Goal: Task Accomplishment & Management: Manage account settings

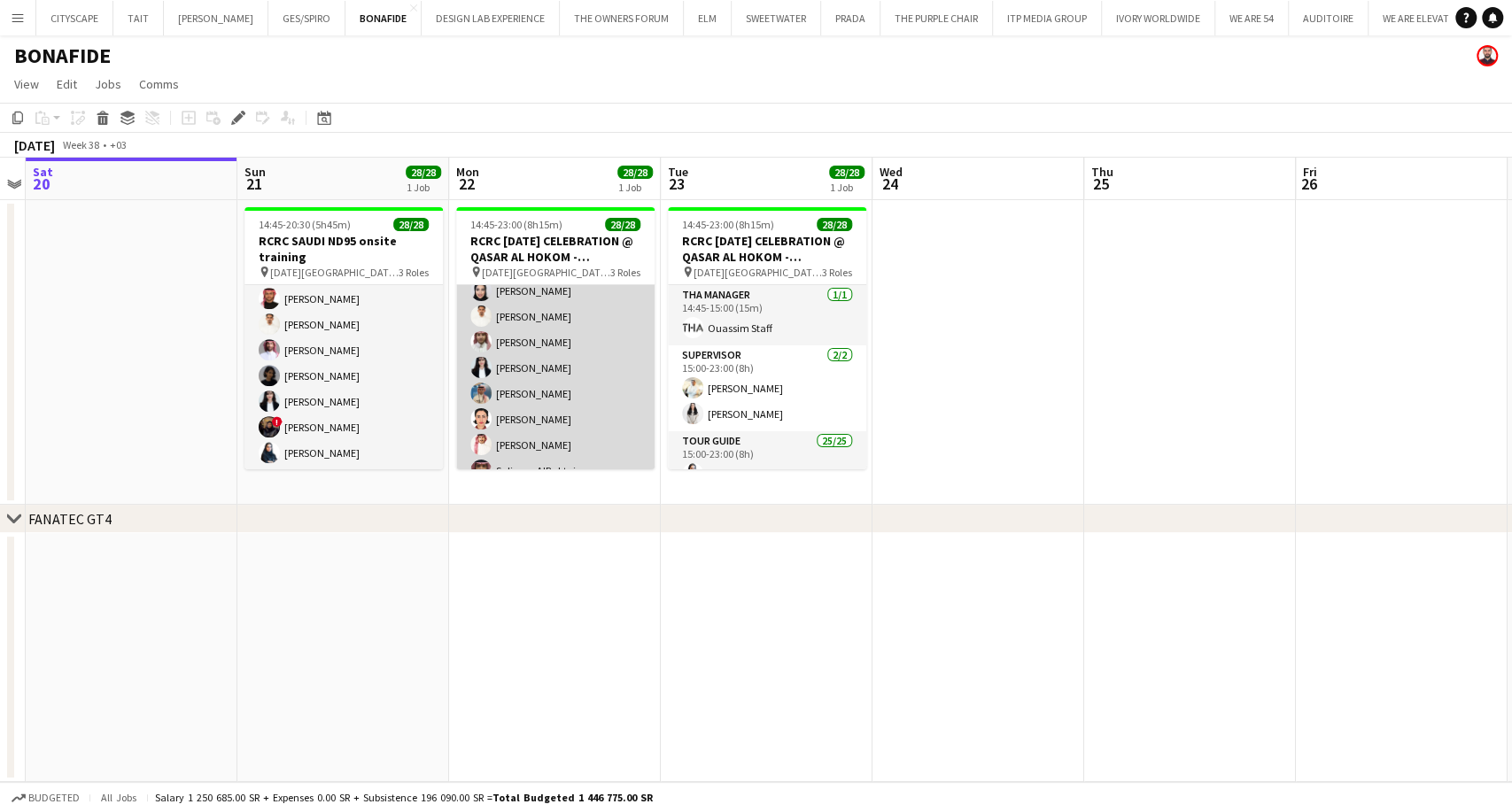
scroll to position [393, 0]
click at [555, 400] on app-card-role "Tour Guide 25/25 15:00-23:00 (8h) [PERSON_NAME] ALSALATEEN [PERSON_NAME] [PERSO…" at bounding box center [555, 376] width 198 height 676
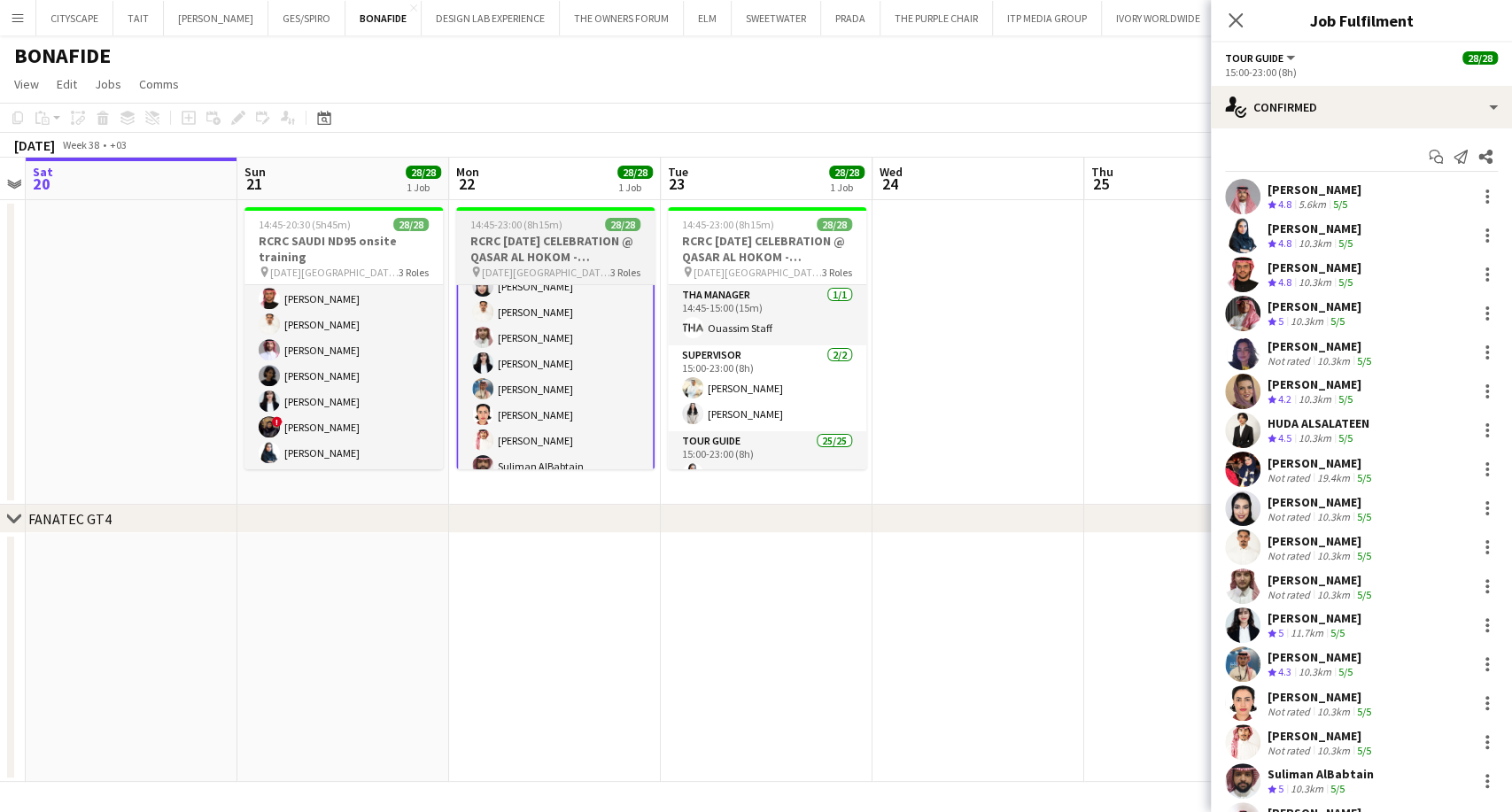
scroll to position [0, 610]
click at [561, 283] on app-job-card "14:45-23:00 (8h15m) 28/28 RCRC [DATE] CELEBRATION @ QASAR AL HOKOM - [GEOGRAPHI…" at bounding box center [554, 339] width 198 height 262
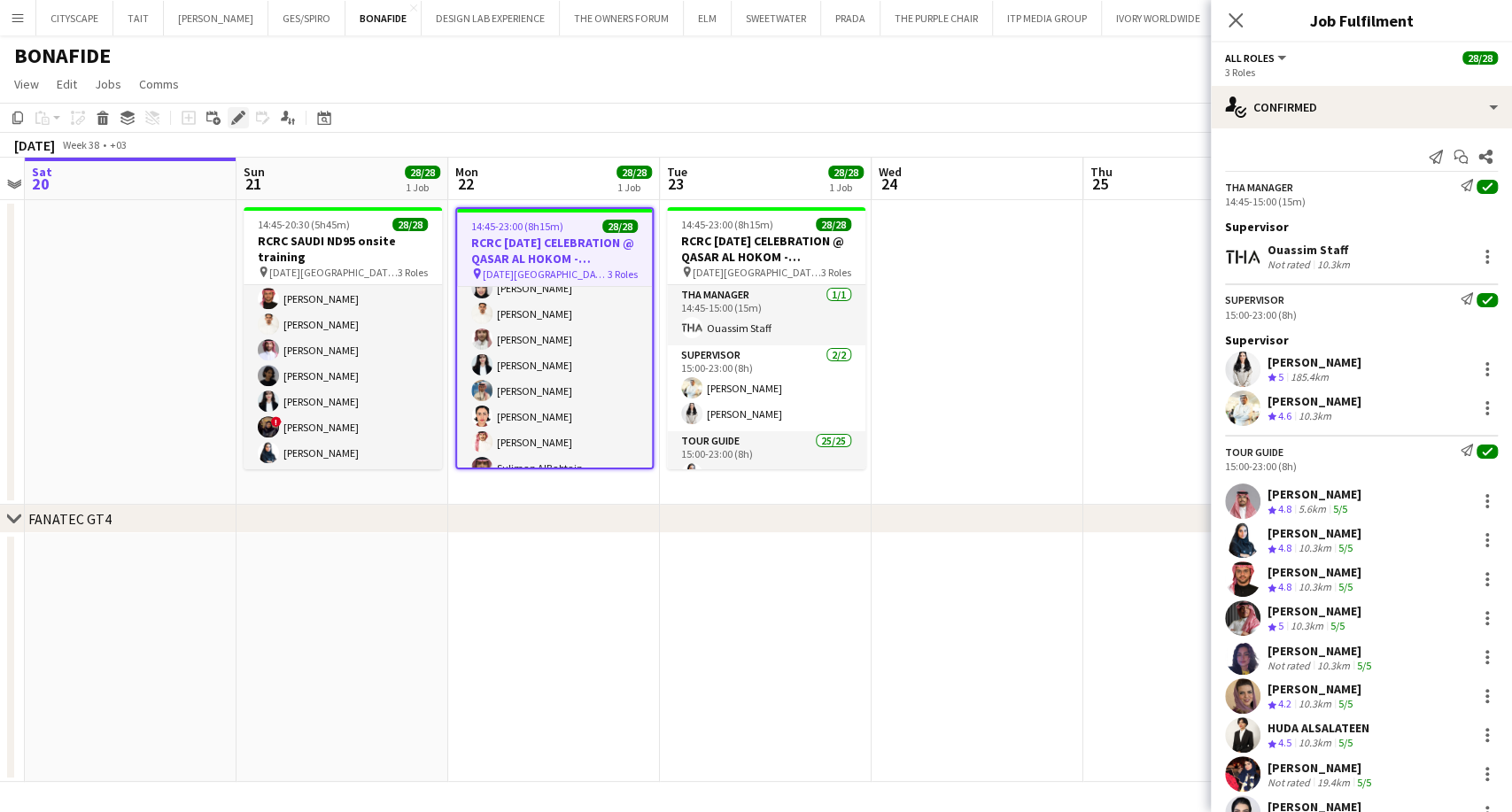
click at [228, 120] on div "Edit" at bounding box center [238, 117] width 21 height 21
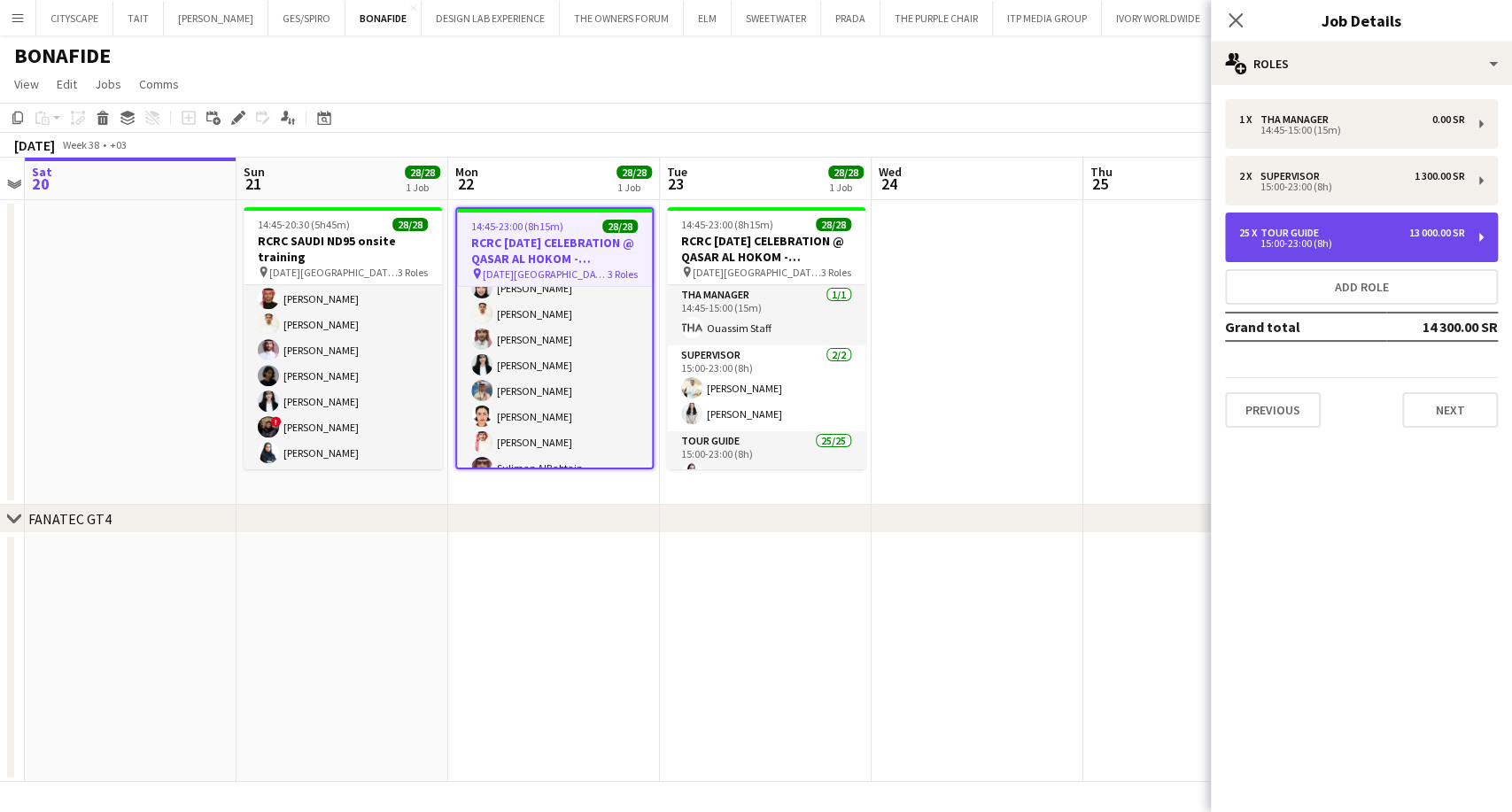
click at [1280, 230] on div "Tour Guide" at bounding box center [1292, 233] width 65 height 12
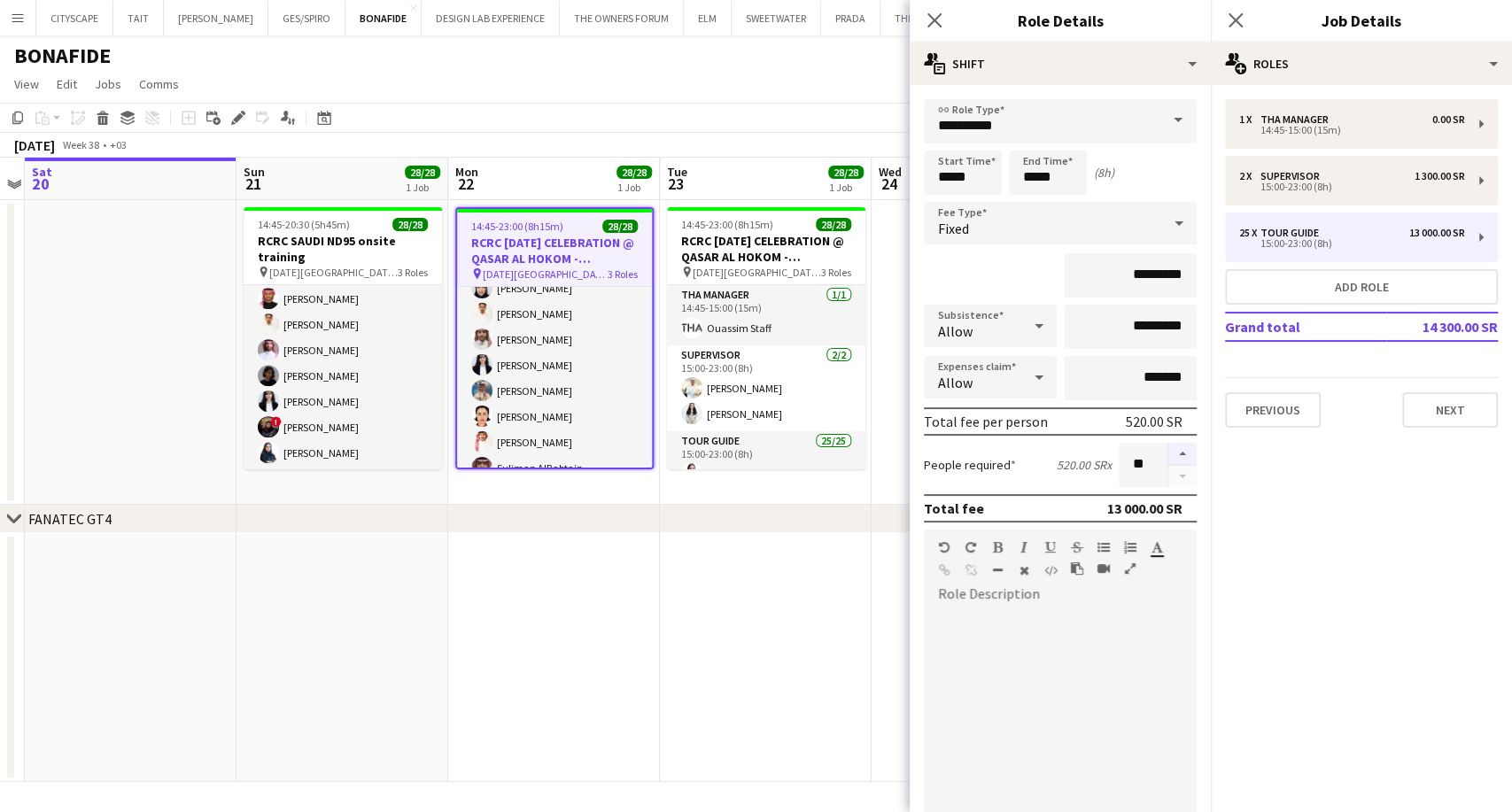
click at [1168, 453] on button "button" at bounding box center [1182, 454] width 28 height 23
type input "**"
click at [787, 579] on app-date-cell at bounding box center [764, 657] width 211 height 248
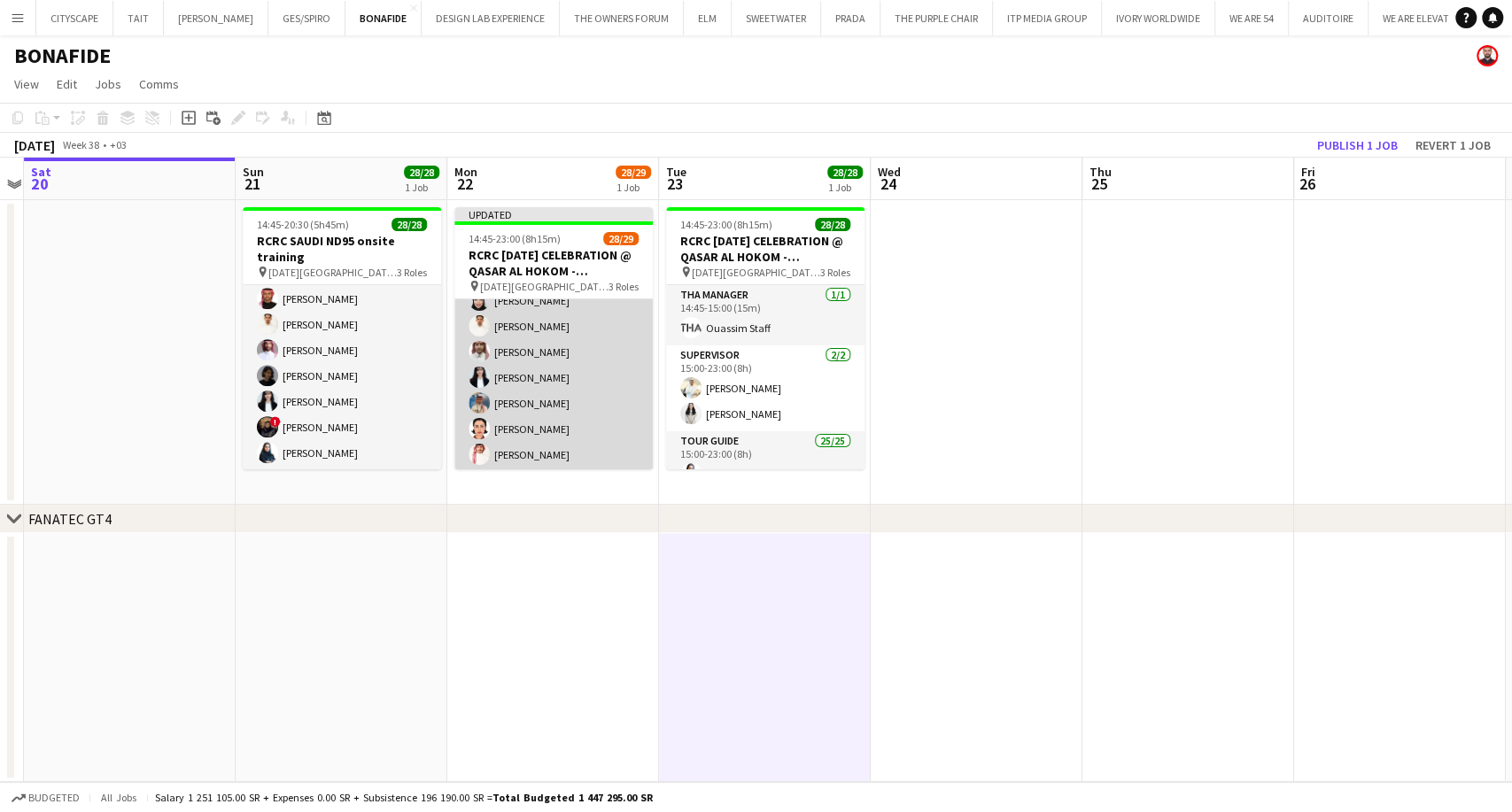
click at [569, 441] on app-card-role "Tour Guide 34A 25/26 15:00-23:00 (8h) [PERSON_NAME] ALSALATEEN [PERSON_NAME] [P…" at bounding box center [553, 403] width 198 height 702
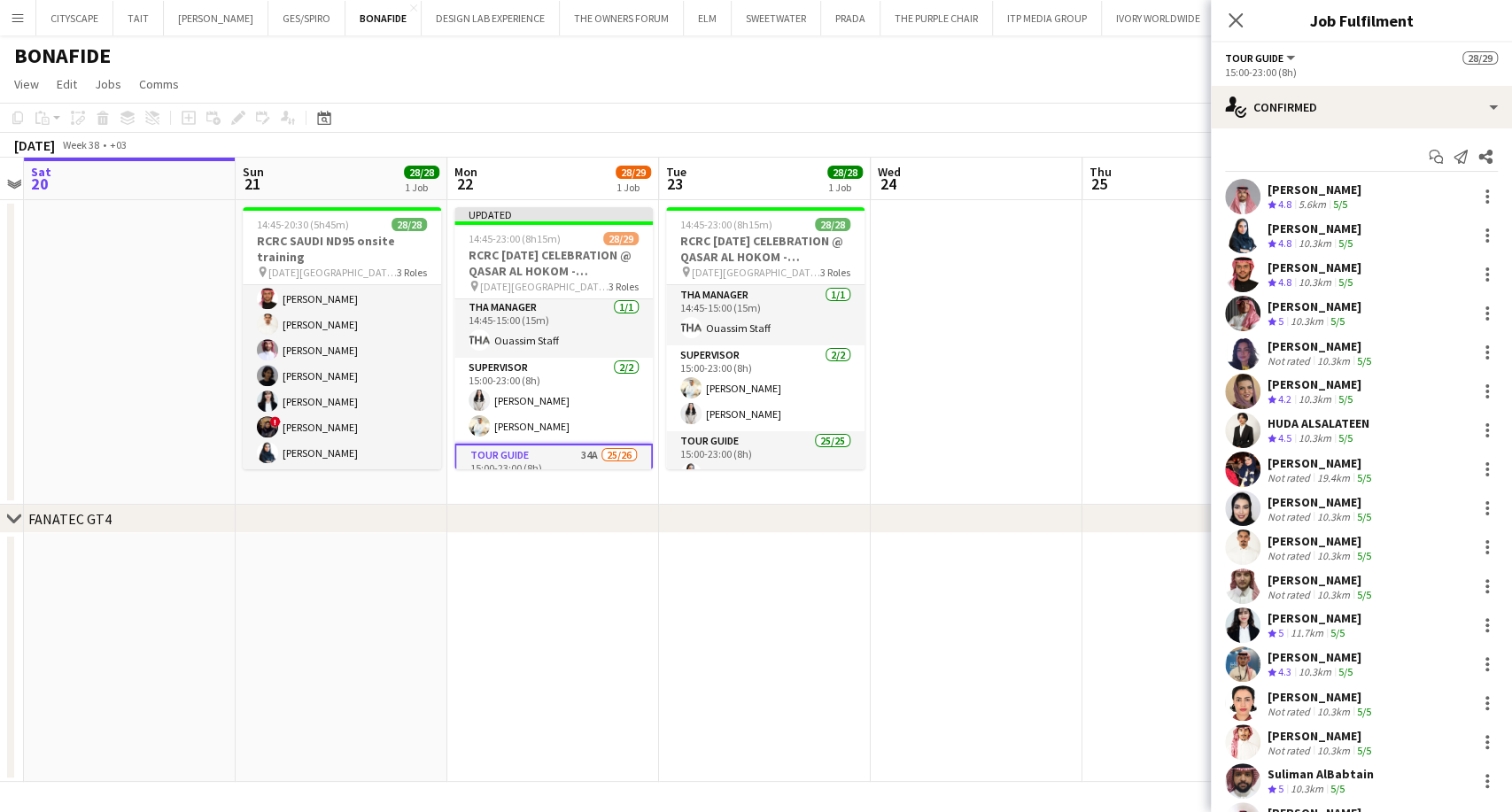
scroll to position [0, 0]
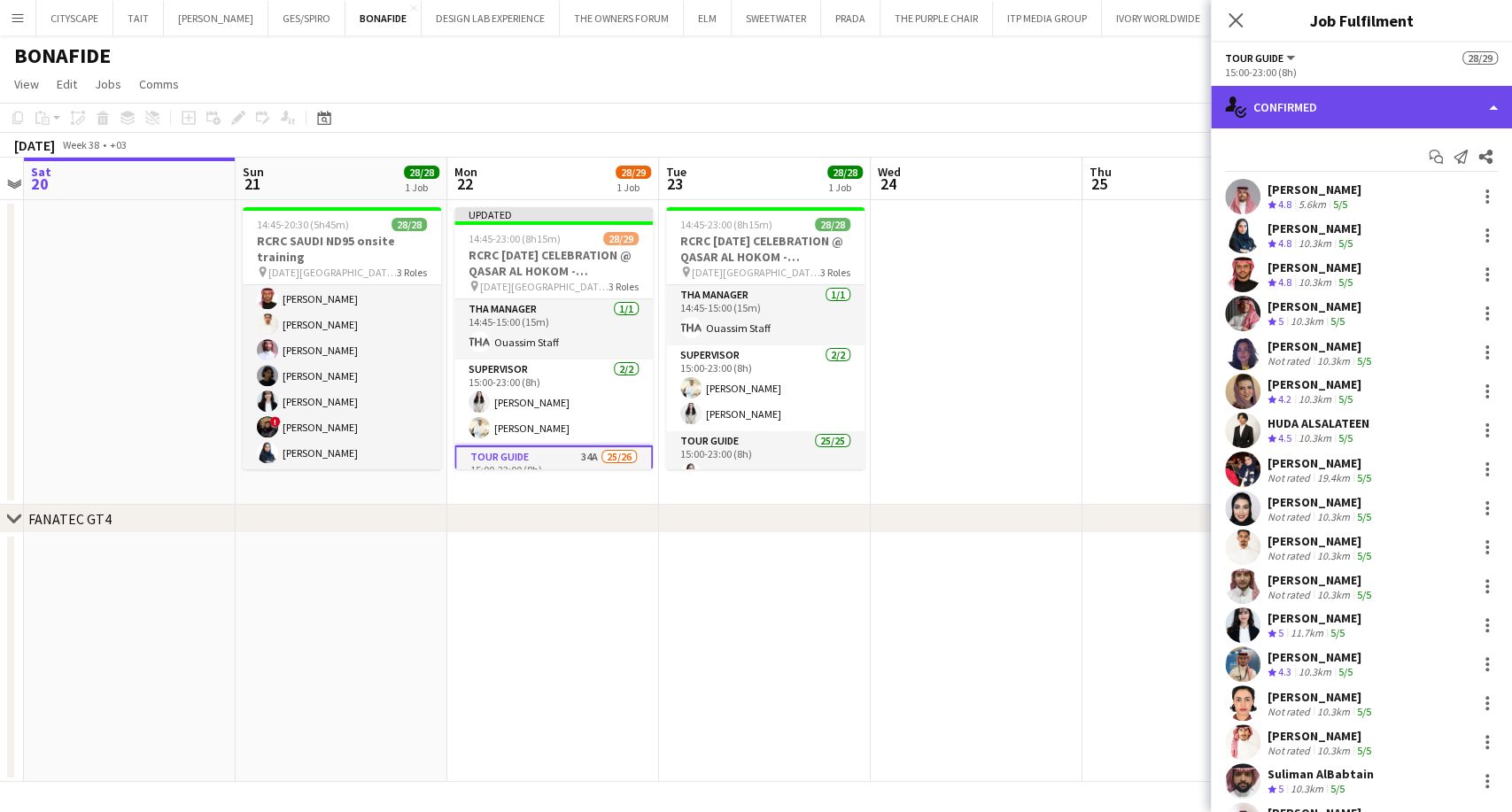
click at [1315, 117] on div "single-neutral-actions-check-2 Confirmed" at bounding box center [1361, 107] width 301 height 43
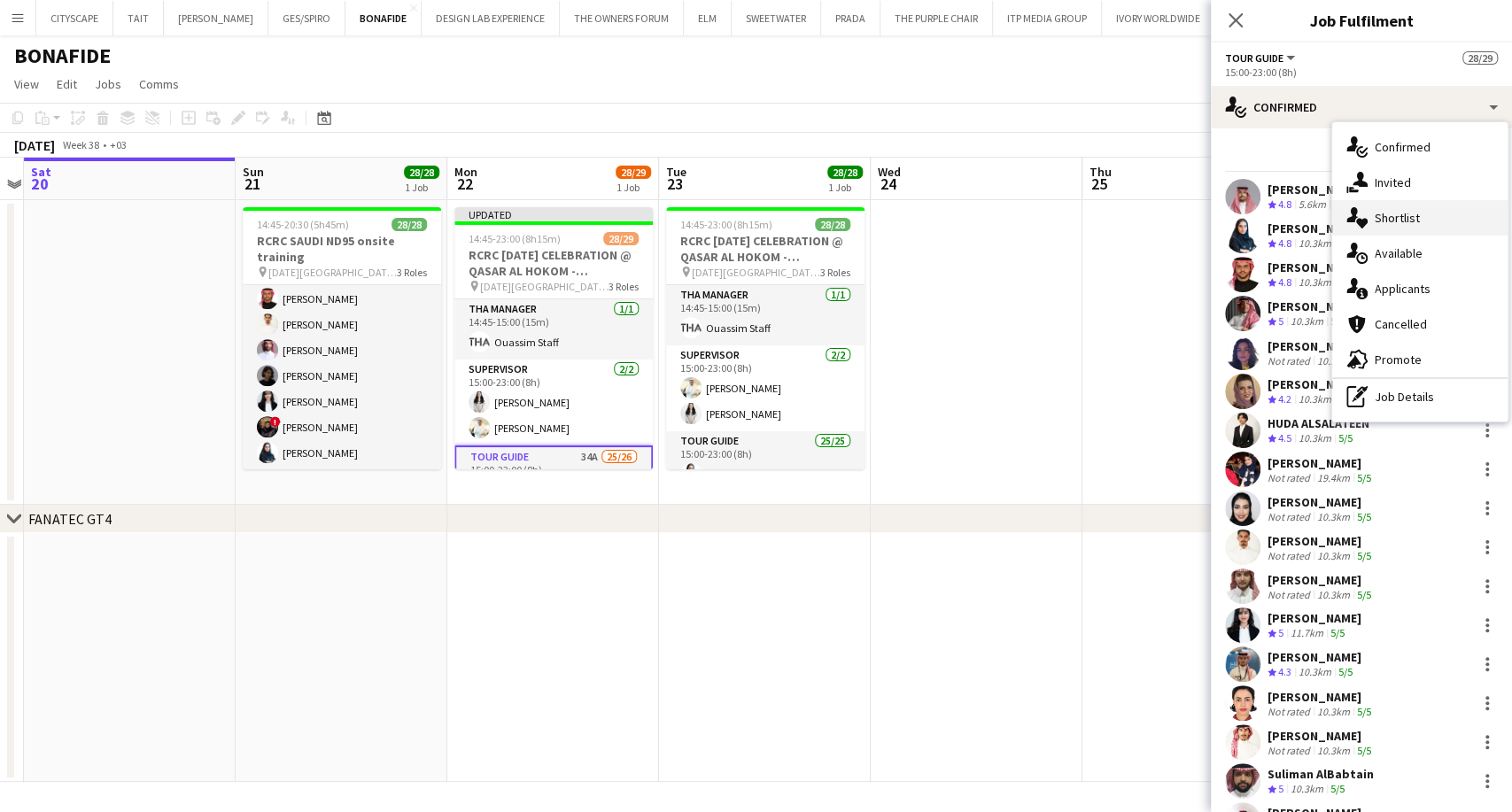
click at [1389, 223] on span "Shortlist" at bounding box center [1397, 218] width 46 height 16
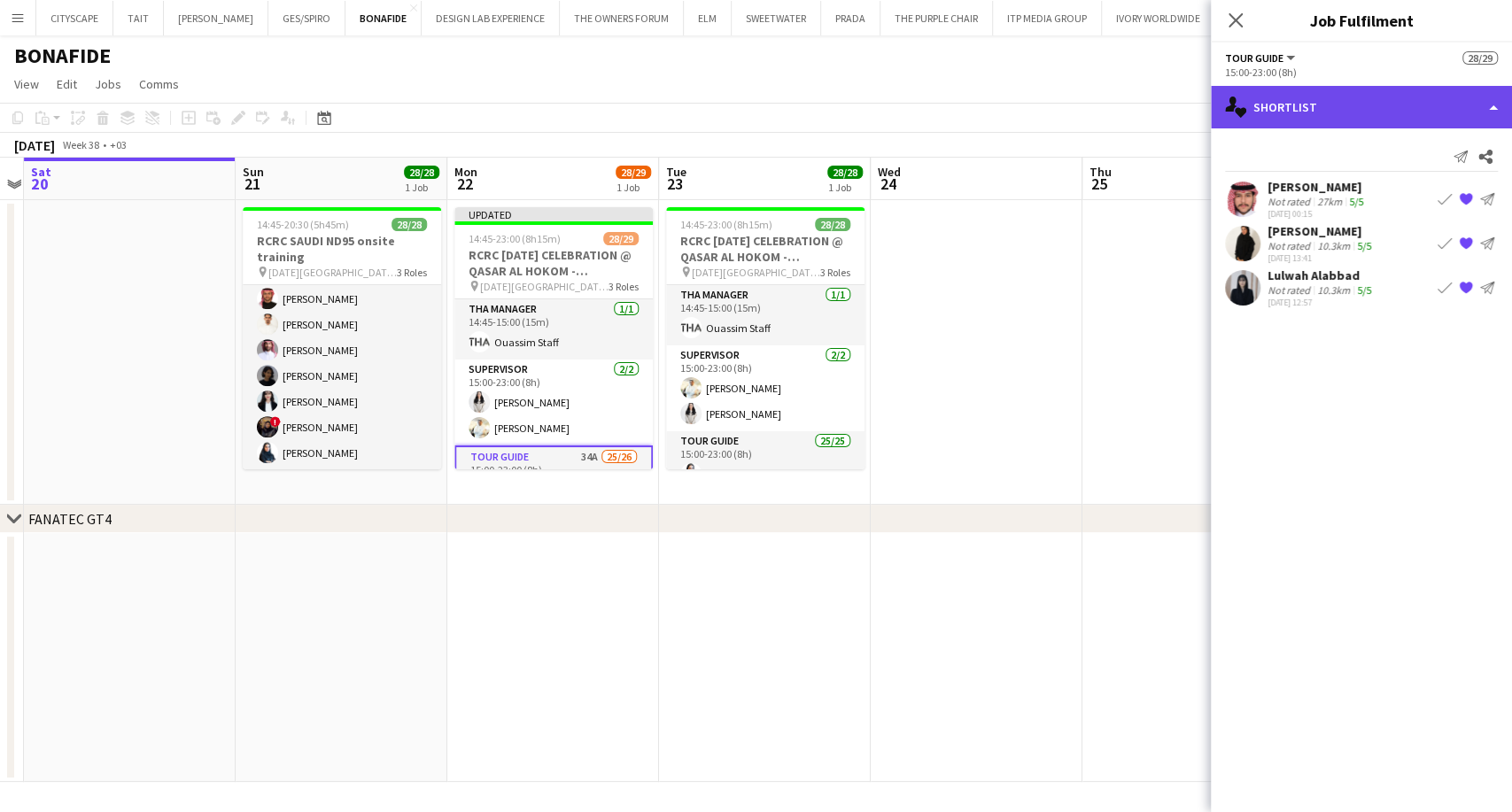
click at [1344, 113] on div "single-neutral-actions-heart Shortlist" at bounding box center [1361, 107] width 301 height 43
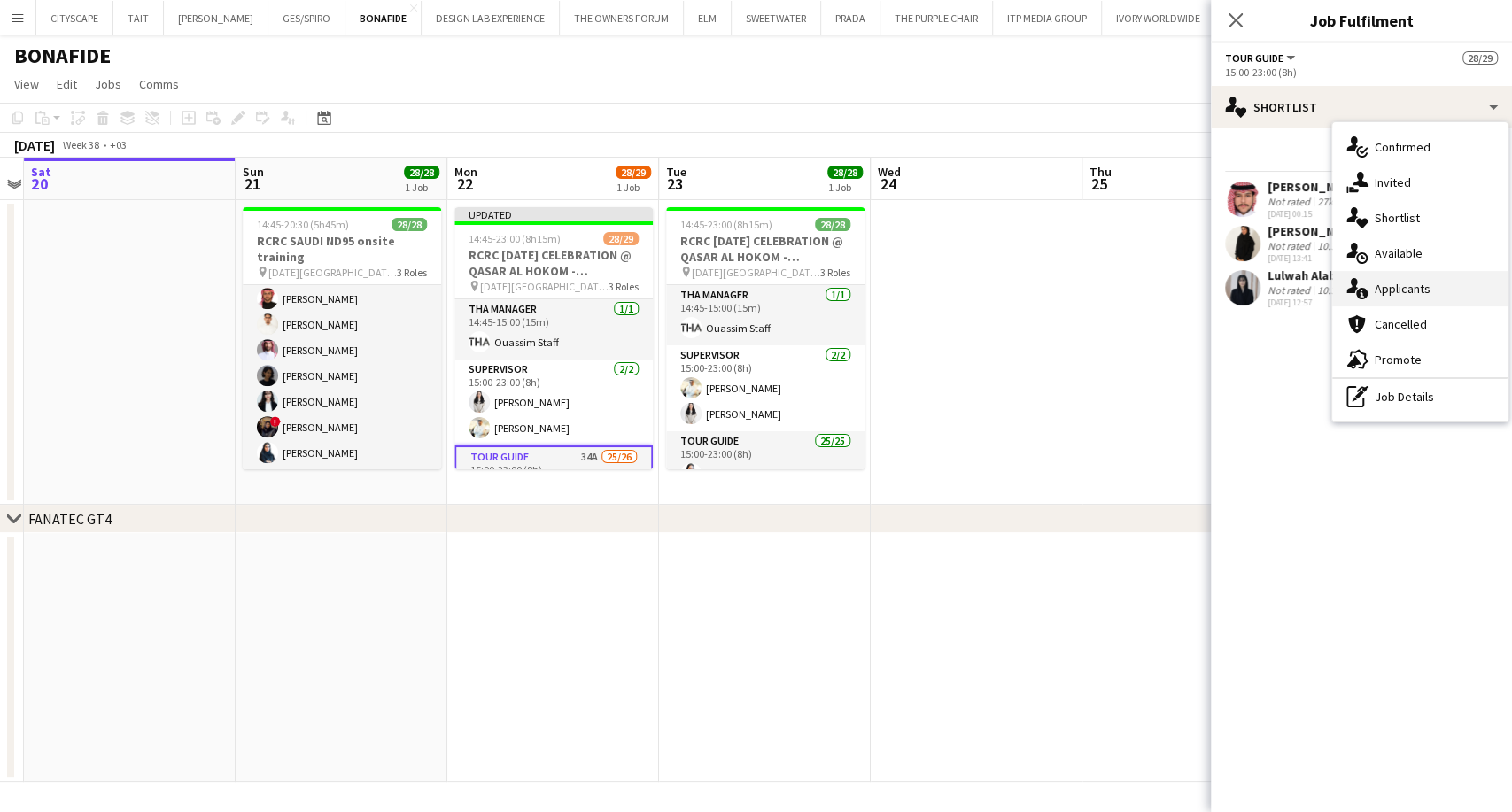
click at [1395, 291] on span "Applicants" at bounding box center [1402, 288] width 56 height 16
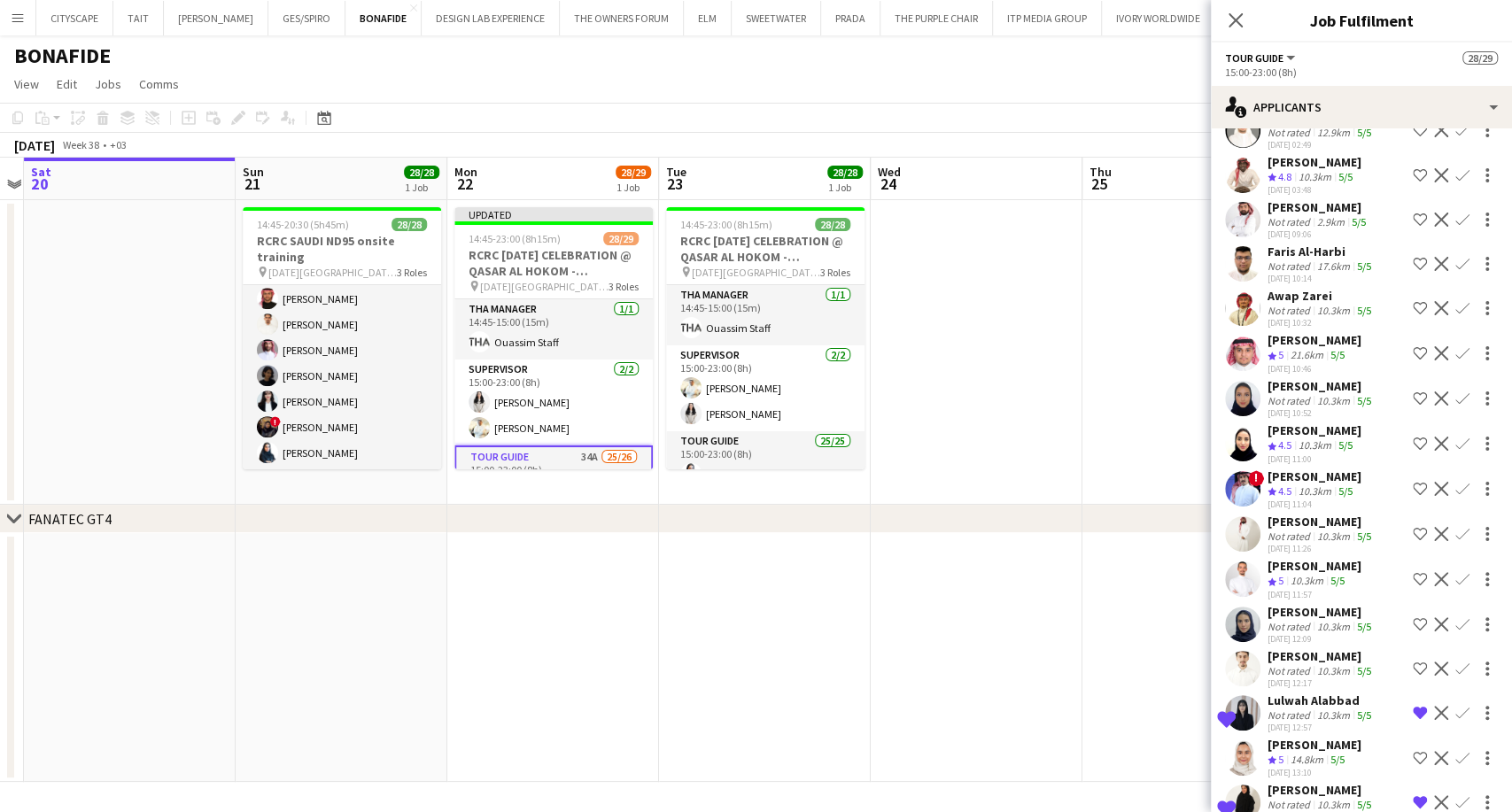
scroll to position [894, 0]
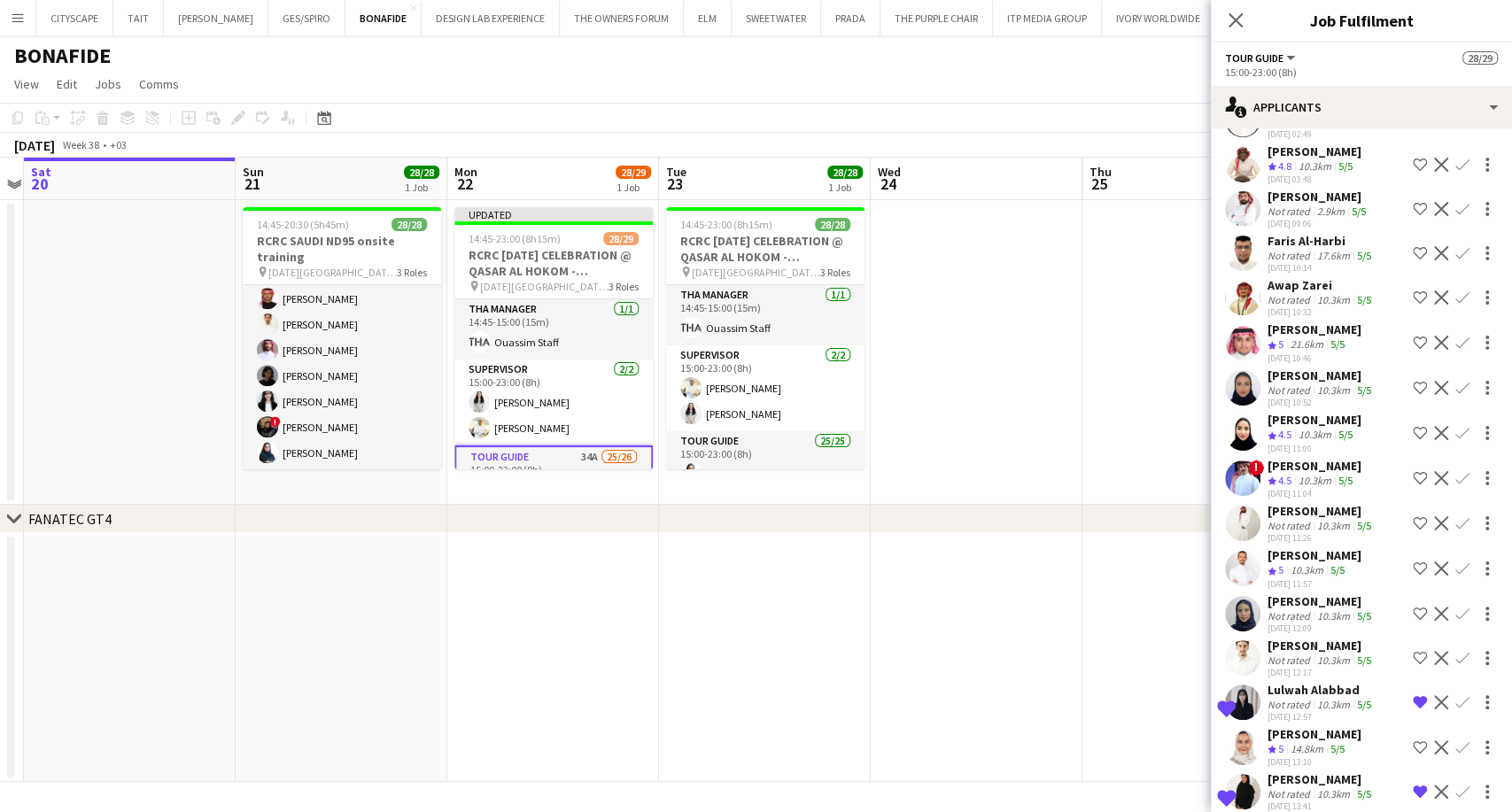
click at [1314, 593] on div "[PERSON_NAME]" at bounding box center [1320, 601] width 107 height 16
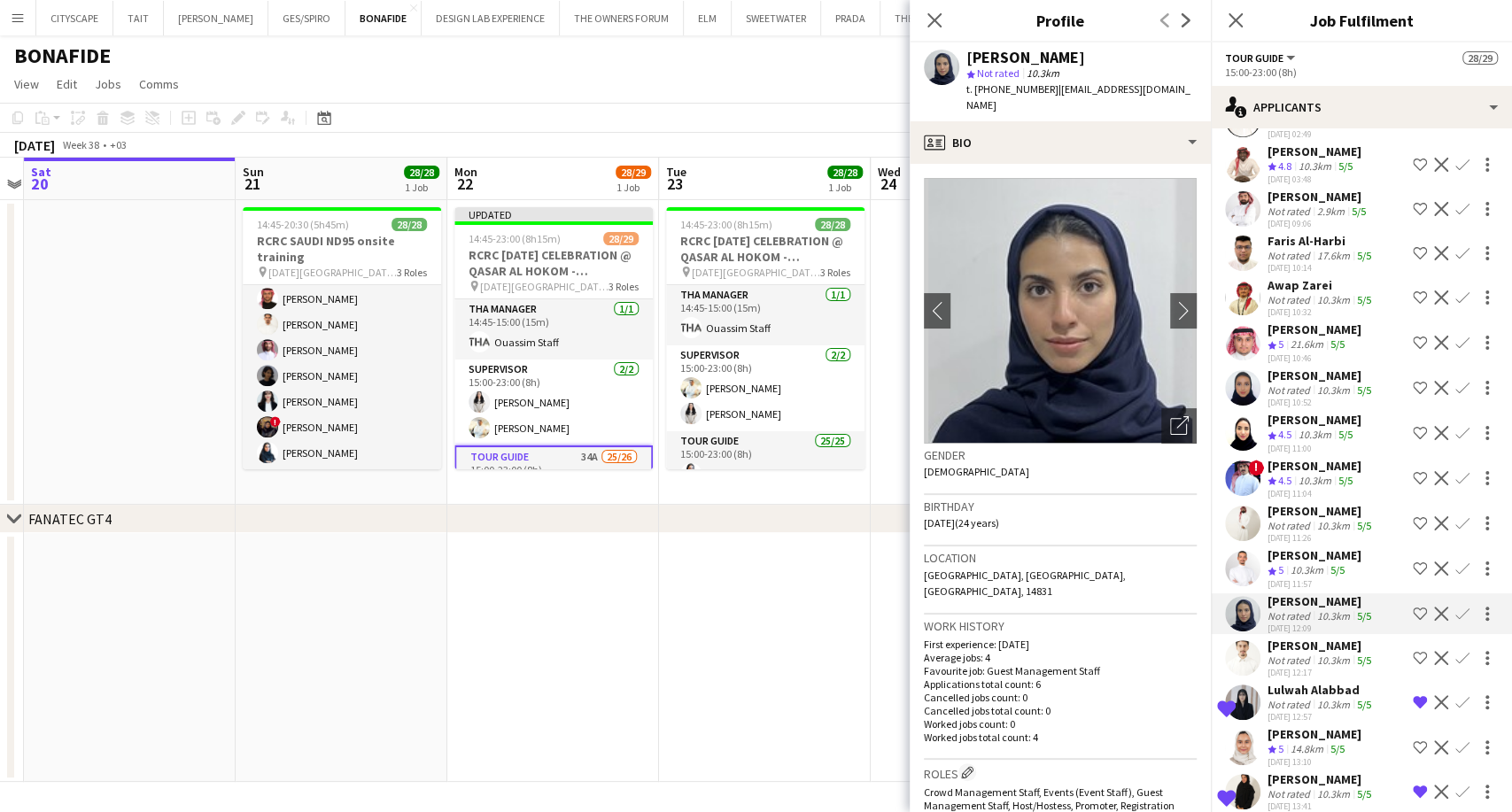
click at [1412, 606] on app-icon "Shortlist crew" at bounding box center [1419, 613] width 14 height 14
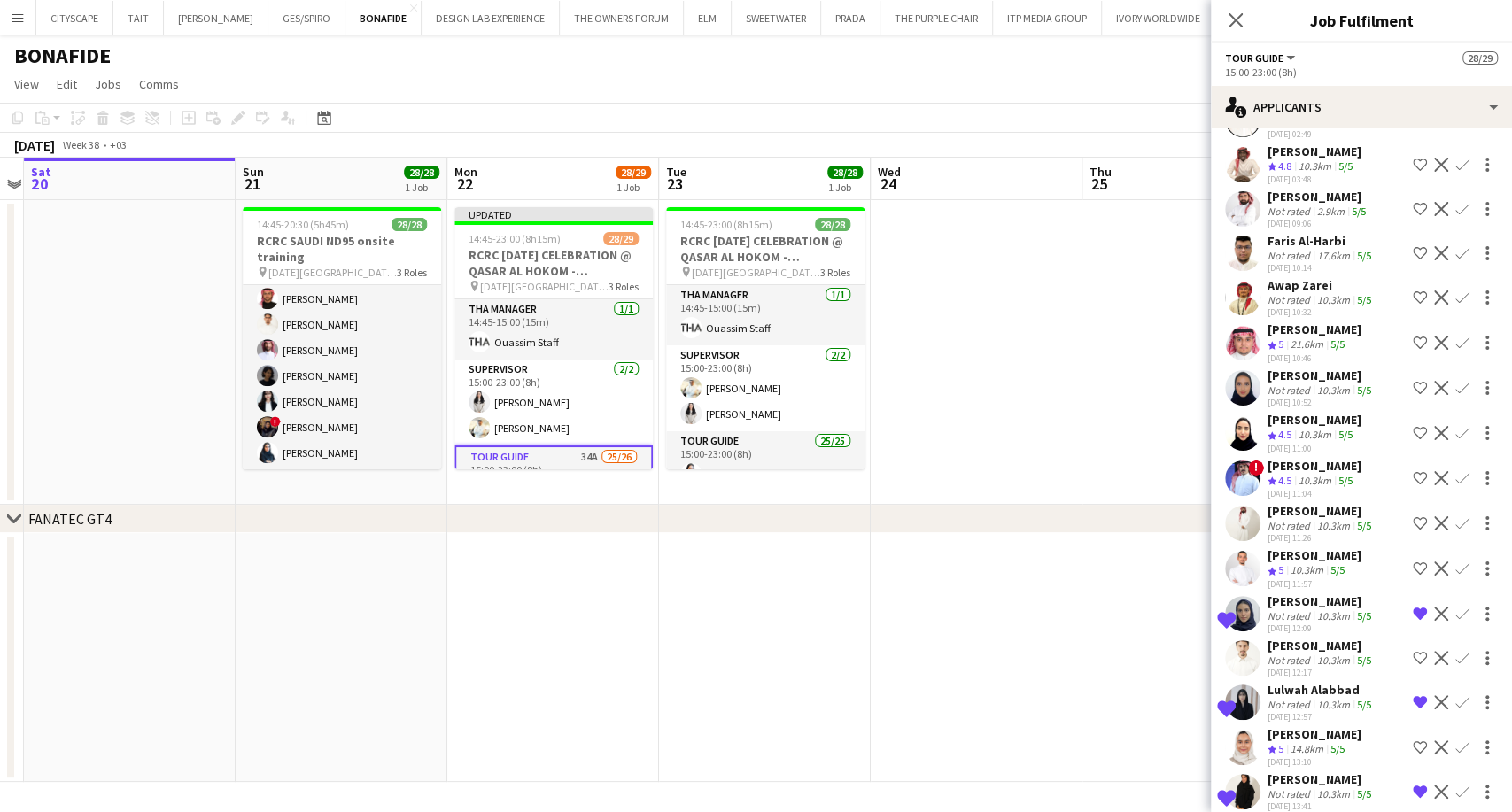
click at [1321, 609] on div "10.3km" at bounding box center [1332, 616] width 40 height 13
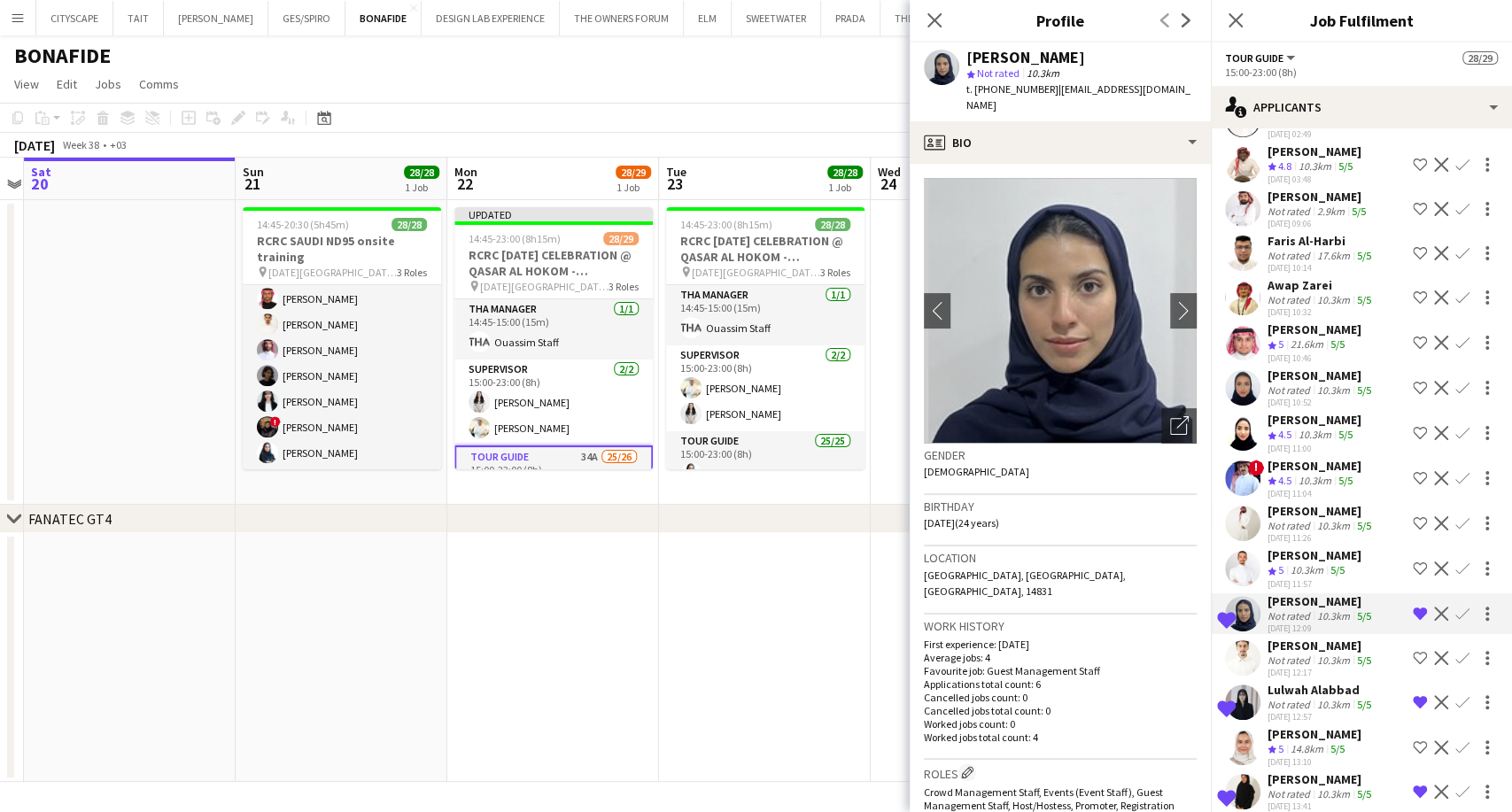
click at [1038, 87] on span "t. [PHONE_NUMBER]" at bounding box center [1011, 89] width 92 height 13
drag, startPoint x: 1041, startPoint y: 87, endPoint x: 1000, endPoint y: 89, distance: 41.0
click at [1000, 89] on span "t. [PHONE_NUMBER]" at bounding box center [1011, 89] width 92 height 13
copy span "59157920"
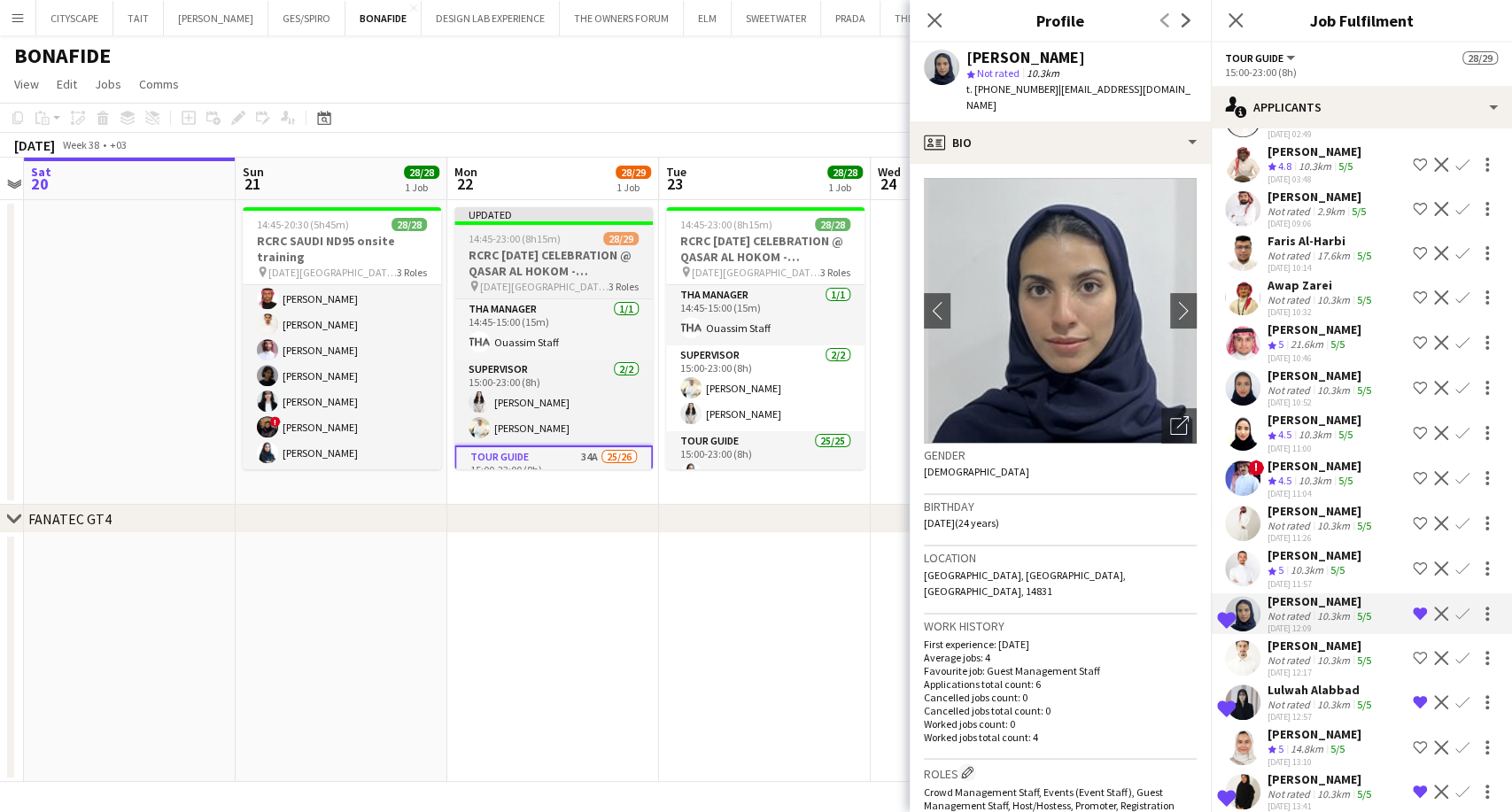
click at [545, 278] on h3 "RCRC [DATE] CELEBRATION @ QASAR AL HOKOM - [GEOGRAPHIC_DATA]" at bounding box center [553, 263] width 198 height 32
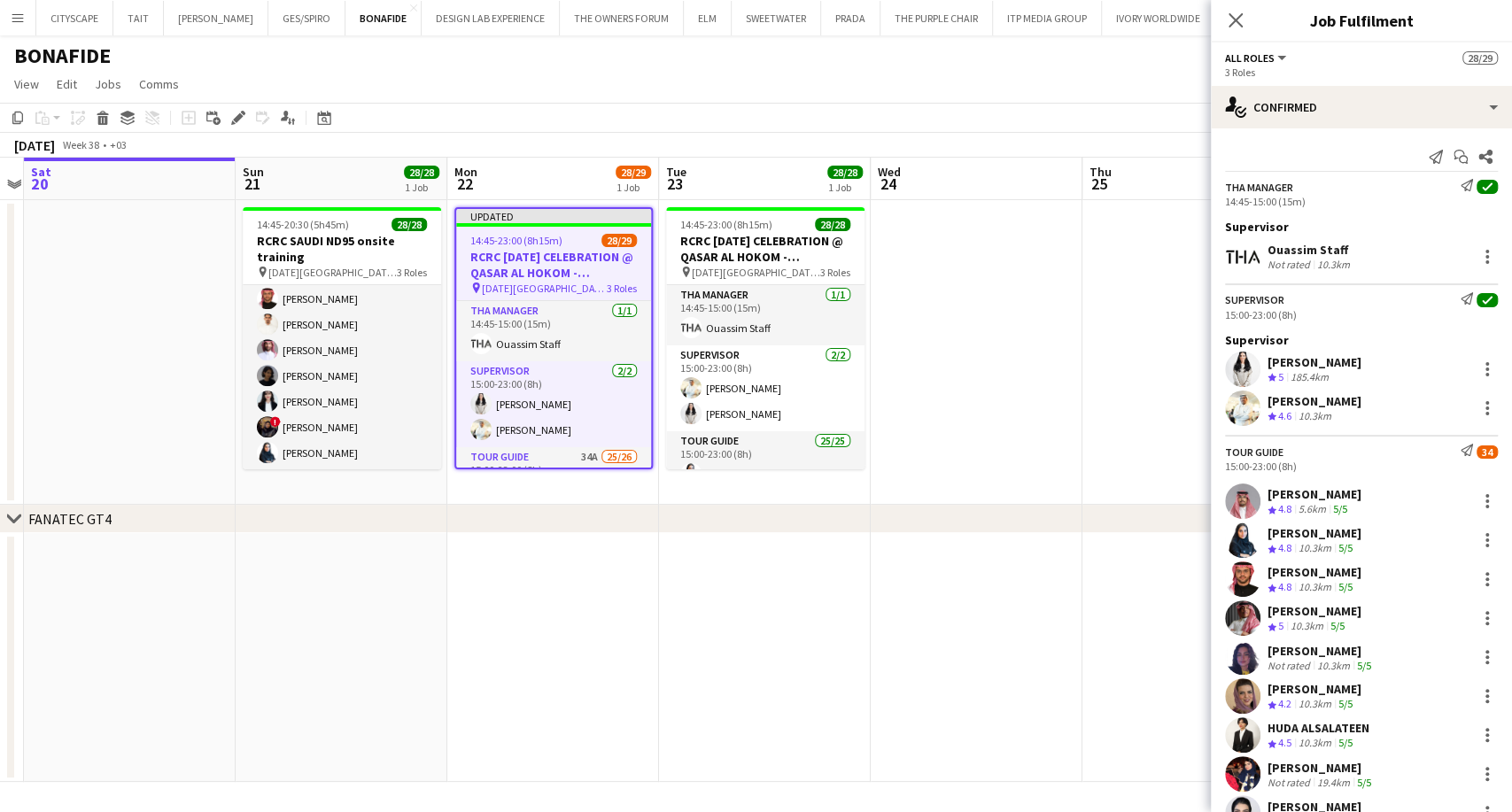
click at [554, 255] on h3 "RCRC [DATE] CELEBRATION @ QASAR AL HOKOM - [GEOGRAPHIC_DATA]" at bounding box center [553, 264] width 194 height 32
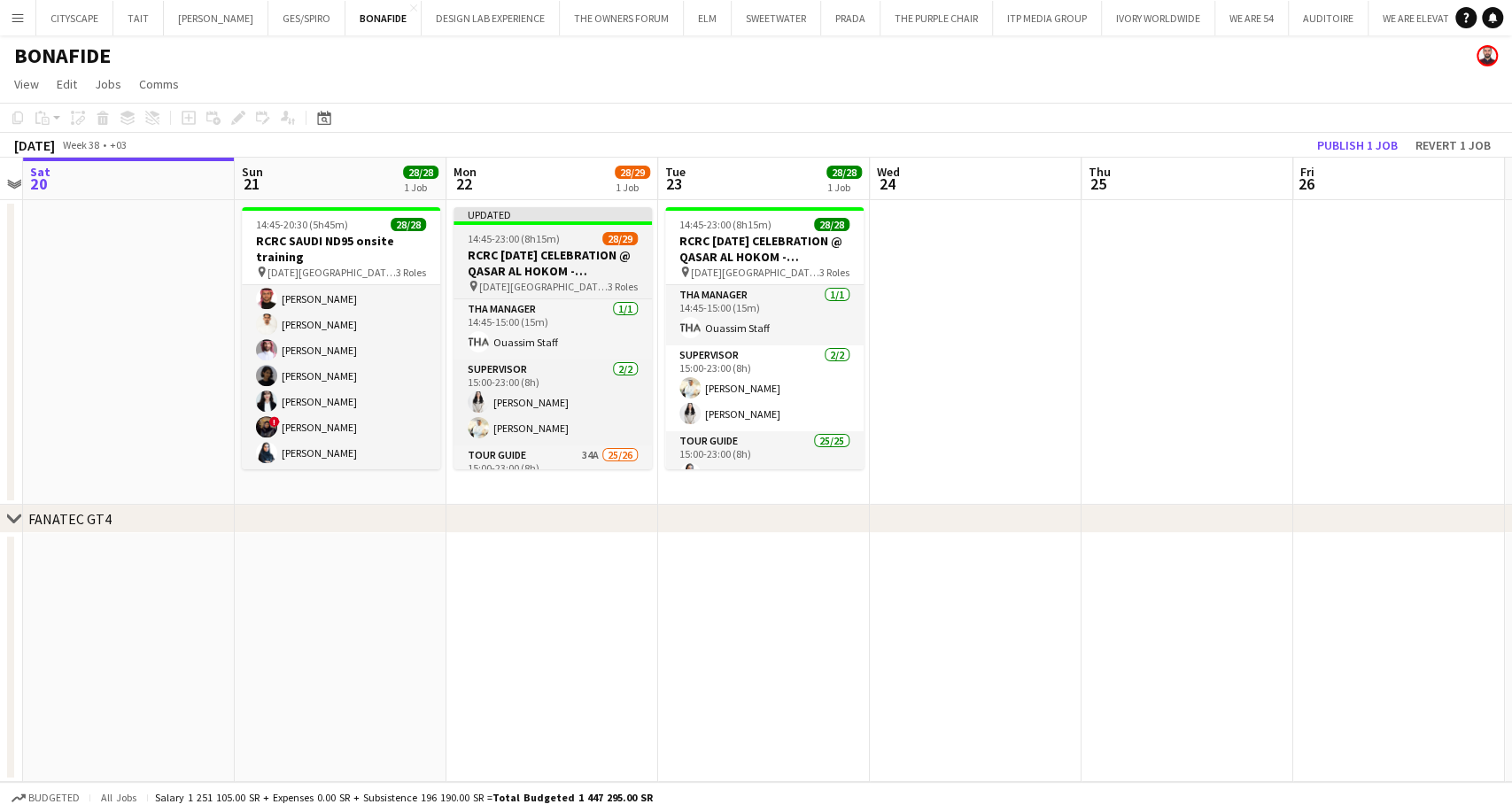
click at [523, 262] on h3 "RCRC [DATE] CELEBRATION @ QASAR AL HOKOM - [GEOGRAPHIC_DATA]" at bounding box center [552, 263] width 198 height 32
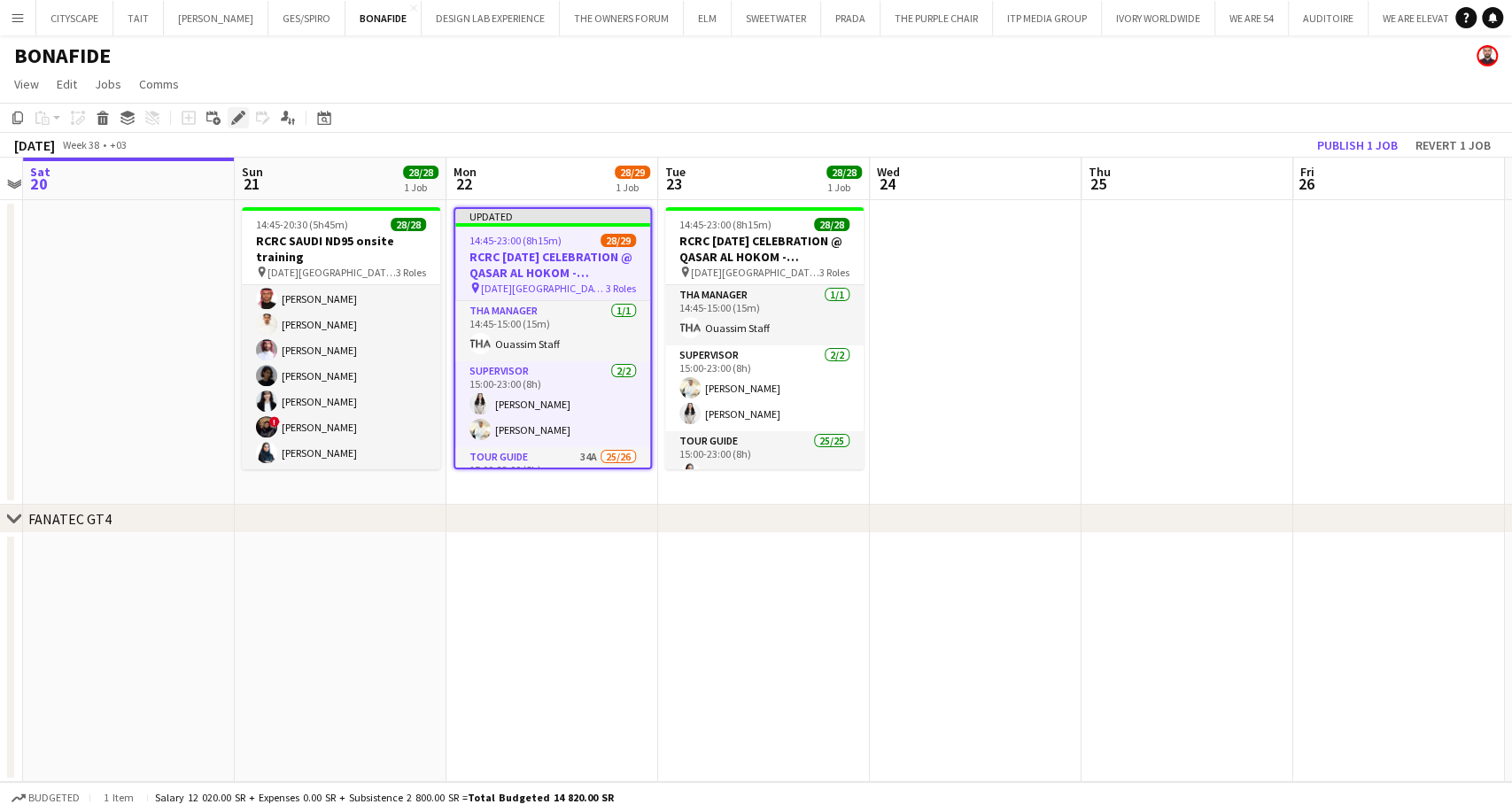
click at [234, 120] on icon at bounding box center [237, 118] width 9 height 9
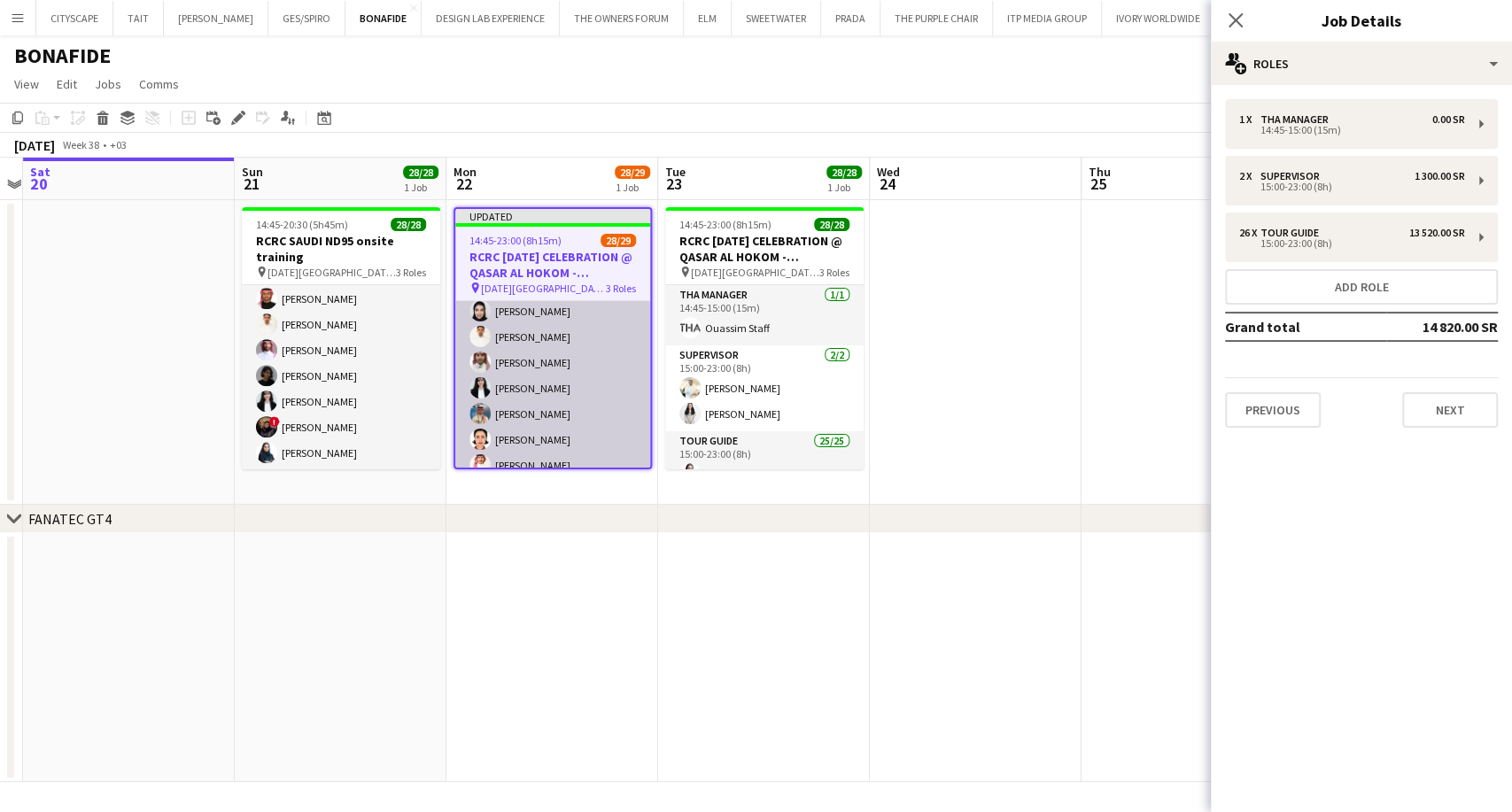
scroll to position [393, 0]
click at [551, 389] on app-card-role "Tour Guide 34A 25/26 15:00-23:00 (8h) [PERSON_NAME] ALSALATEEN [PERSON_NAME] [P…" at bounding box center [552, 405] width 194 height 702
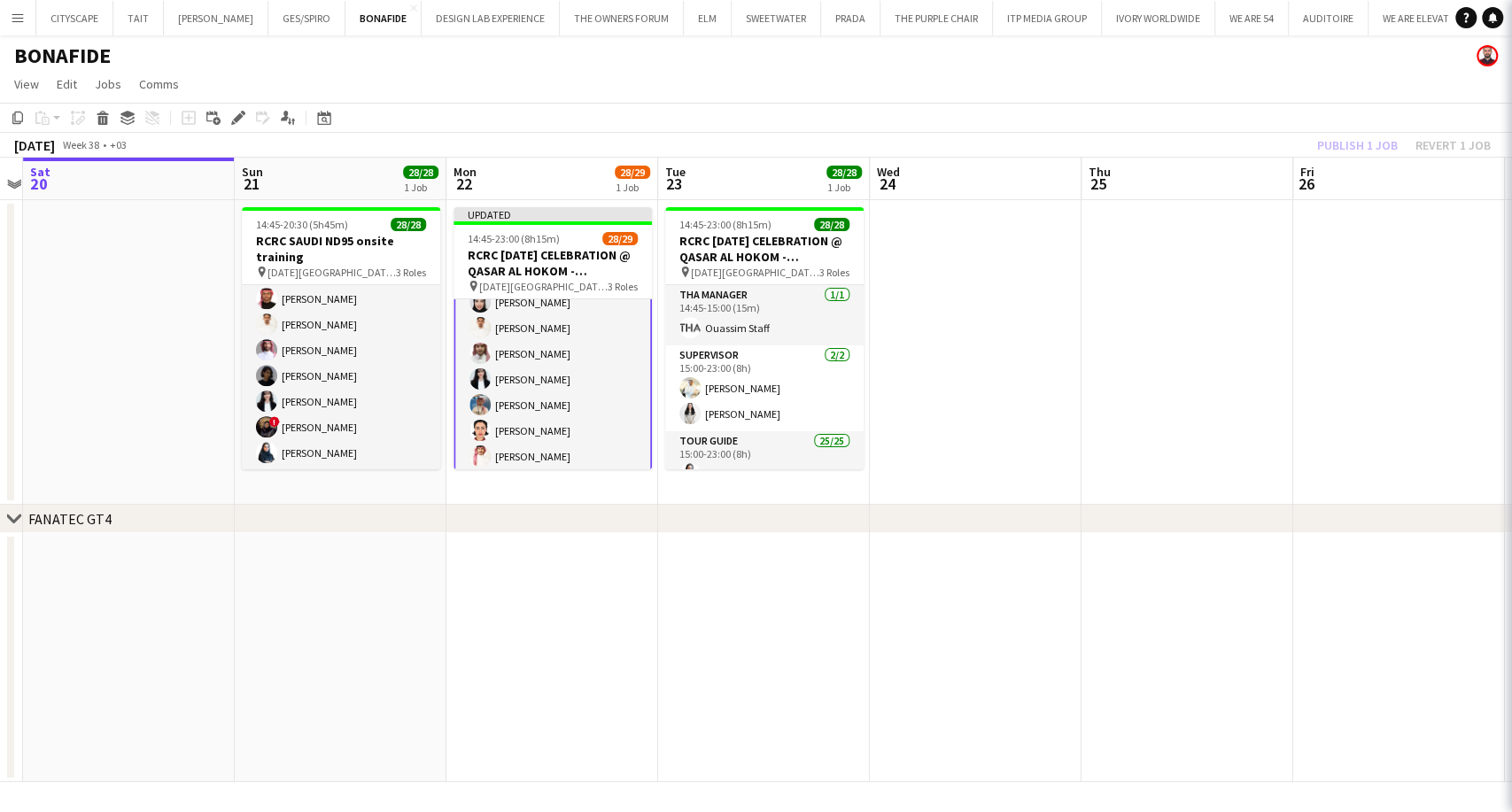
scroll to position [394, 0]
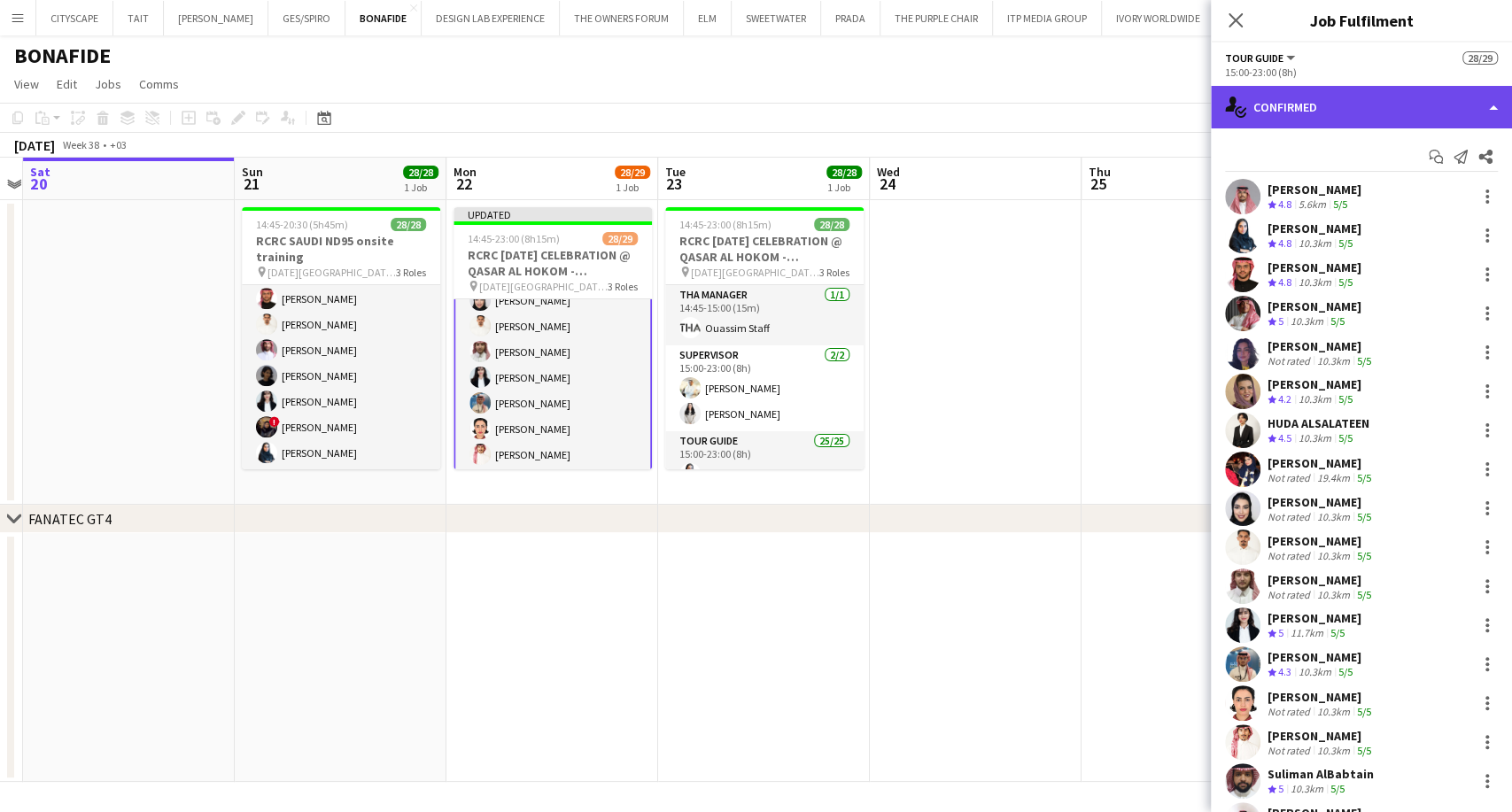
click at [1341, 106] on div "single-neutral-actions-check-2 Confirmed" at bounding box center [1361, 107] width 301 height 43
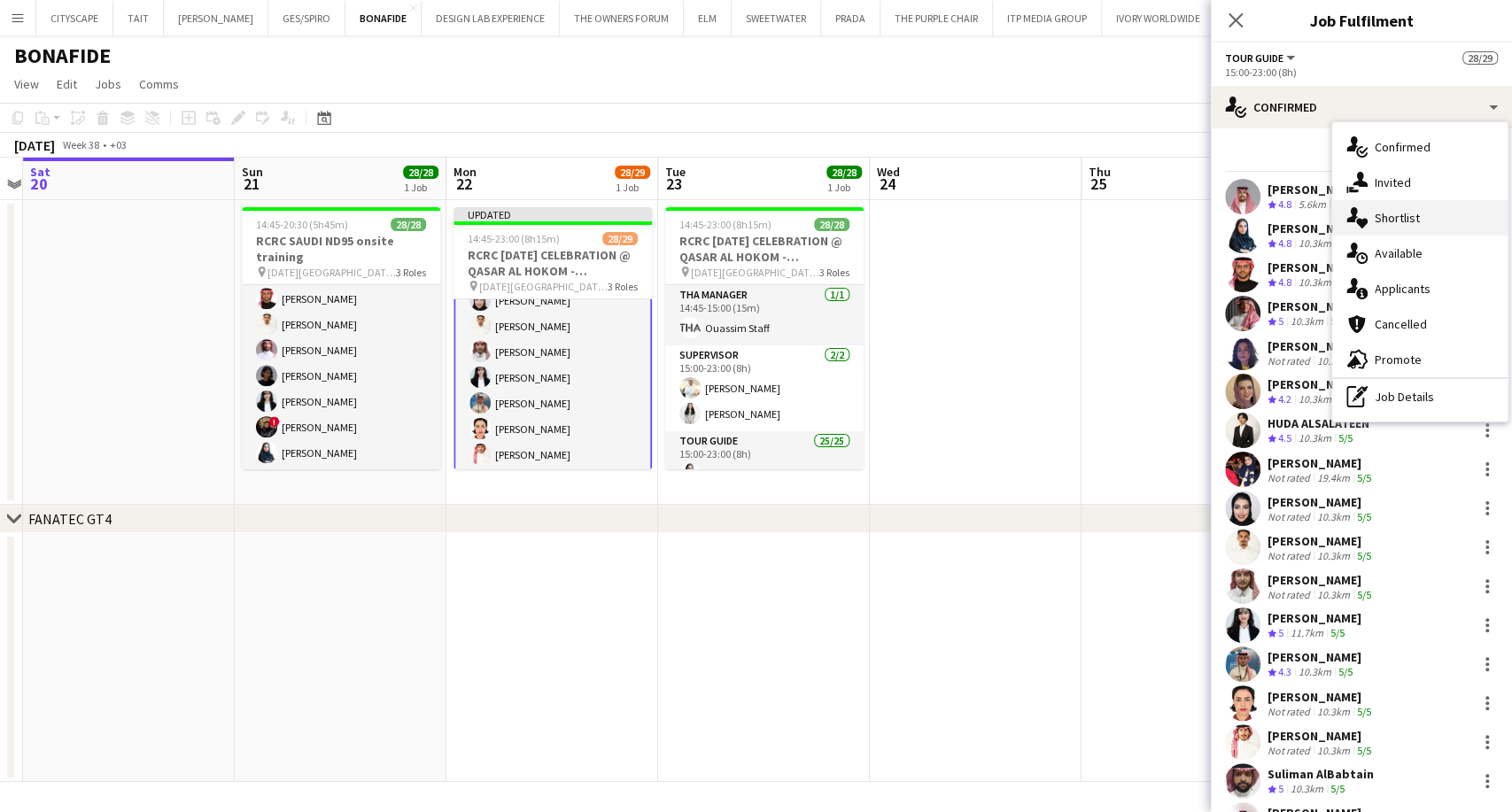
click at [1412, 214] on span "Shortlist" at bounding box center [1397, 218] width 46 height 16
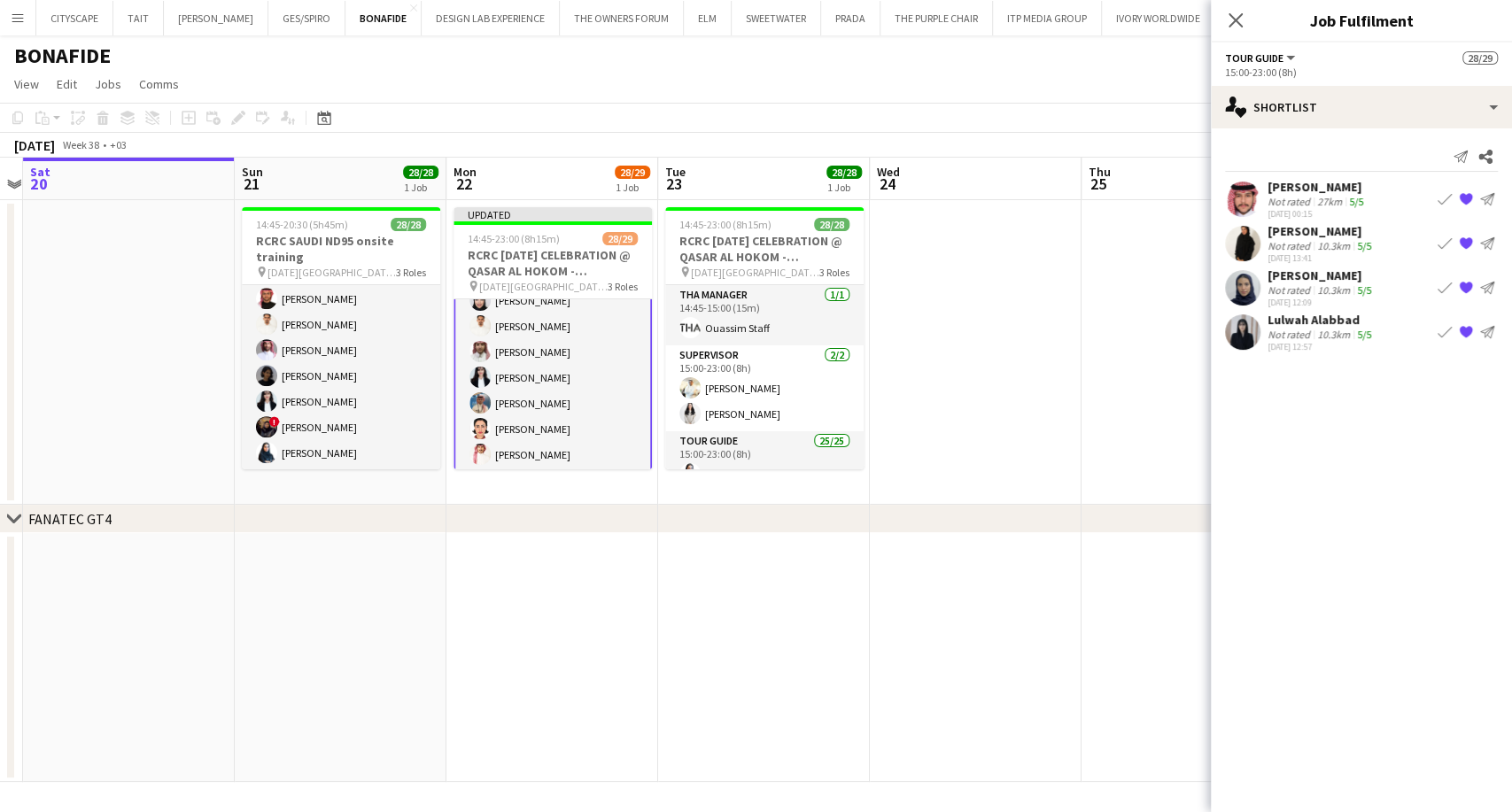
click at [1465, 326] on app-icon "{{ spriteTitle }}" at bounding box center [1465, 331] width 14 height 14
click at [1460, 291] on app-icon "{{ spriteTitle }}" at bounding box center [1465, 287] width 14 height 14
click at [1461, 248] on app-icon "{{ spriteTitle }}" at bounding box center [1465, 243] width 14 height 14
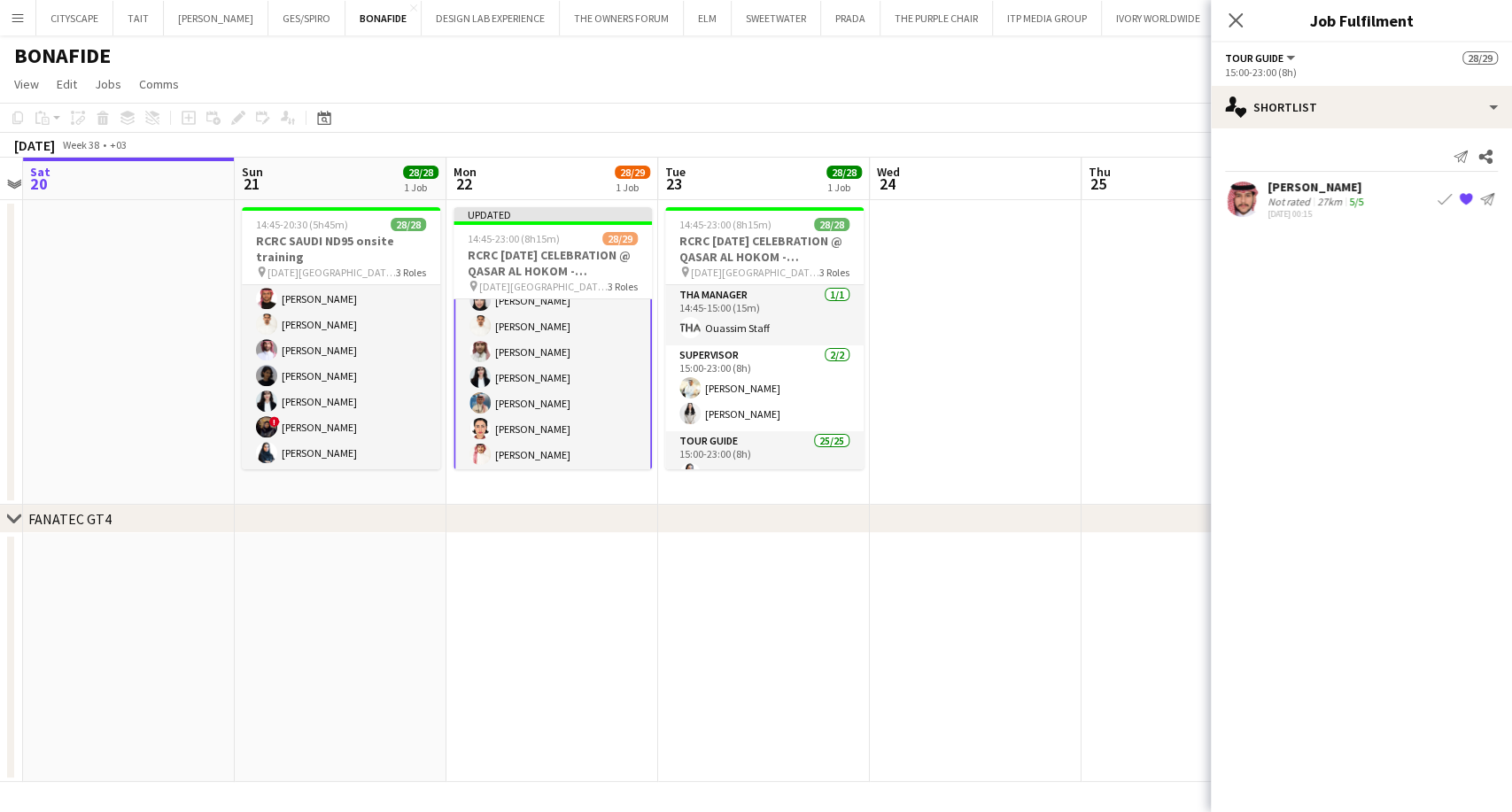
click at [1461, 207] on button "{{ spriteTitle }}" at bounding box center [1465, 199] width 21 height 21
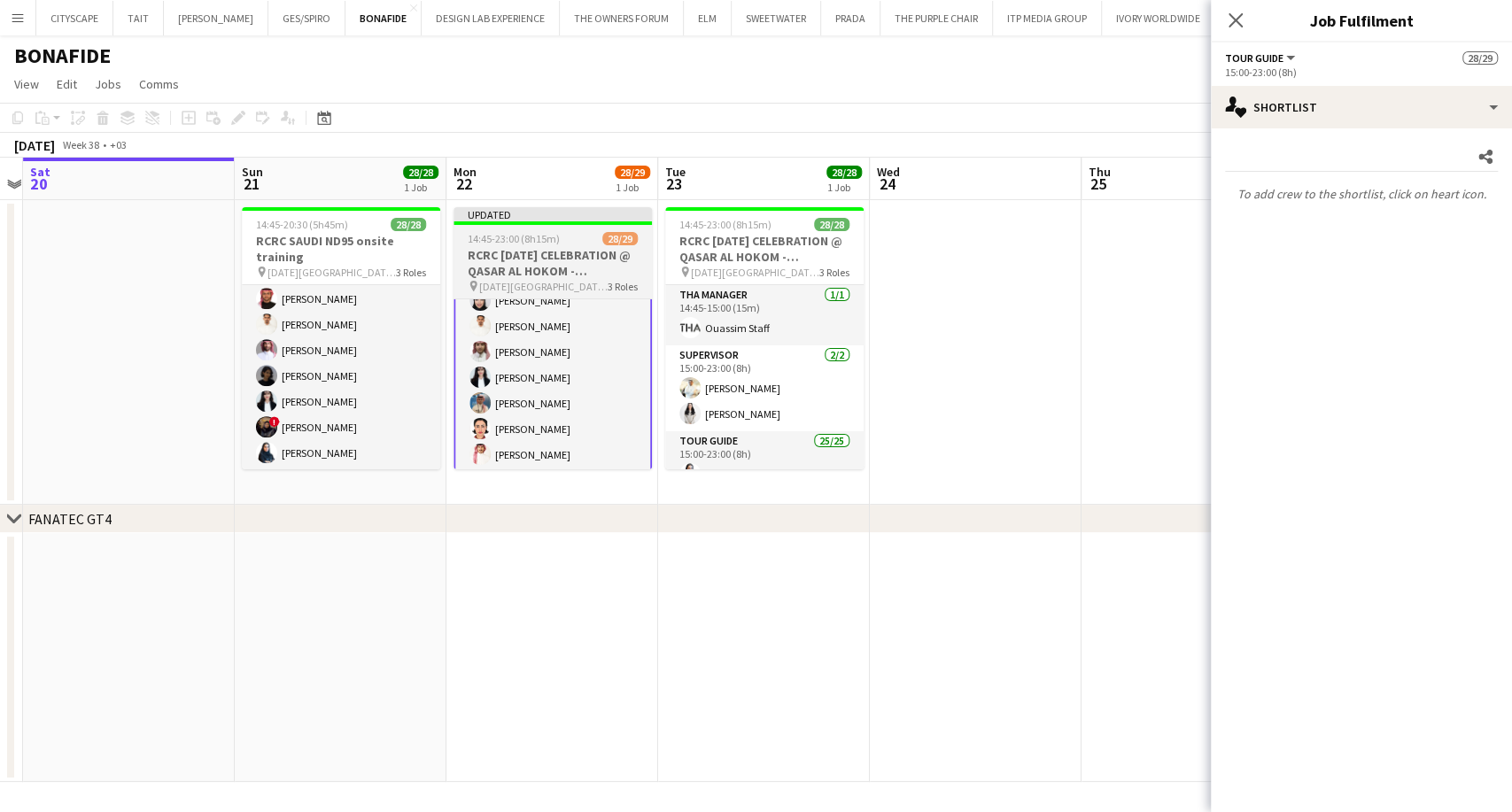
click at [504, 268] on h3 "RCRC [DATE] CELEBRATION @ QASAR AL HOKOM - [GEOGRAPHIC_DATA]" at bounding box center [552, 263] width 198 height 32
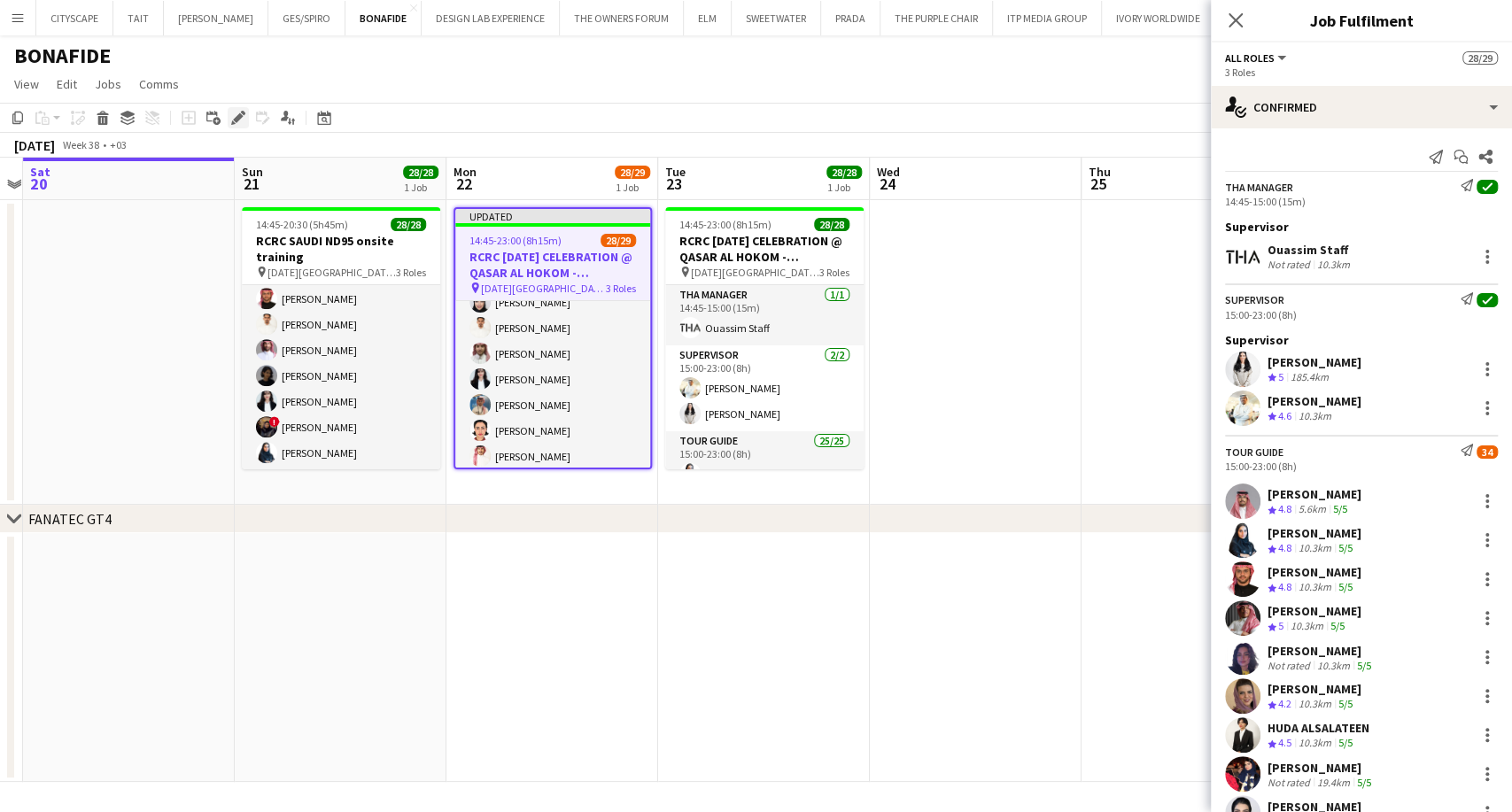
click at [241, 122] on icon "Edit" at bounding box center [237, 117] width 14 height 14
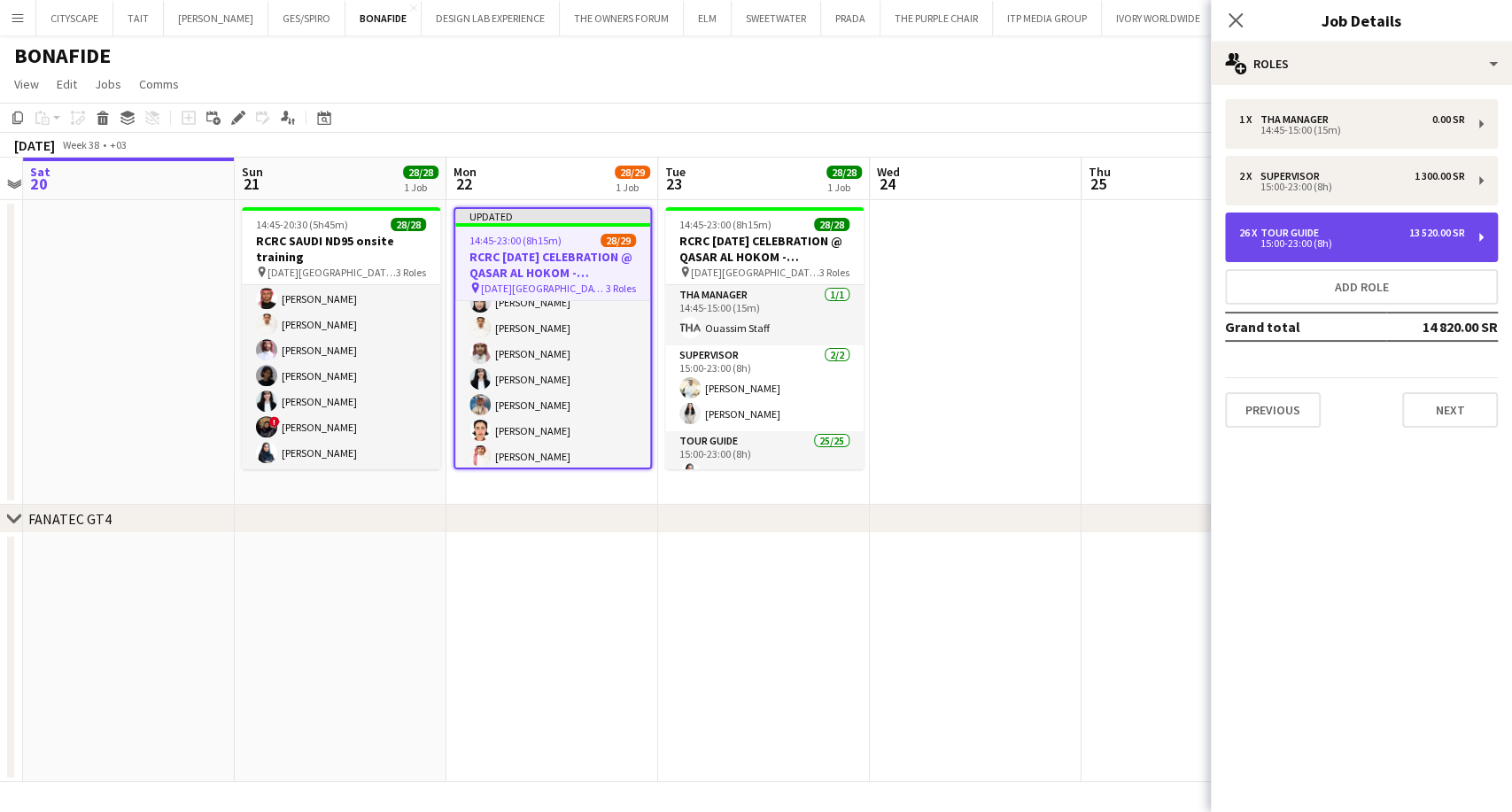
click at [1372, 255] on div "26 x Tour Guide 13 520.00 SR 15:00-23:00 (8h)" at bounding box center [1360, 236] width 273 height 49
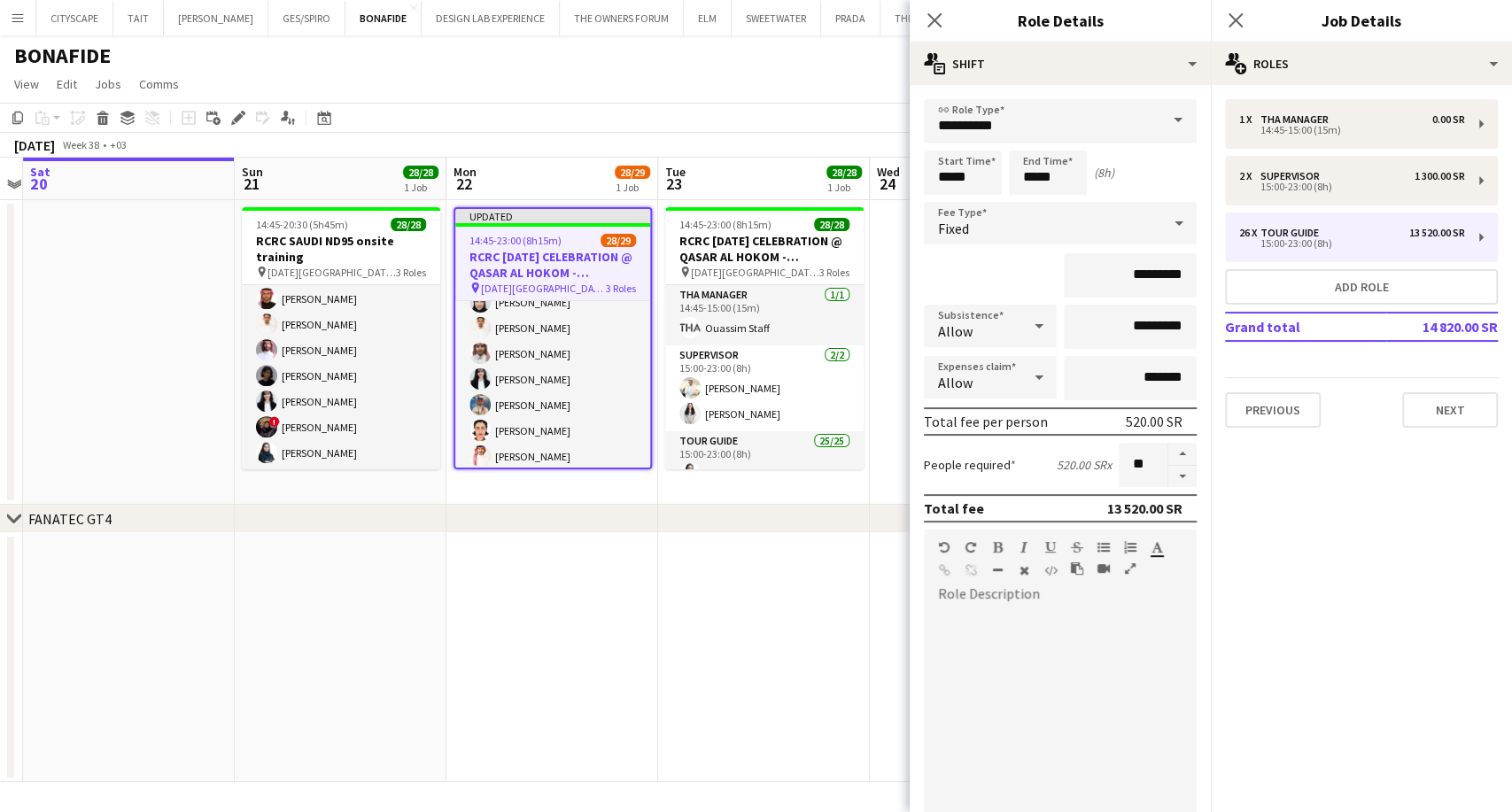
click at [1175, 476] on button "button" at bounding box center [1182, 477] width 28 height 22
type input "**"
click at [798, 510] on div "chevron-right FANATEC GT4" at bounding box center [756, 518] width 1512 height 28
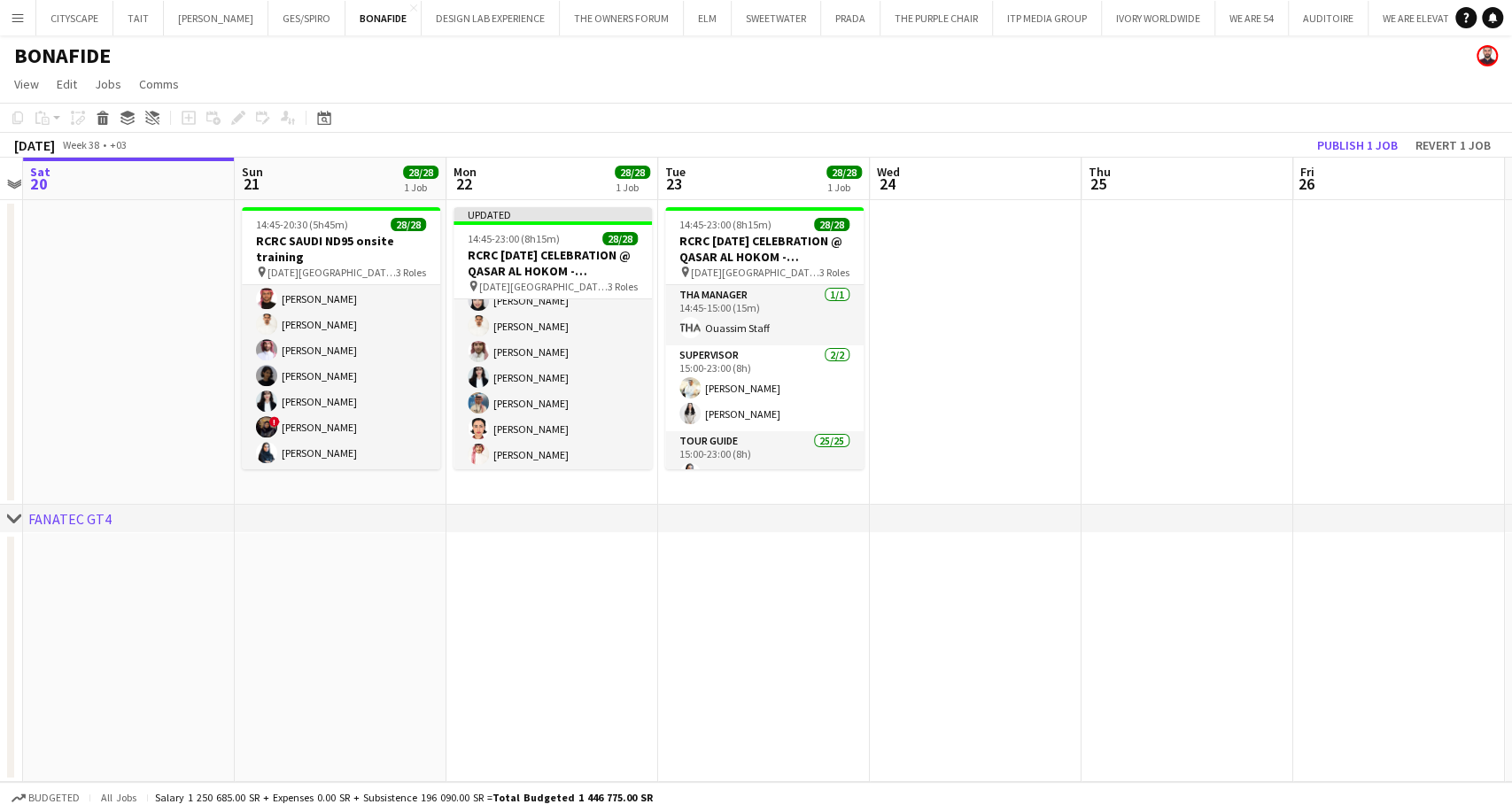
click at [1374, 123] on app-toolbar "Copy Paste Paste Ctrl+V Paste with crew Ctrl+Shift+V Paste linked Job [GEOGRAPH…" at bounding box center [756, 117] width 1512 height 30
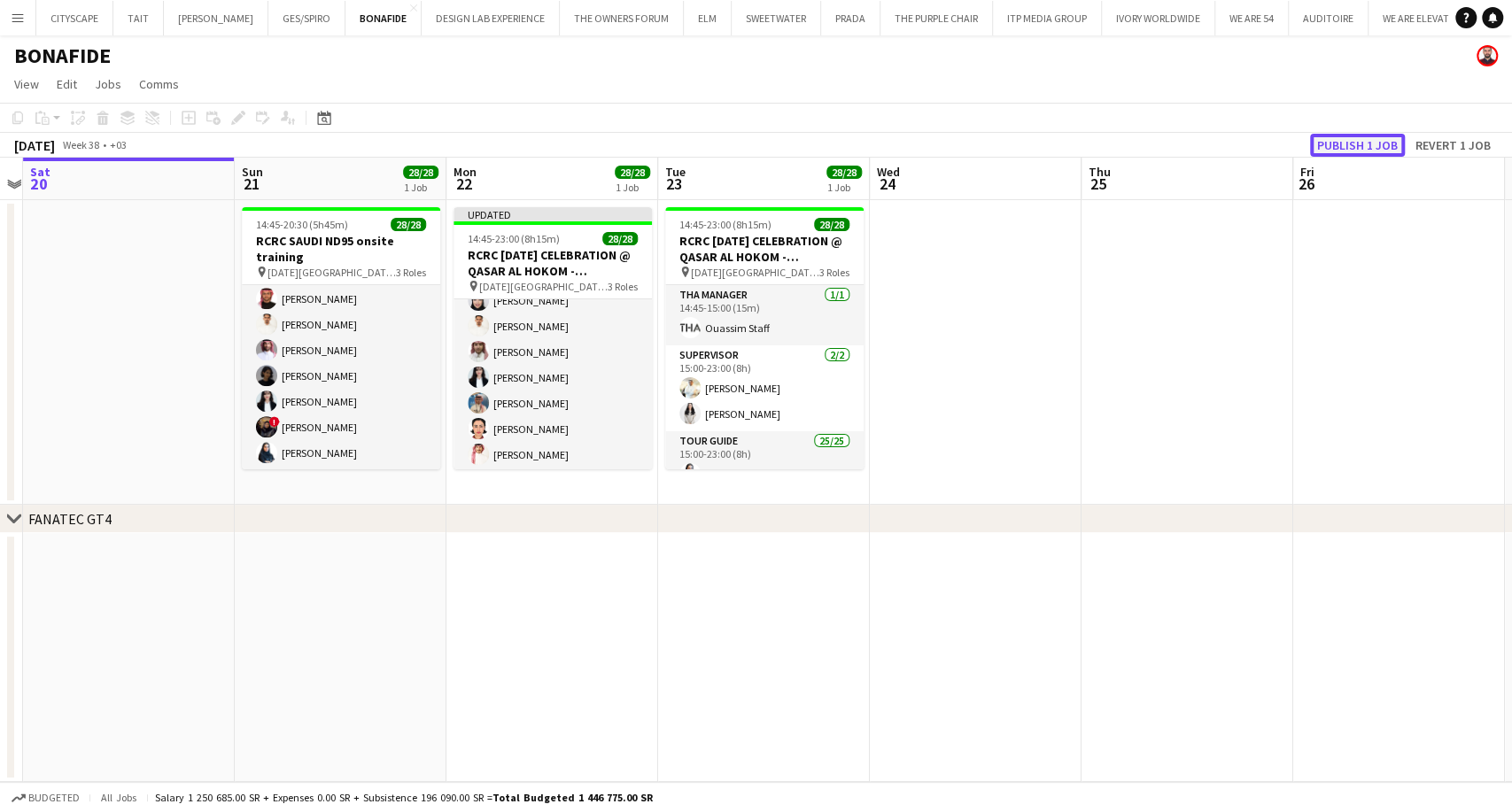
click at [1362, 143] on button "Publish 1 job" at bounding box center [1358, 145] width 95 height 23
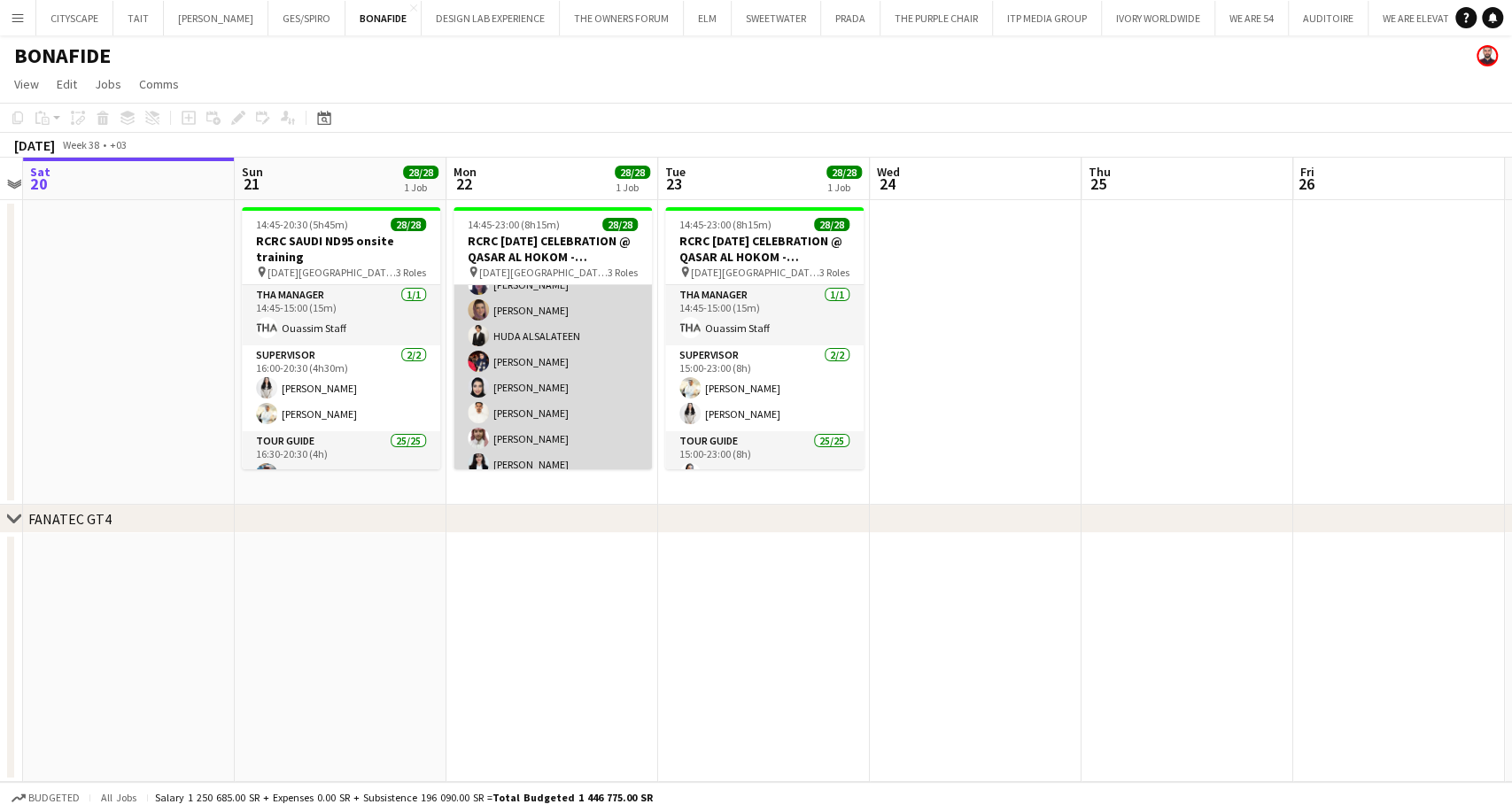
scroll to position [295, 0]
click at [541, 352] on app-card-role "Tour Guide 25/25 15:00-23:00 (8h) [PERSON_NAME] ALSALATEEN [PERSON_NAME] [PERSO…" at bounding box center [552, 474] width 198 height 676
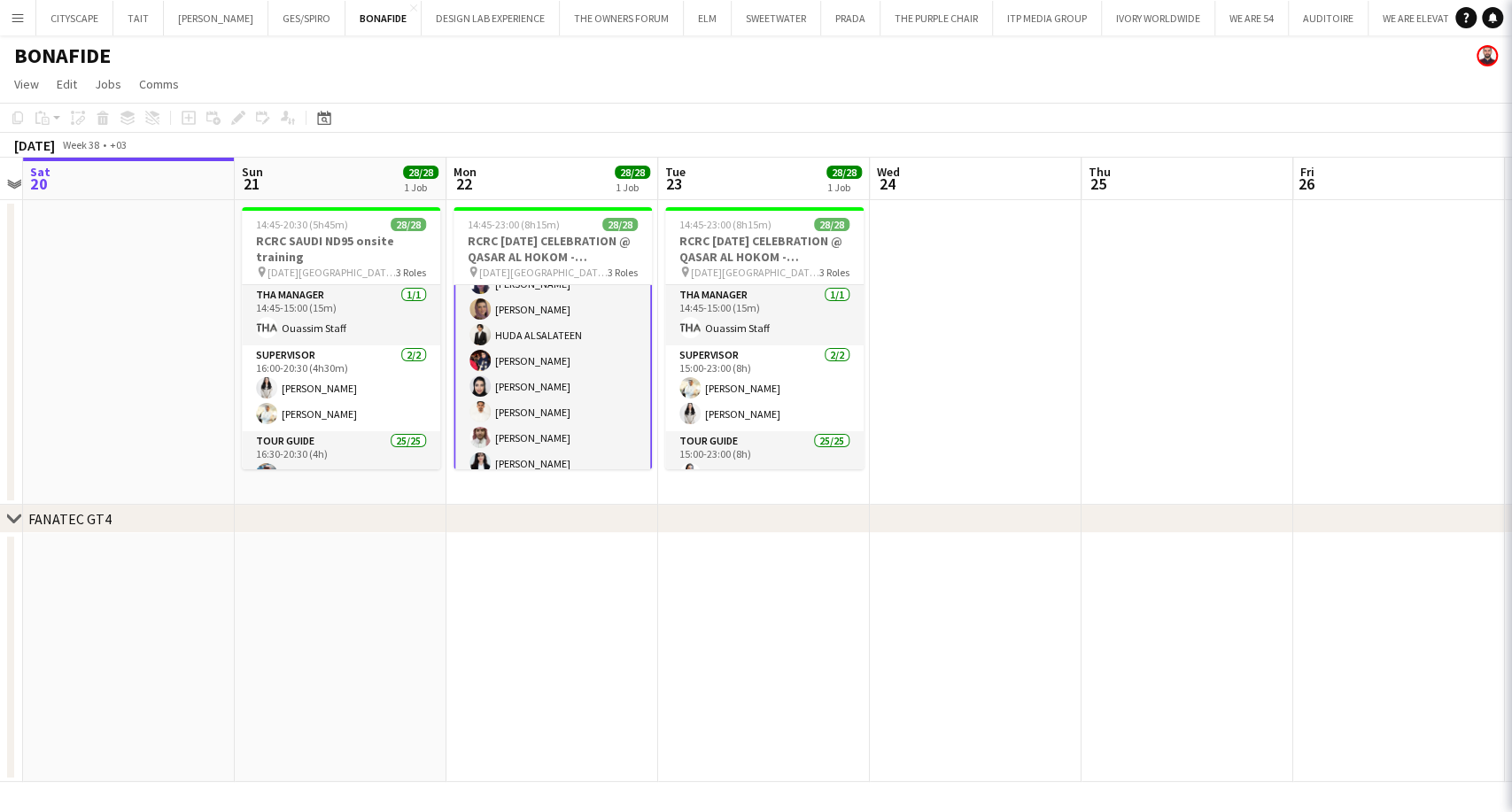
scroll to position [297, 0]
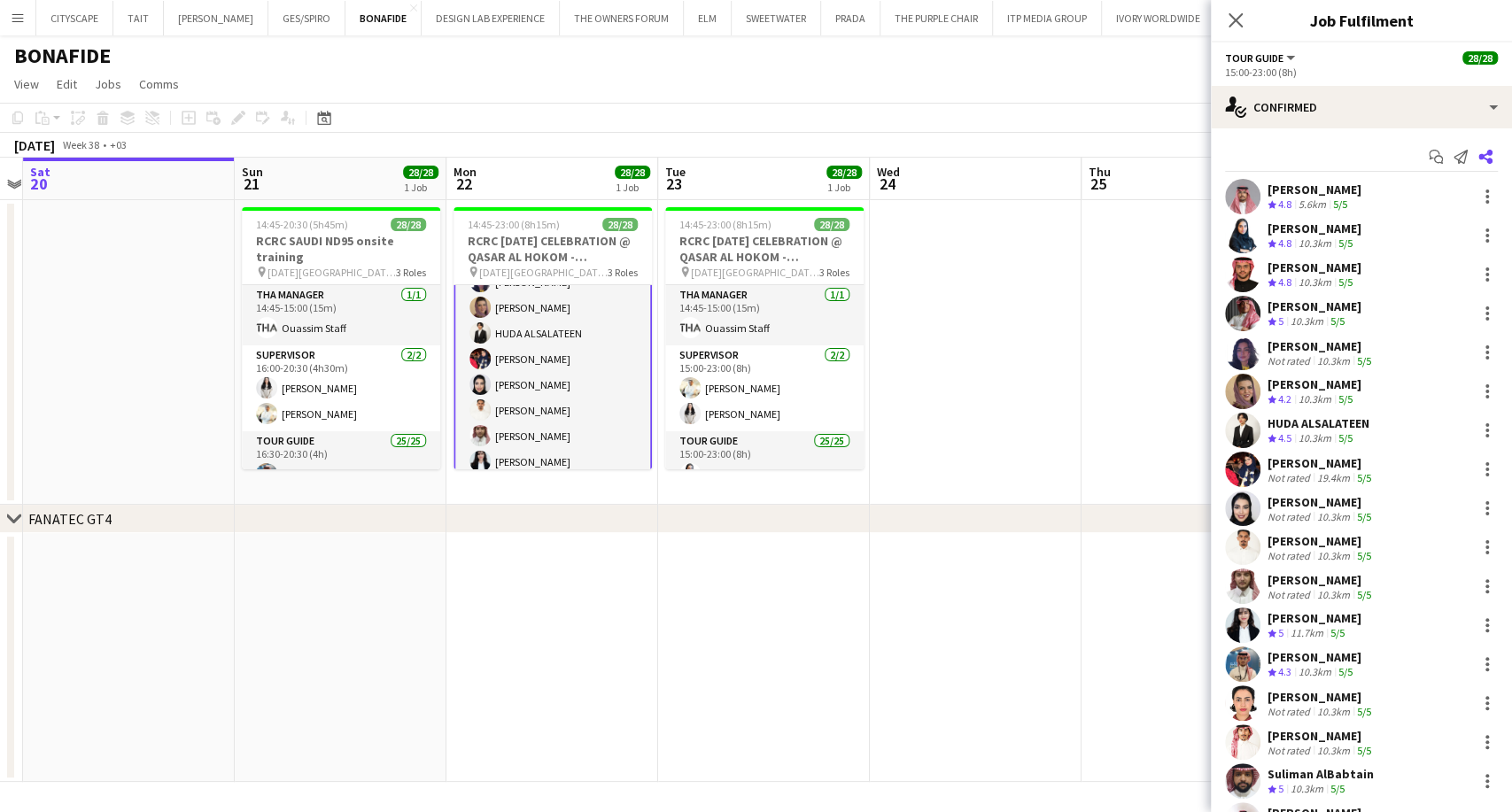
click at [1478, 154] on icon at bounding box center [1484, 156] width 14 height 14
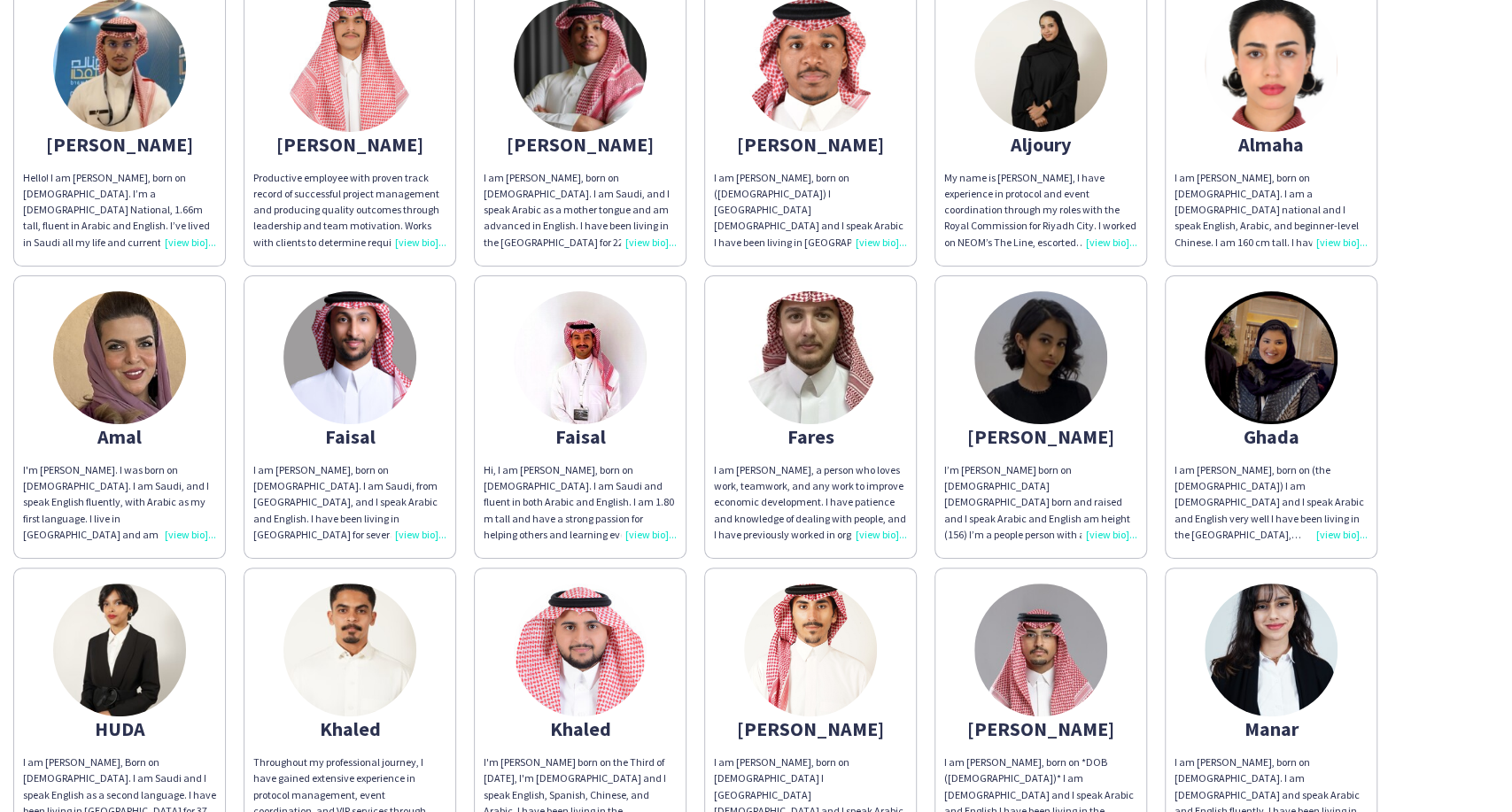
scroll to position [688, 0]
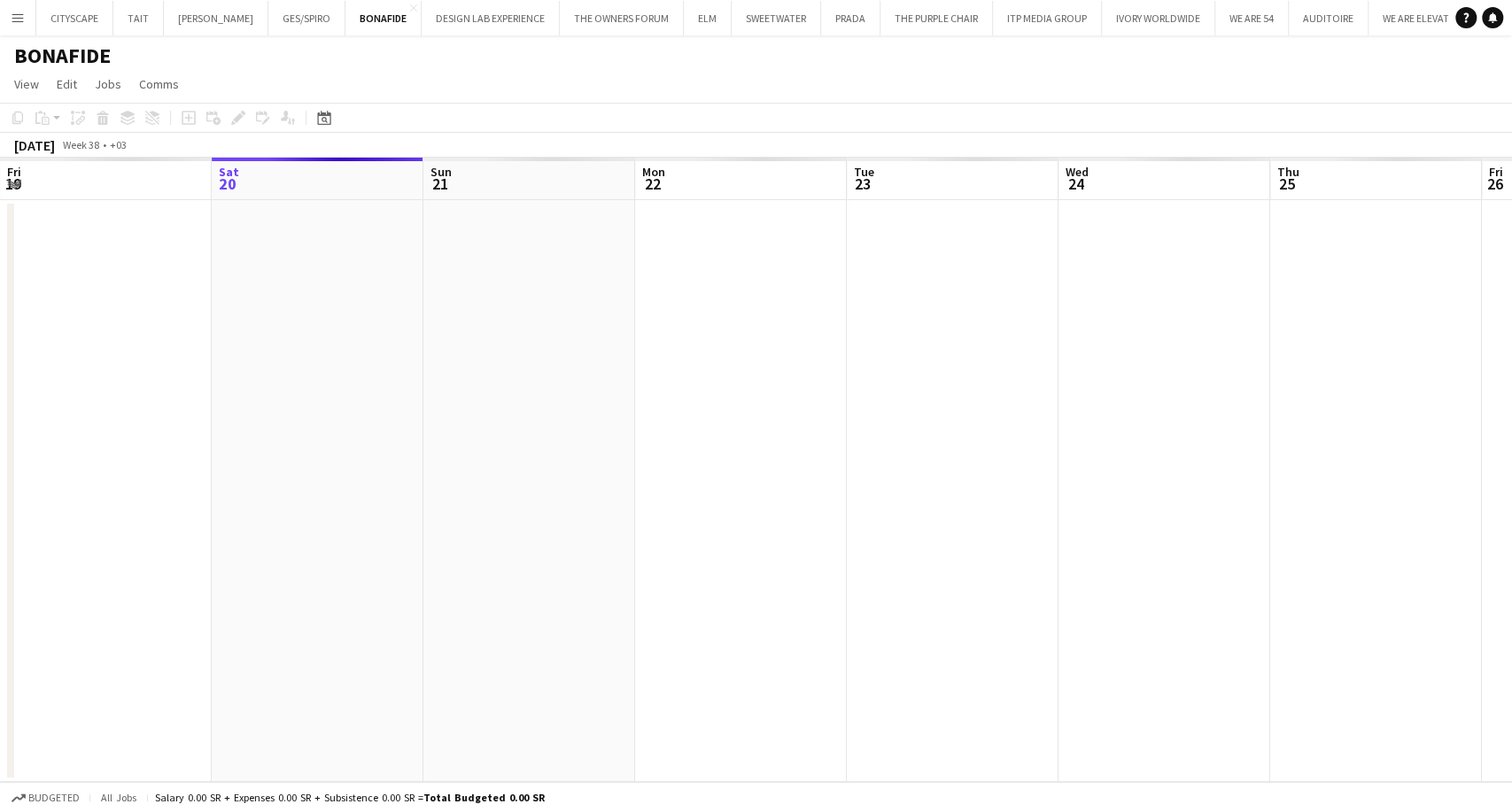
scroll to position [0, 609]
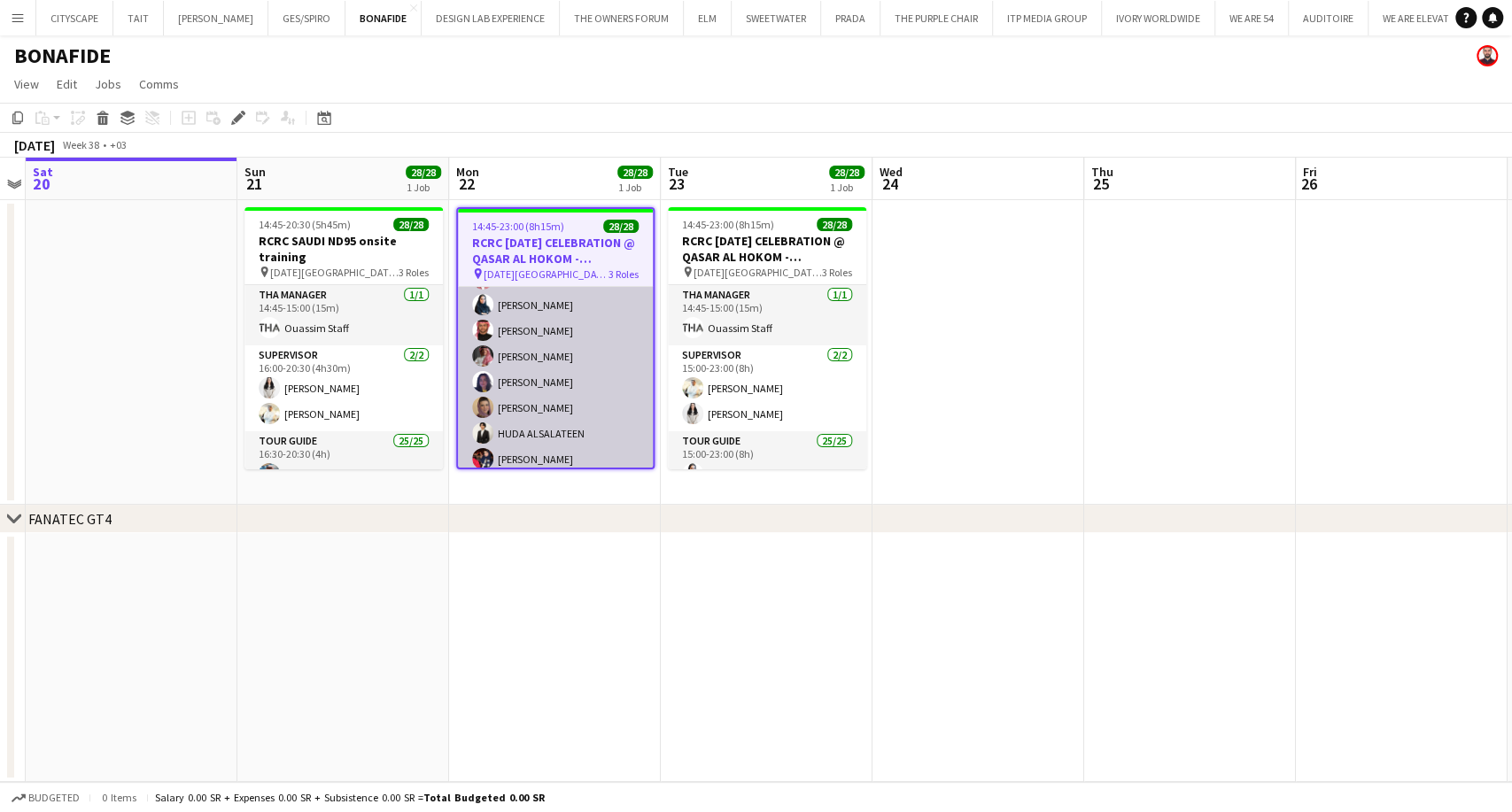
click at [527, 362] on app-card-role "Tour Guide 25/25 15:00-23:00 (8h) [PERSON_NAME] ALSALATEEN [PERSON_NAME] [PERSO…" at bounding box center [555, 574] width 194 height 676
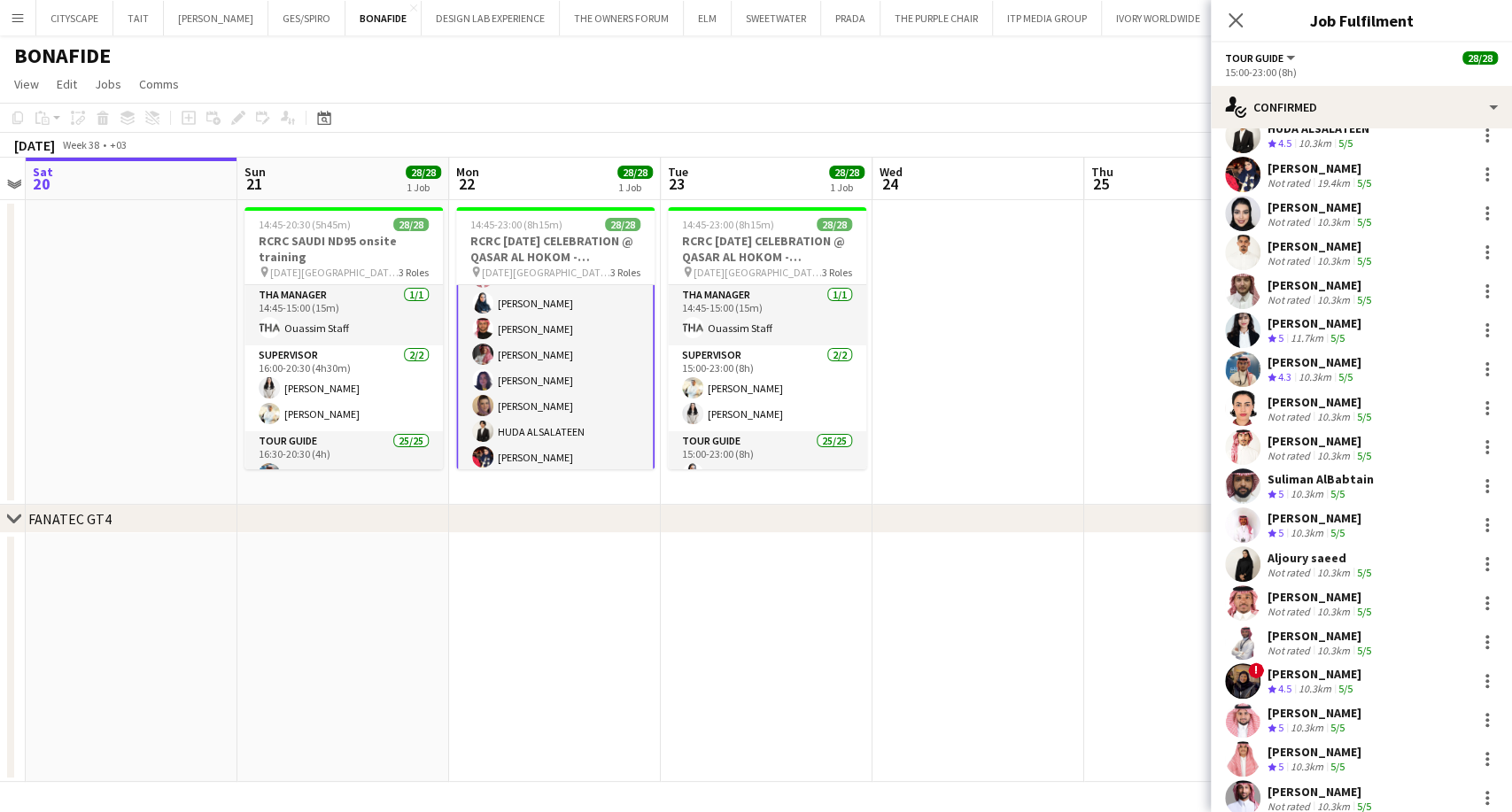
scroll to position [388, 0]
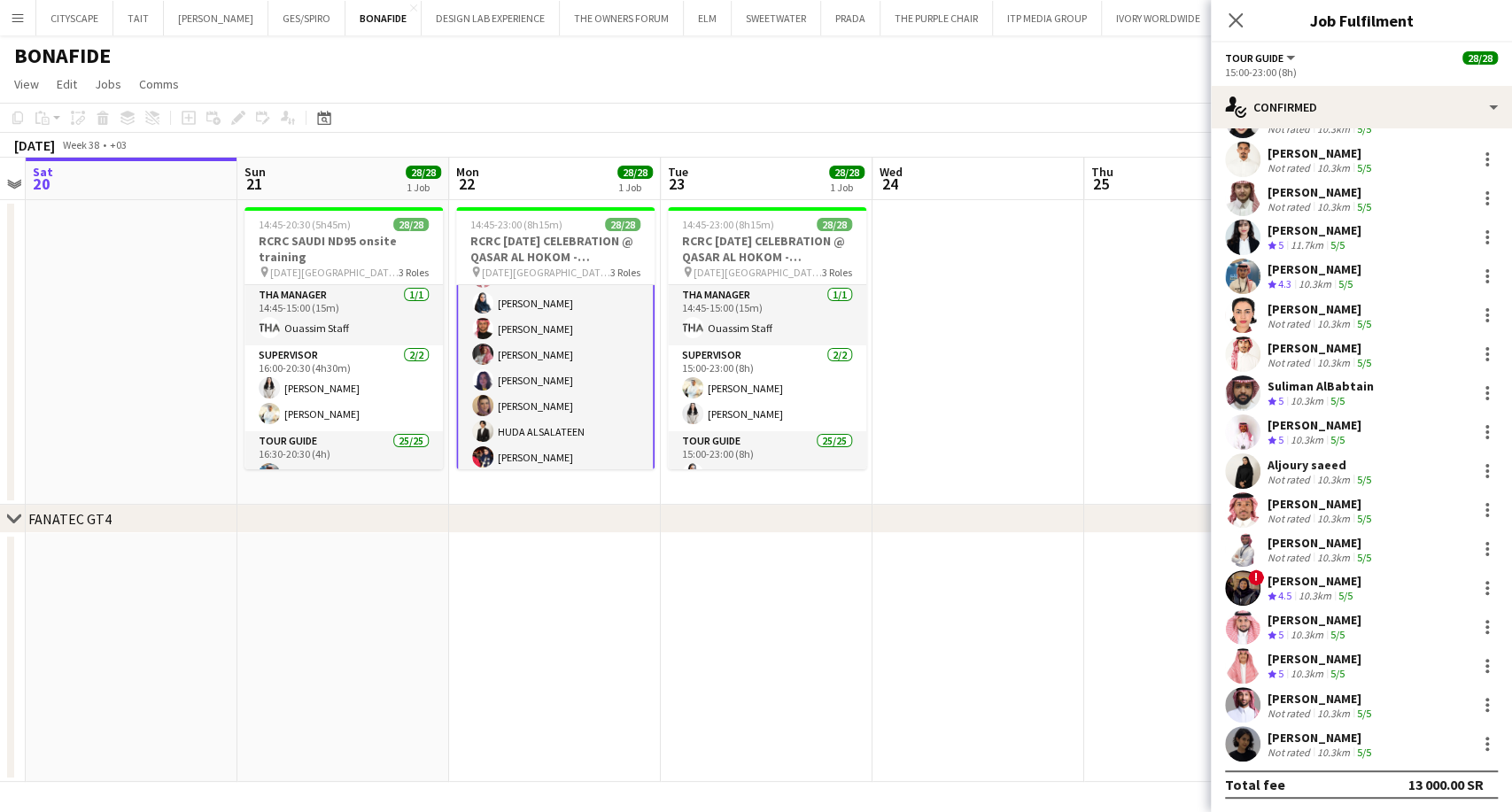
click at [1308, 515] on div "Not rated" at bounding box center [1290, 518] width 46 height 13
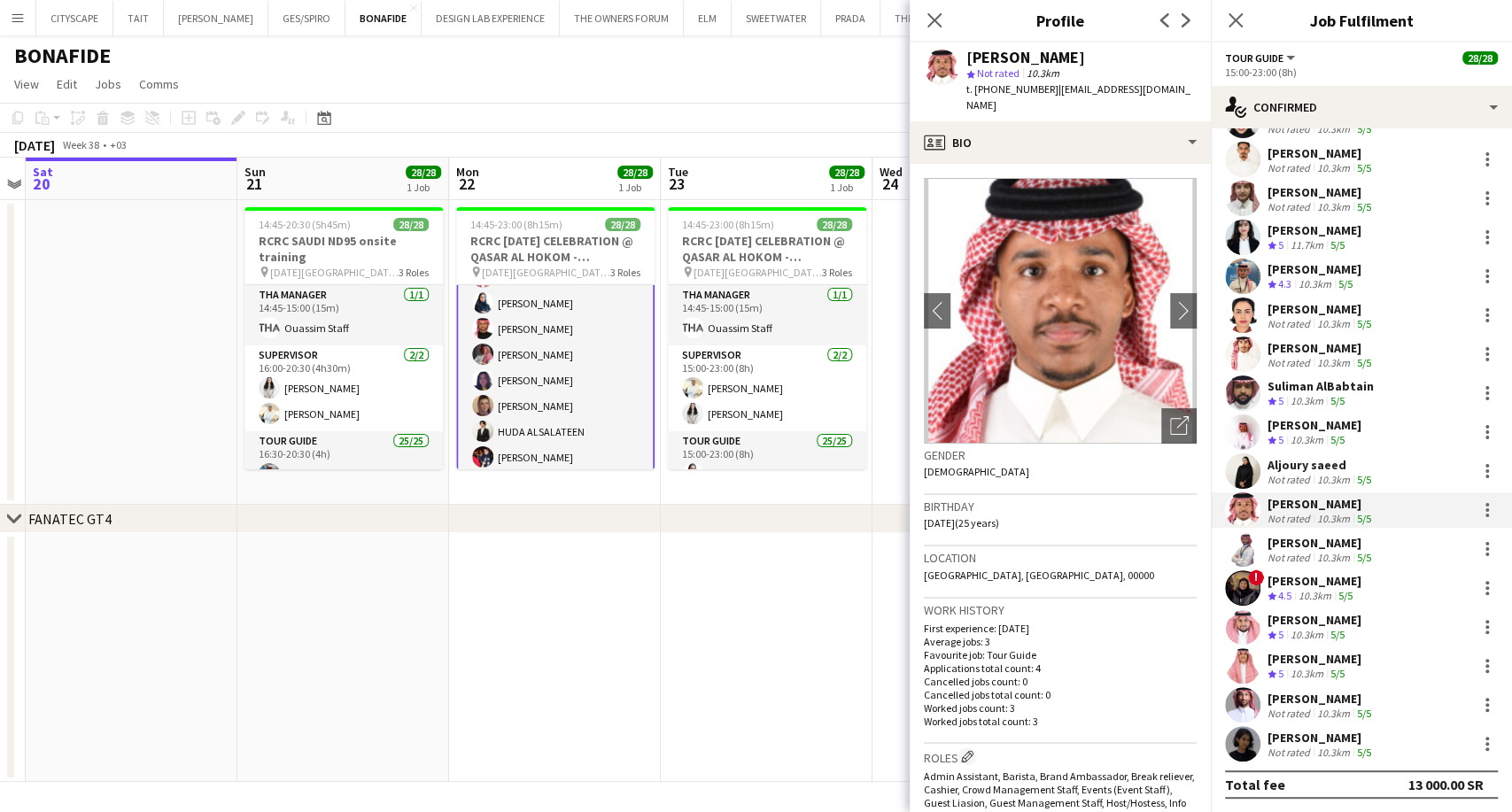
drag, startPoint x: 1100, startPoint y: 58, endPoint x: 969, endPoint y: 60, distance: 131.0
click at [969, 60] on div "[PERSON_NAME]" at bounding box center [1080, 57] width 230 height 16
copy div "[PERSON_NAME]"
click at [1303, 731] on div "[PERSON_NAME]" at bounding box center [1320, 737] width 107 height 16
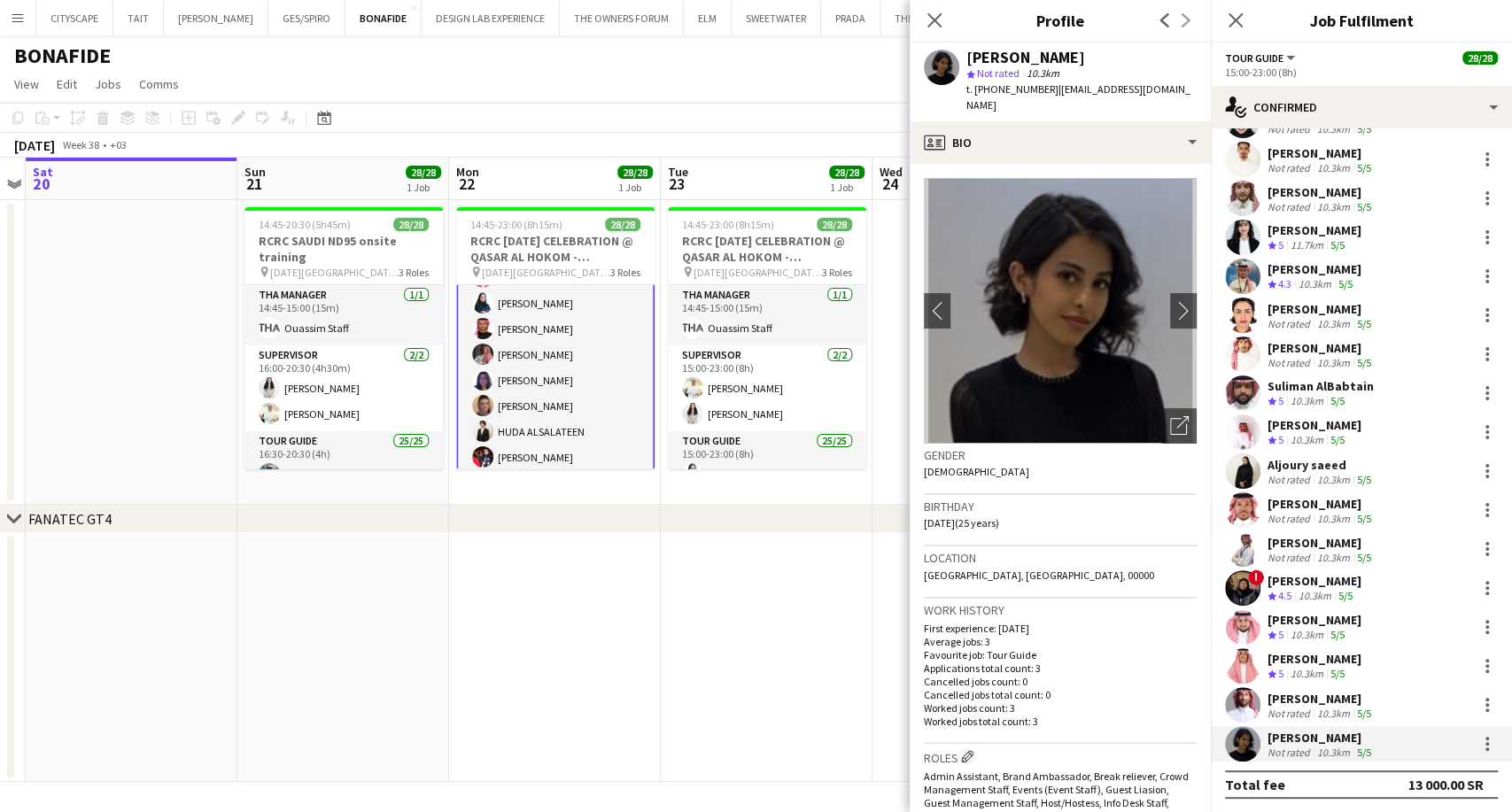
drag, startPoint x: 1074, startPoint y: 60, endPoint x: 967, endPoint y: 51, distance: 107.4
click at [967, 51] on div "[PERSON_NAME]" at bounding box center [1080, 57] width 230 height 16
copy div "[PERSON_NAME]"
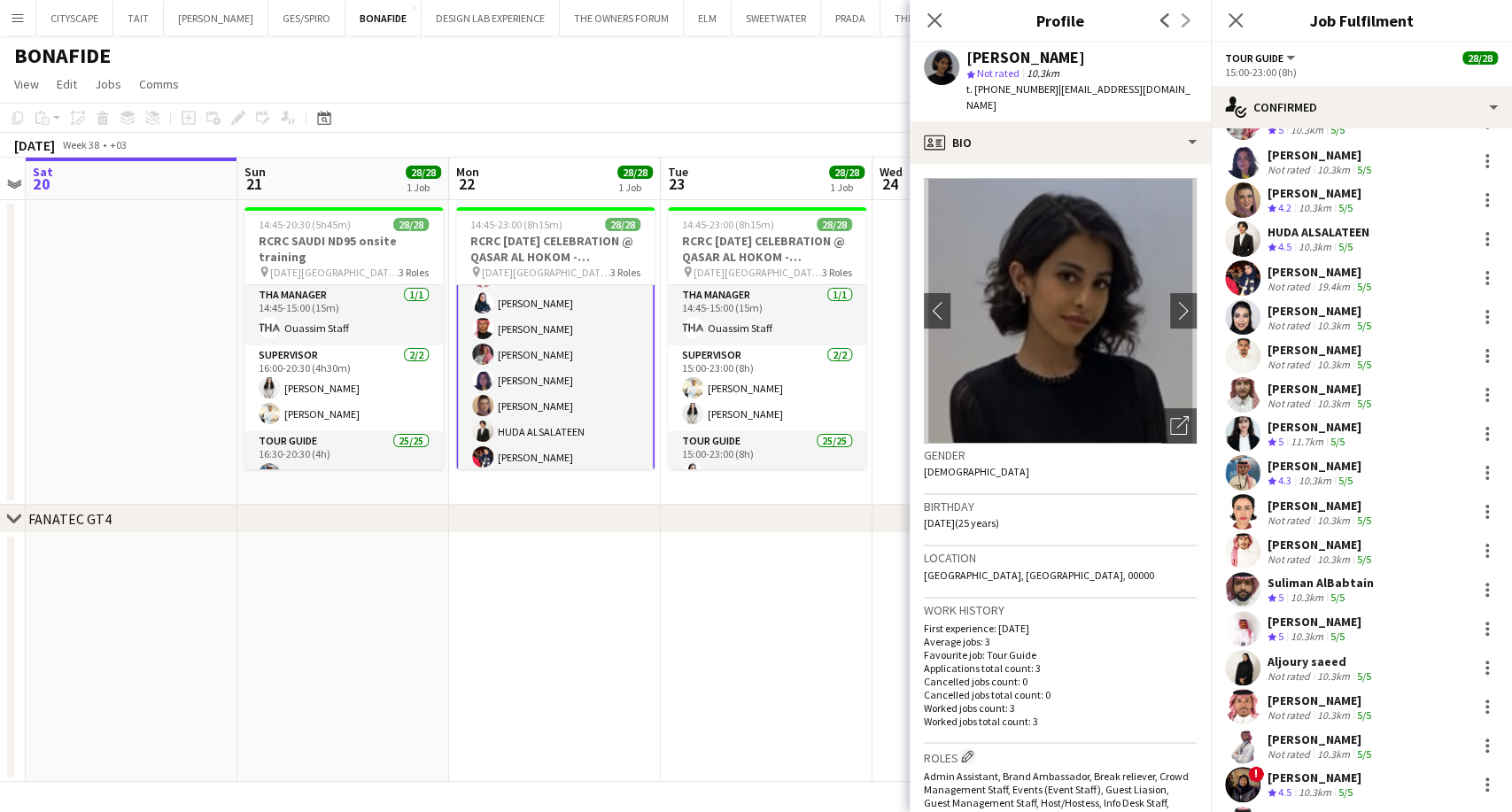
scroll to position [0, 0]
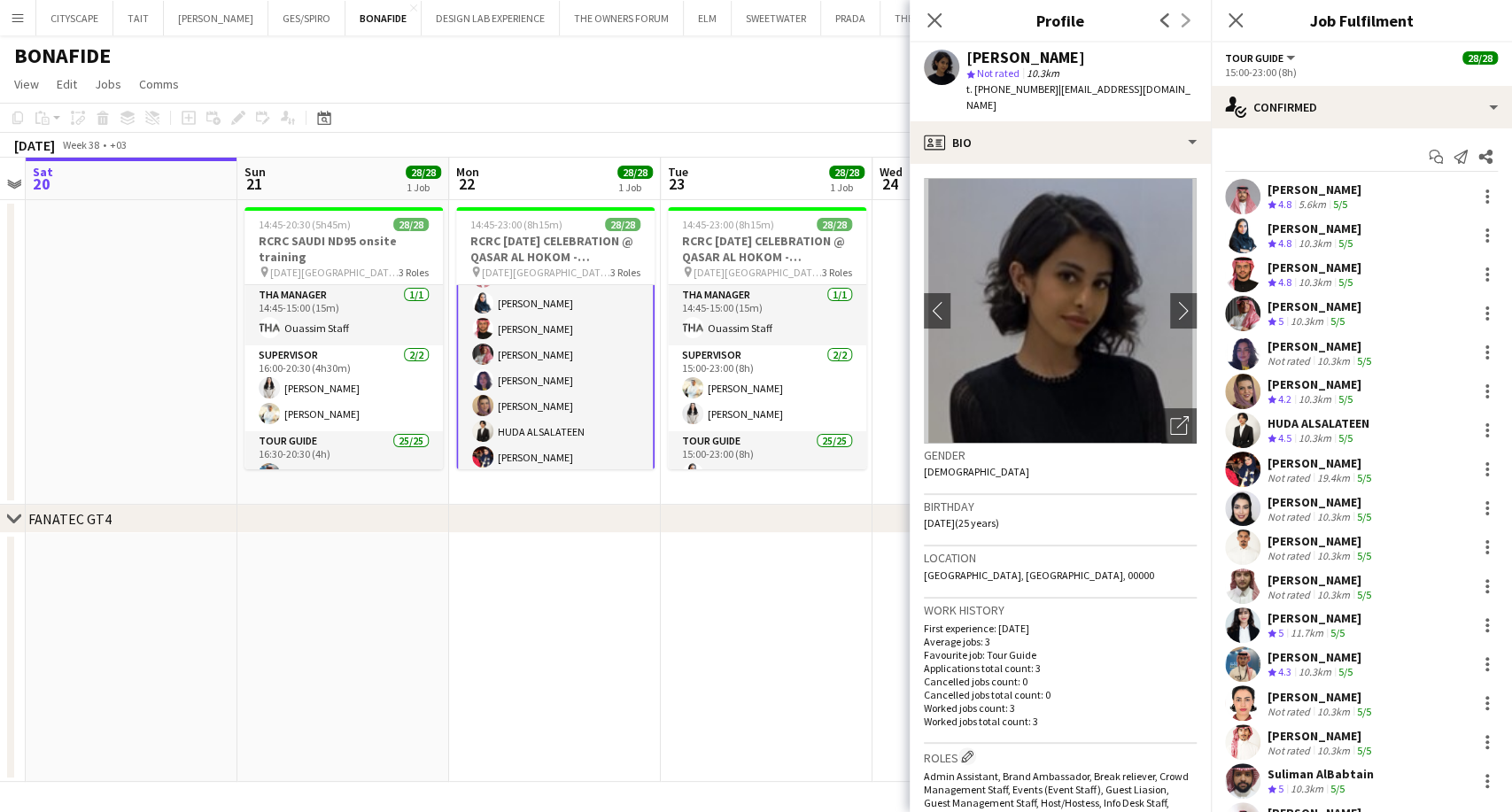
click at [1318, 429] on div "HUDA ALSALATEEN" at bounding box center [1318, 422] width 101 height 16
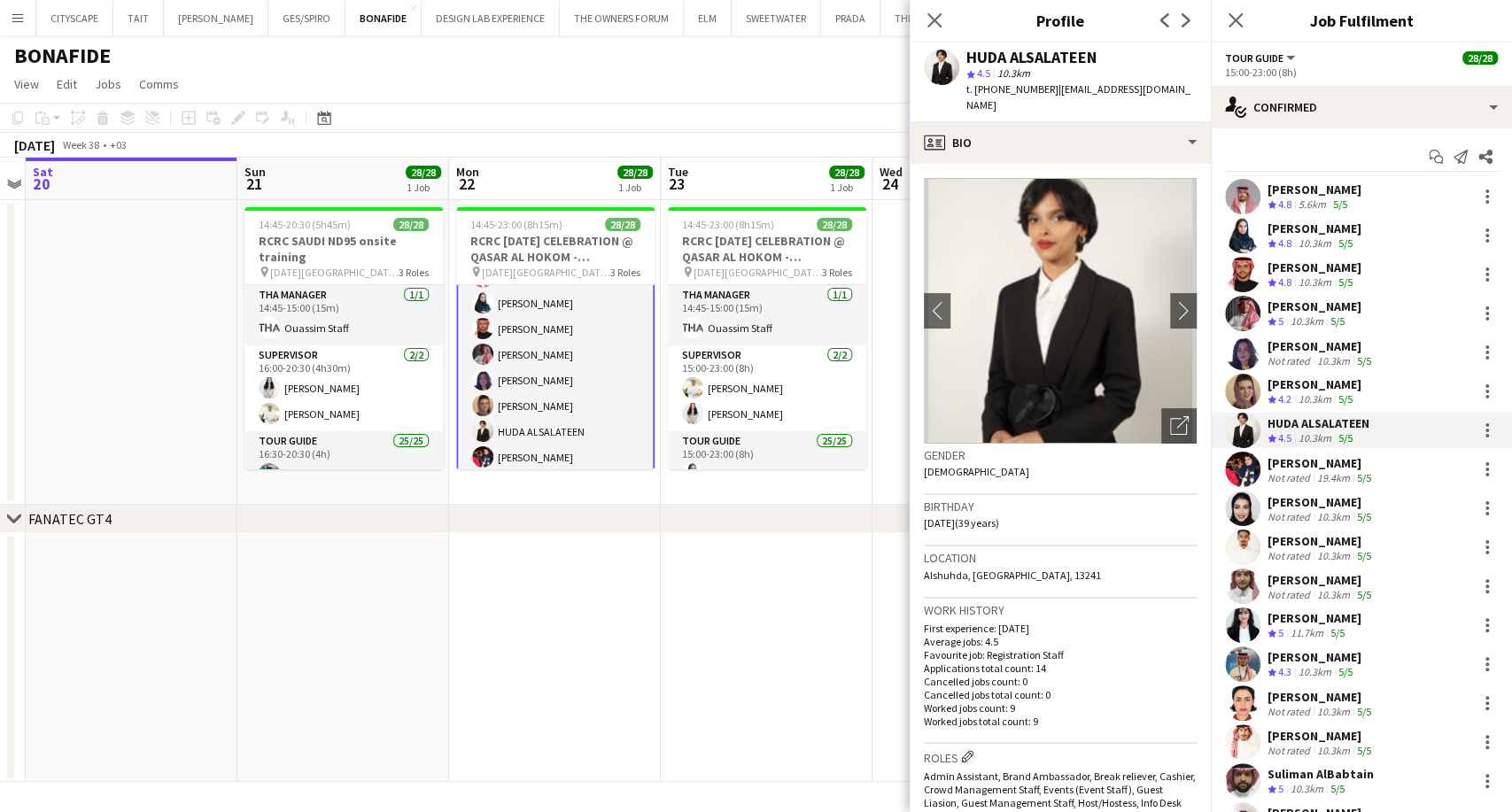
drag, startPoint x: 1105, startPoint y: 59, endPoint x: 969, endPoint y: 60, distance: 136.0
click at [969, 60] on div "HUDA ALSALATEEN" at bounding box center [1080, 57] width 230 height 16
copy div "HUDA ALSALATEEN"
click at [1331, 534] on div "[PERSON_NAME]" at bounding box center [1320, 540] width 107 height 16
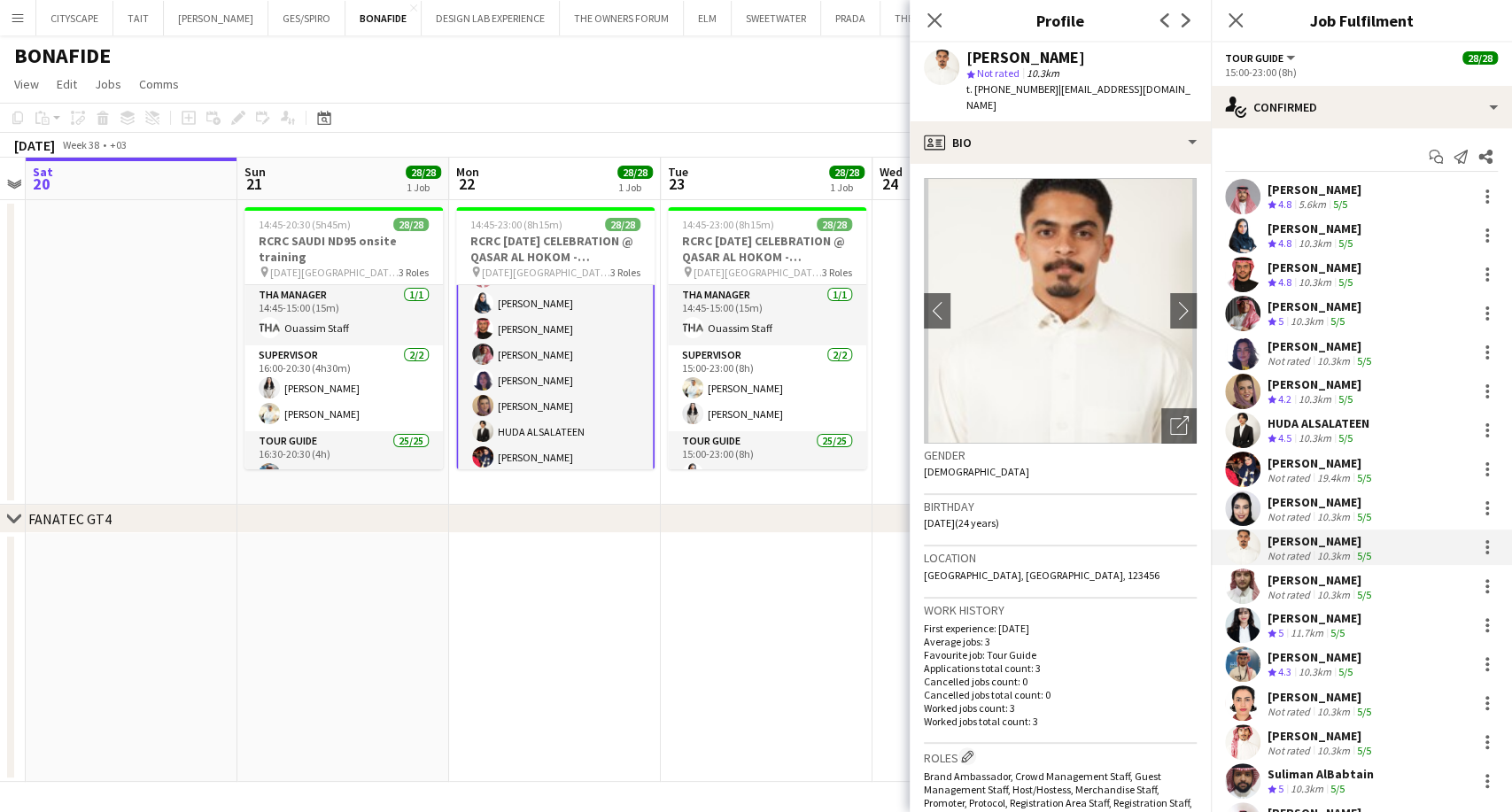
drag, startPoint x: 1105, startPoint y: 58, endPoint x: 967, endPoint y: 62, distance: 138.1
click at [967, 62] on div "[PERSON_NAME]" at bounding box center [1080, 57] width 230 height 16
copy div "[PERSON_NAME]"
click at [1270, 249] on div "Crew rating 4.8" at bounding box center [1281, 244] width 28 height 15
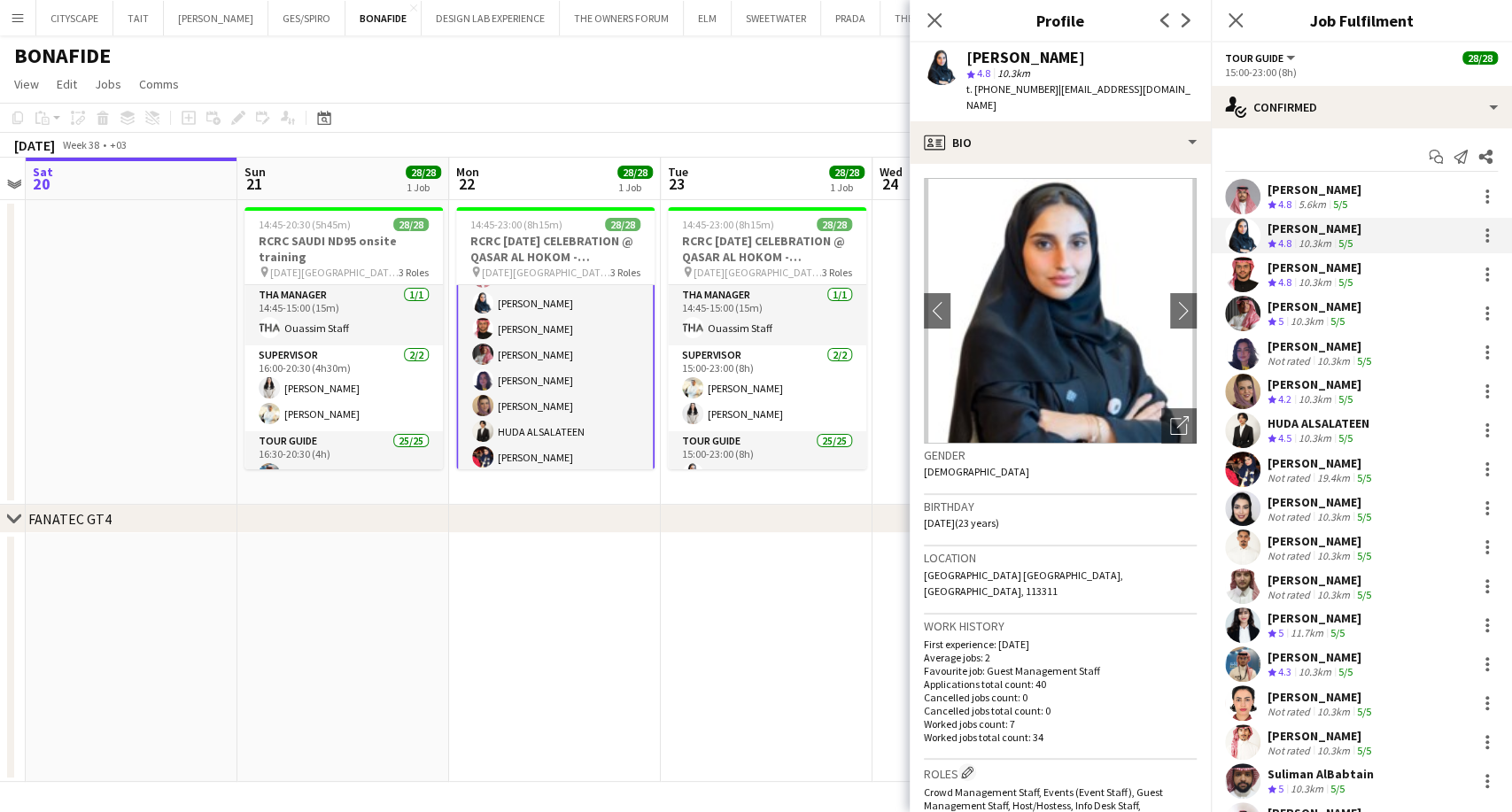
drag, startPoint x: 1079, startPoint y: 60, endPoint x: 963, endPoint y: 60, distance: 116.0
click at [963, 60] on div "[PERSON_NAME] star 4.8 10.3km t. [PHONE_NUMBER] | [EMAIL_ADDRESS][DOMAIN_NAME]" at bounding box center [1060, 82] width 301 height 79
copy div "[PERSON_NAME]"
click at [21, 9] on button "Menu" at bounding box center [18, 18] width 35 height 35
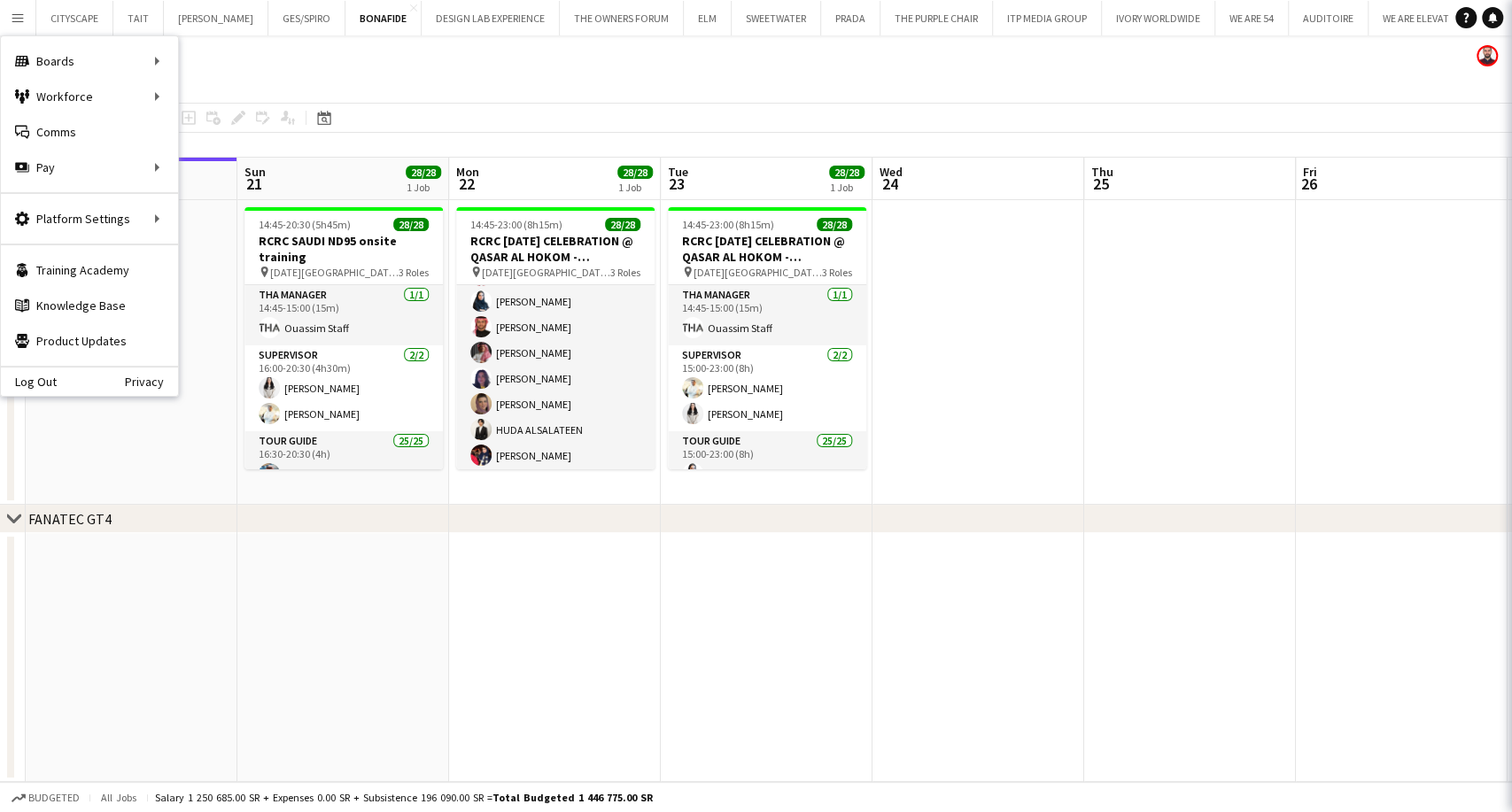
scroll to position [196, 0]
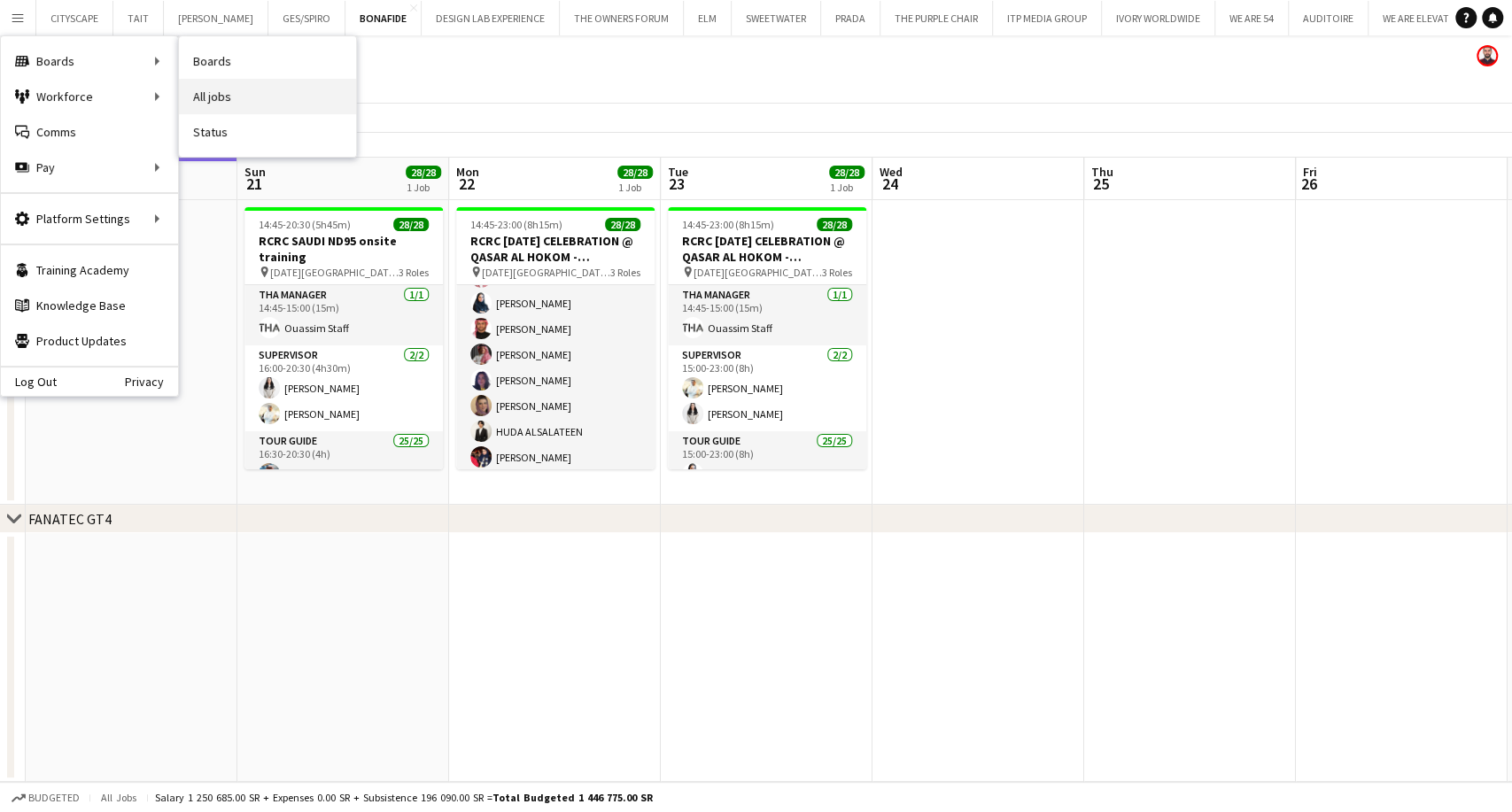
click at [235, 105] on link "All jobs" at bounding box center [267, 97] width 177 height 35
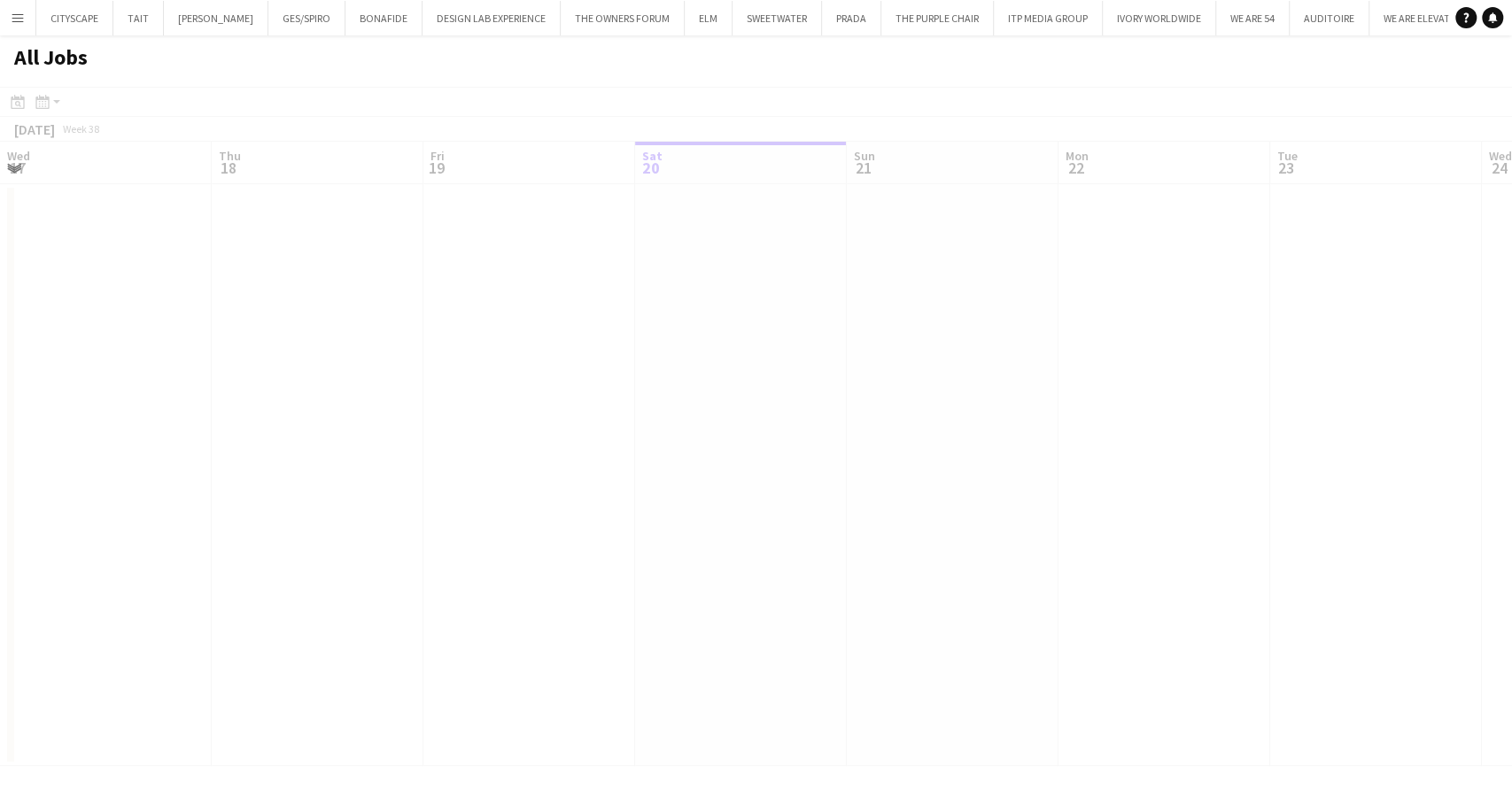
scroll to position [0, 423]
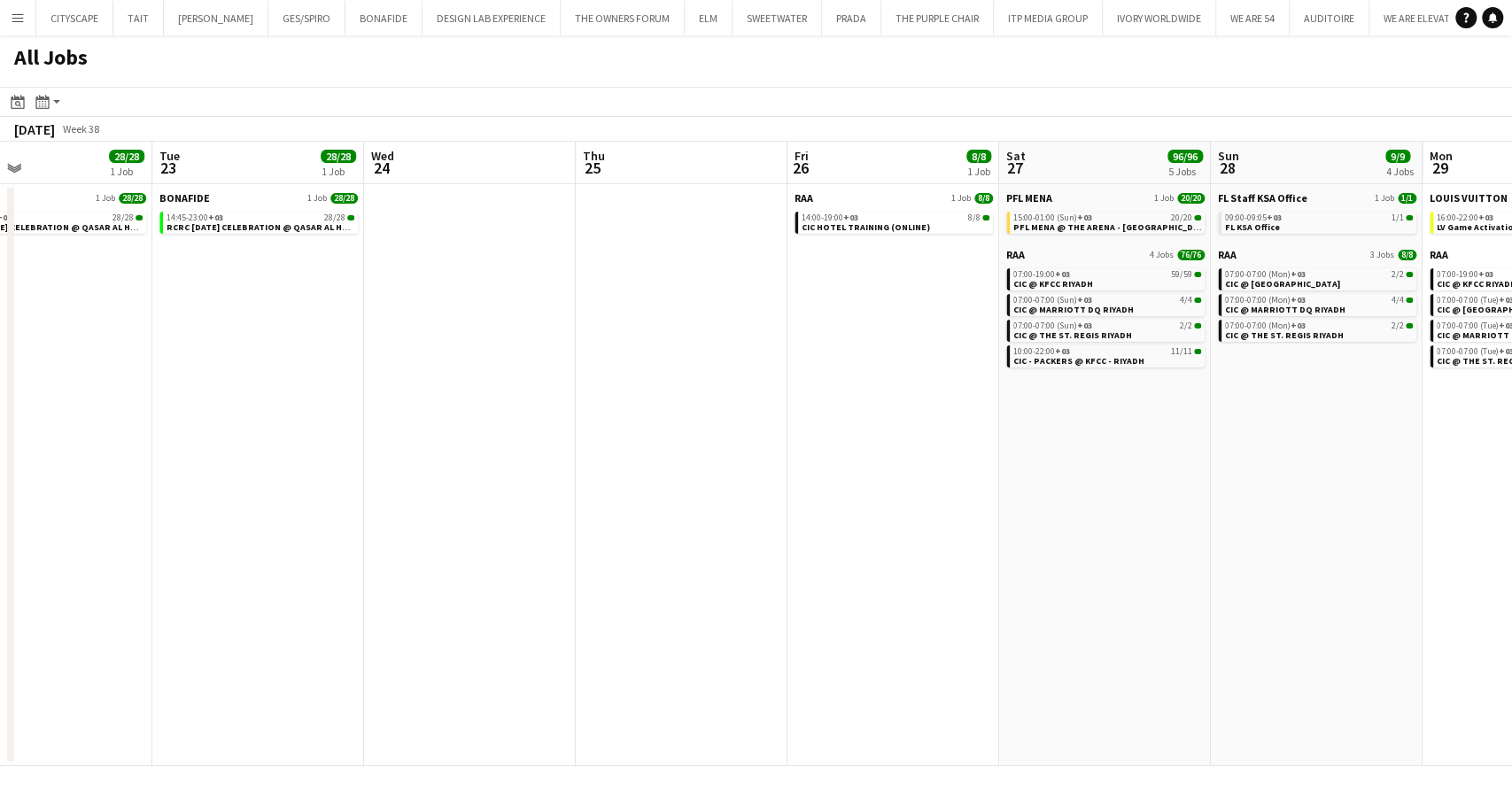
drag, startPoint x: 1129, startPoint y: 333, endPoint x: 805, endPoint y: 355, distance: 324.7
click at [501, 335] on app-calendar-viewport "Fri 19 Sat 20 Sun 21 28/28 1 Job Mon 22 28/28 1 Job Tue 23 28/28 1 Job Wed 24 T…" at bounding box center [756, 453] width 1512 height 624
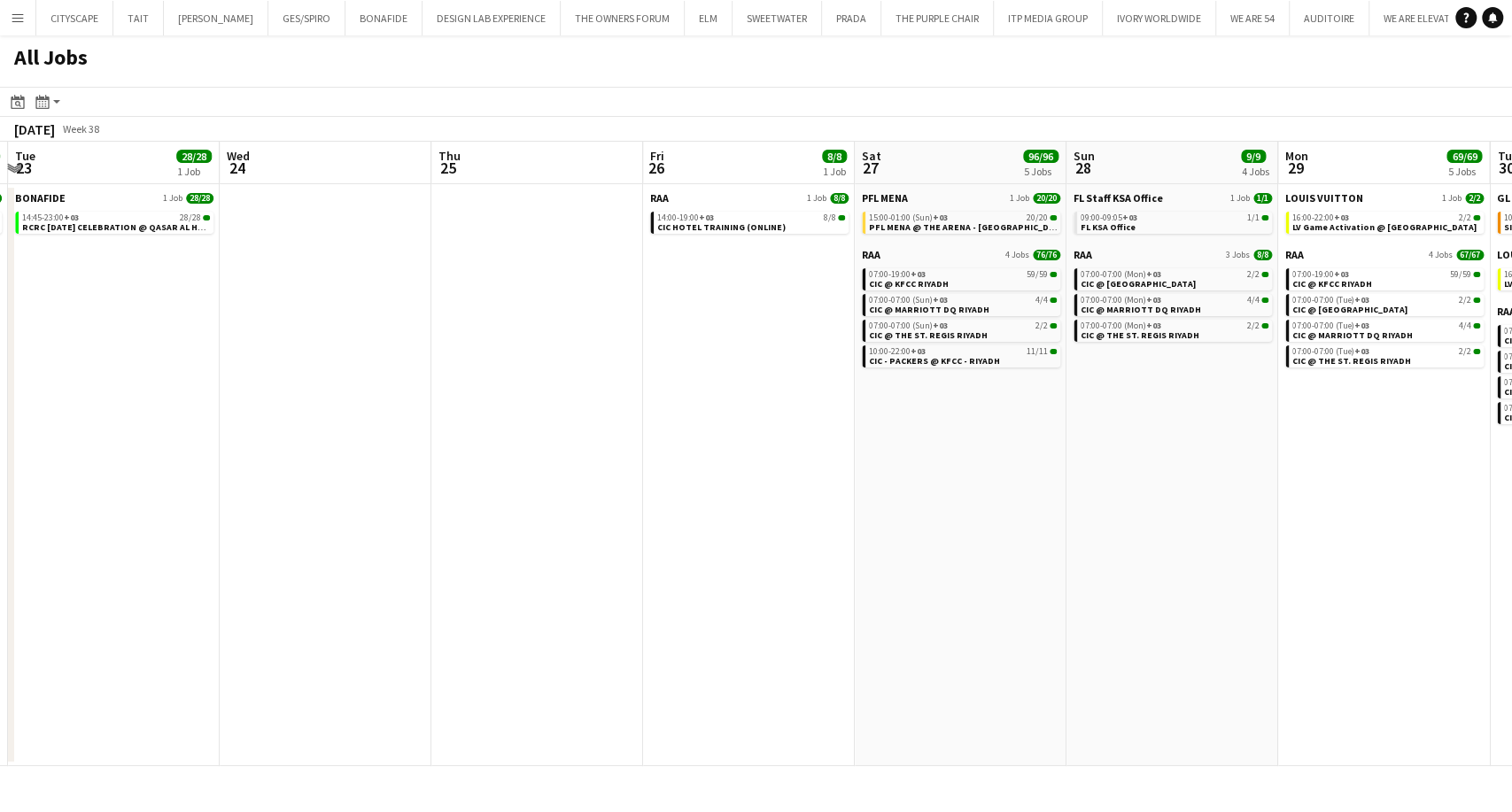
scroll to position [0, 480]
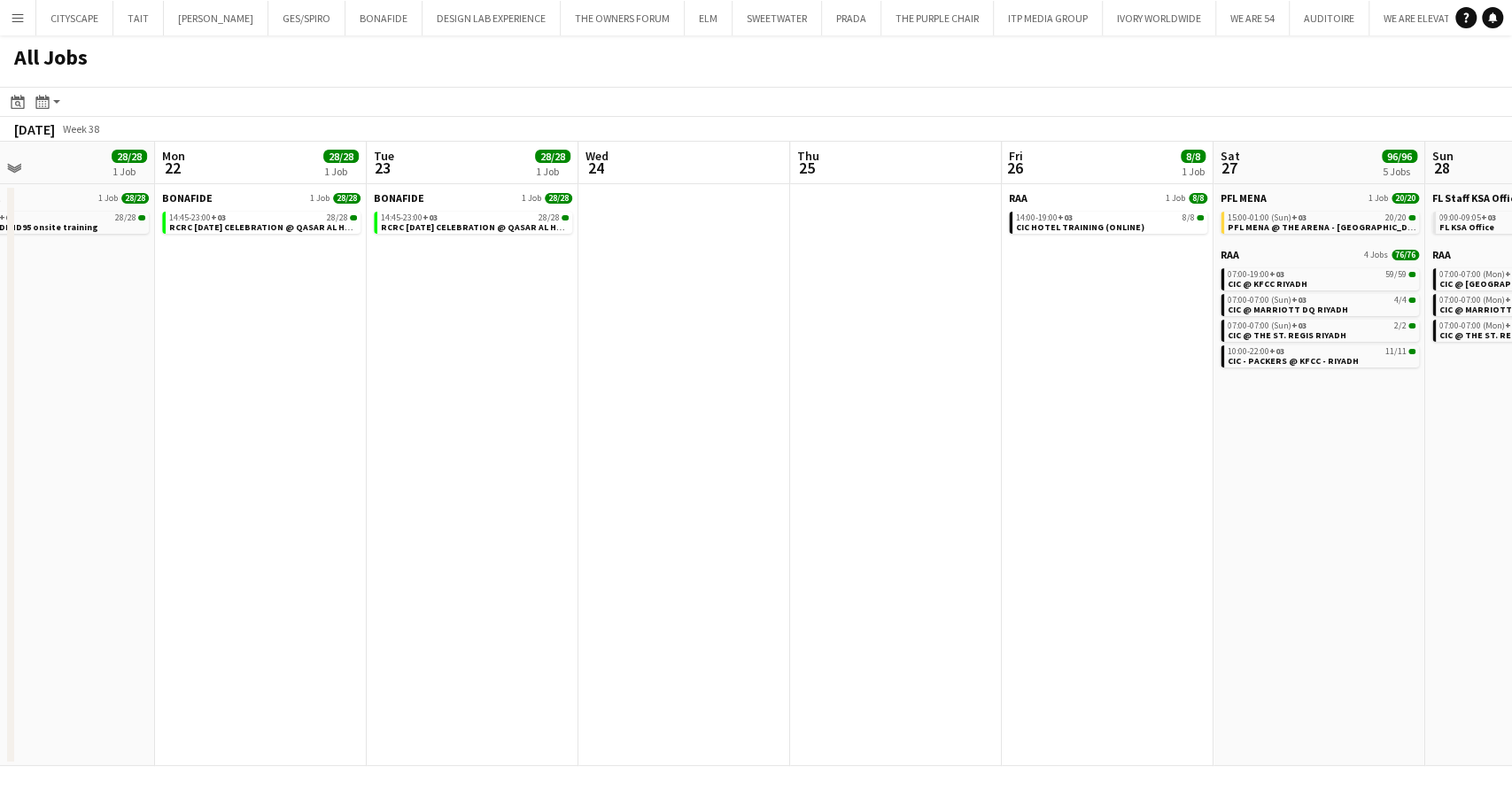
click at [850, 448] on app-all-jobs "All Jobs Date picker [DATE] [DATE] [DATE] M [DATE] T [DATE] W [DATE] T [DATE] F…" at bounding box center [756, 400] width 1512 height 730
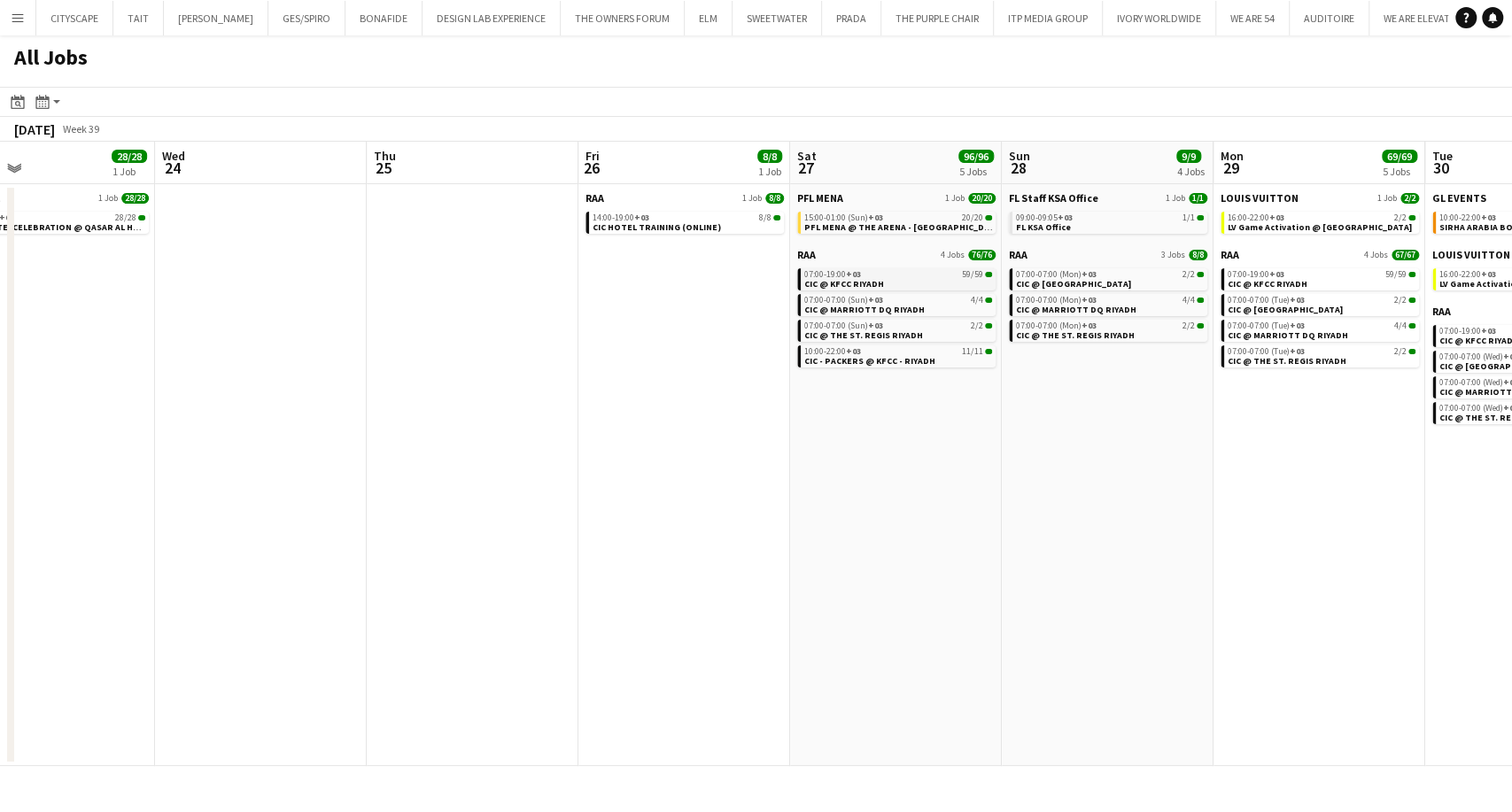
click at [868, 285] on span "CIC @ KFCC RIYADH" at bounding box center [844, 284] width 80 height 11
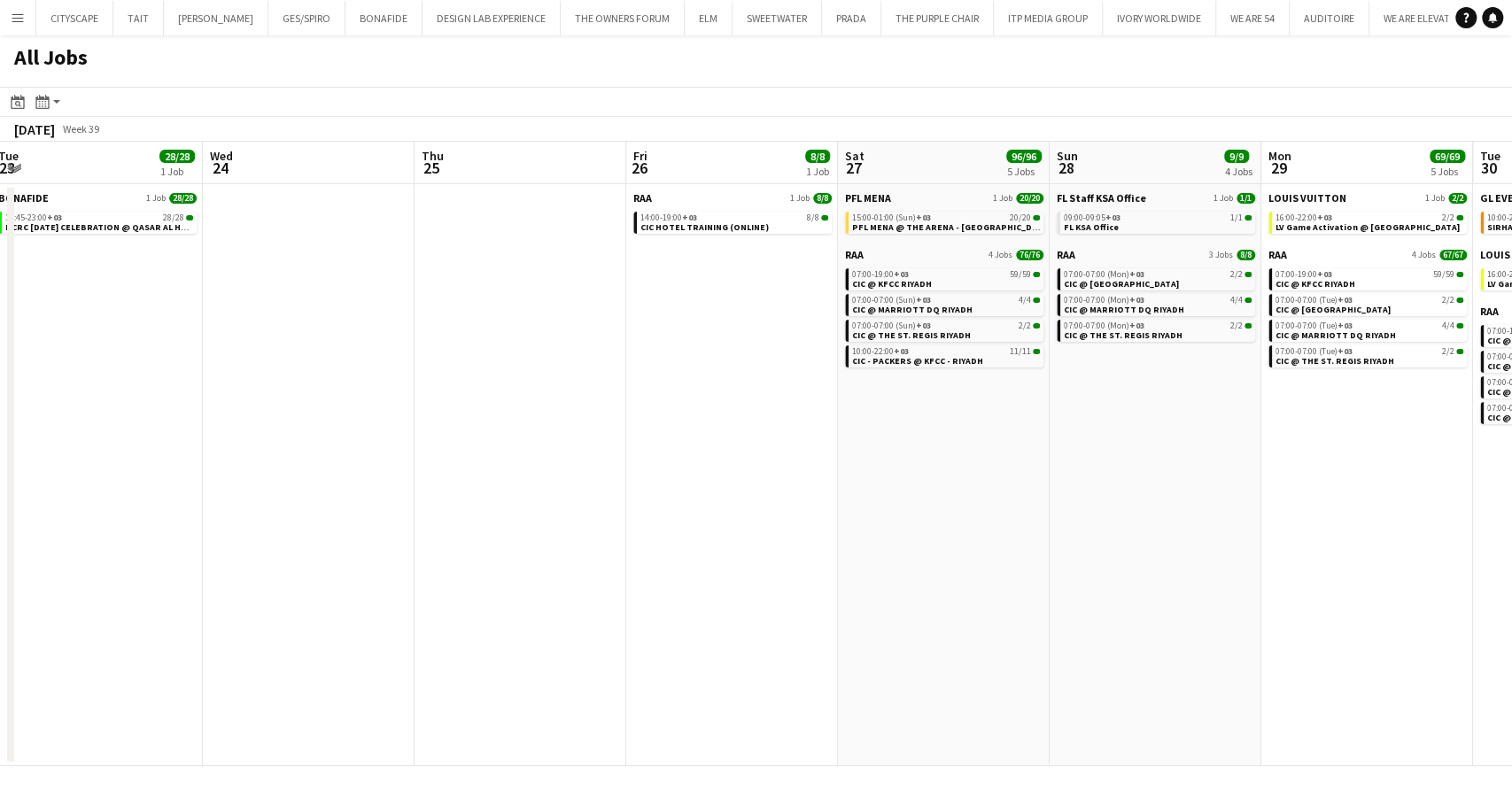
drag, startPoint x: 262, startPoint y: 375, endPoint x: 1185, endPoint y: 403, distance: 923.4
click at [1185, 403] on app-calendar-viewport "Sun 21 28/28 1 Job Mon 22 28/28 1 Job Tue 23 28/28 1 Job Wed 24 Thu 25 Fri 26 8…" at bounding box center [756, 453] width 1512 height 624
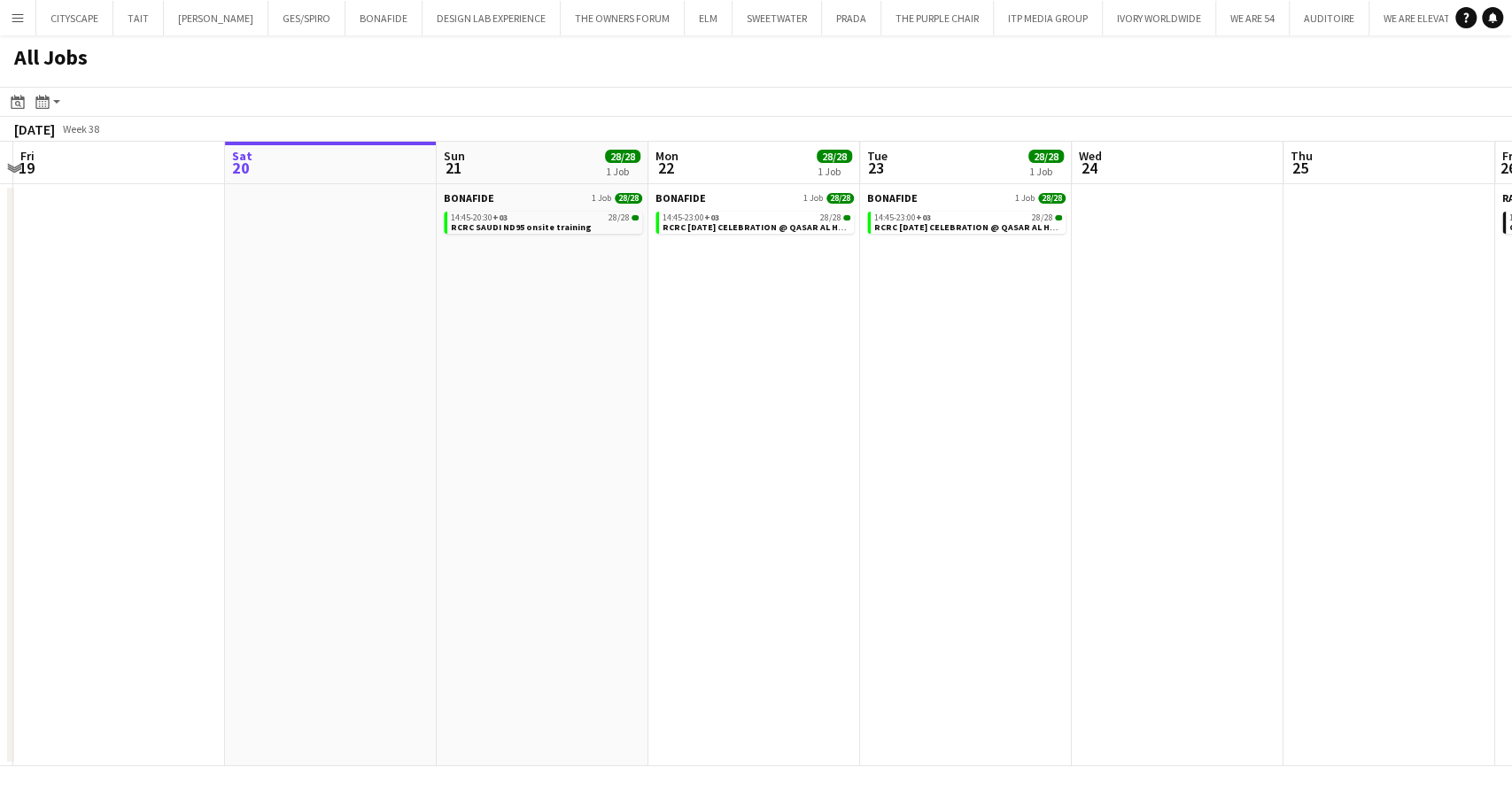
drag, startPoint x: 481, startPoint y: 370, endPoint x: 755, endPoint y: 366, distance: 274.0
click at [920, 383] on app-calendar-viewport "Wed 17 17/17 2 Jobs Thu 18 Fri 19 Sat 20 Sun 21 28/28 1 Job Mon 22 28/28 1 Job …" at bounding box center [756, 453] width 1512 height 624
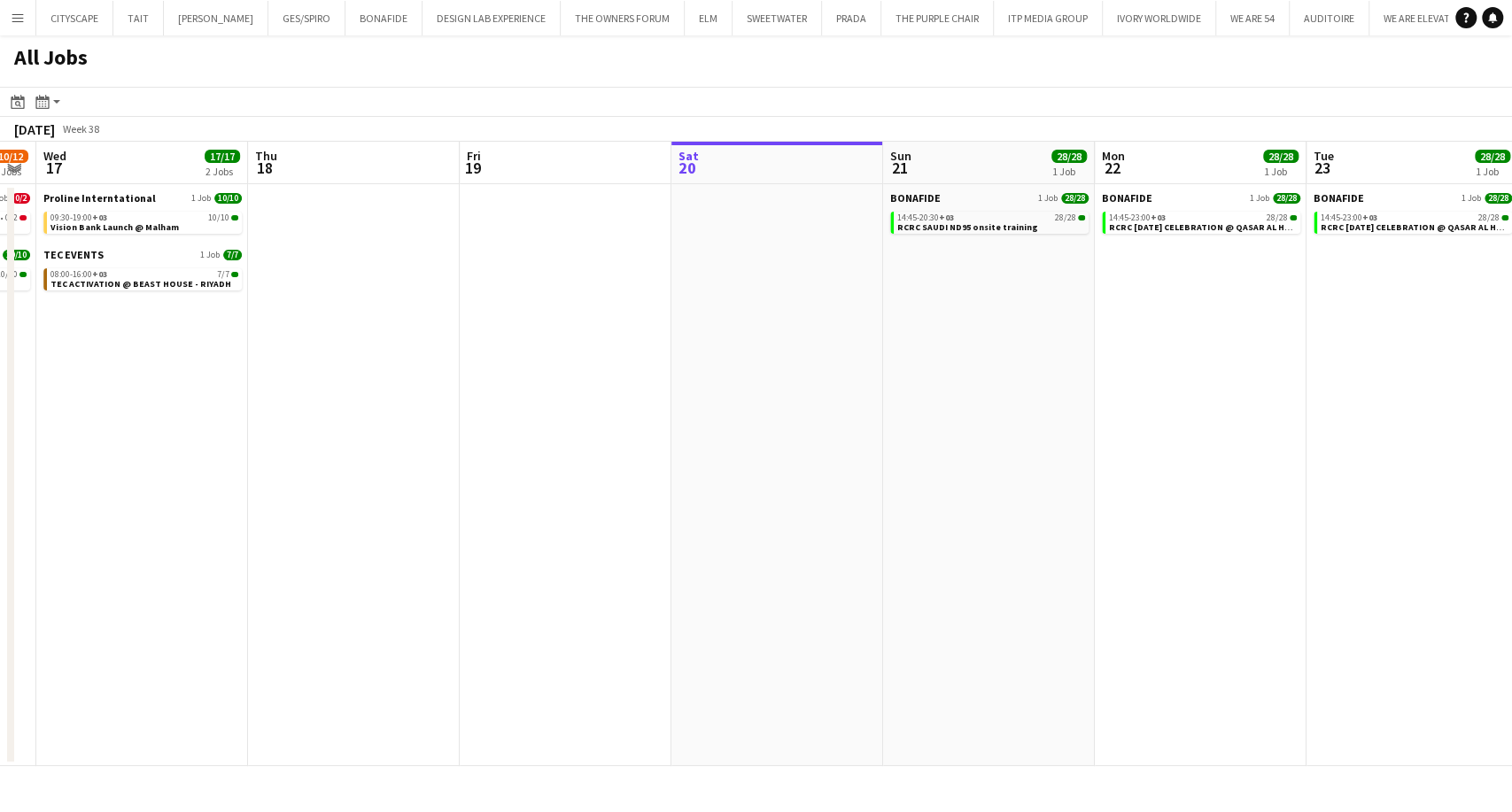
scroll to position [0, 506]
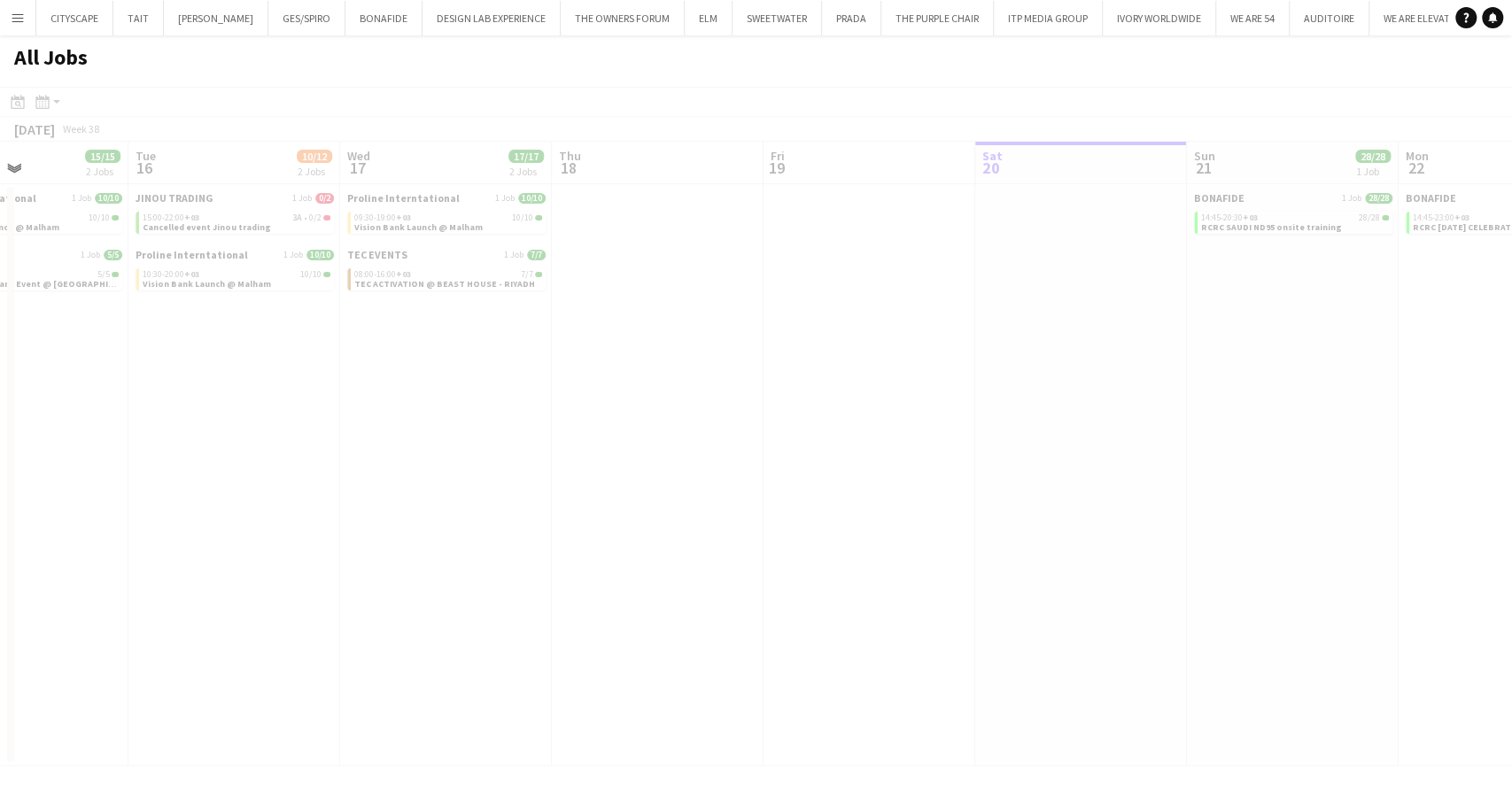
drag, startPoint x: 752, startPoint y: 368, endPoint x: 666, endPoint y: 383, distance: 87.3
click at [893, 379] on app-all-jobs "All Jobs Date picker [DATE] [DATE] [DATE] M [DATE] T [DATE] W [DATE] T [DATE] F…" at bounding box center [756, 400] width 1512 height 730
drag, startPoint x: 662, startPoint y: 393, endPoint x: 1014, endPoint y: 404, distance: 352.2
click at [1018, 404] on div at bounding box center [756, 451] width 1512 height 730
drag, startPoint x: 387, startPoint y: 395, endPoint x: 468, endPoint y: 393, distance: 81.0
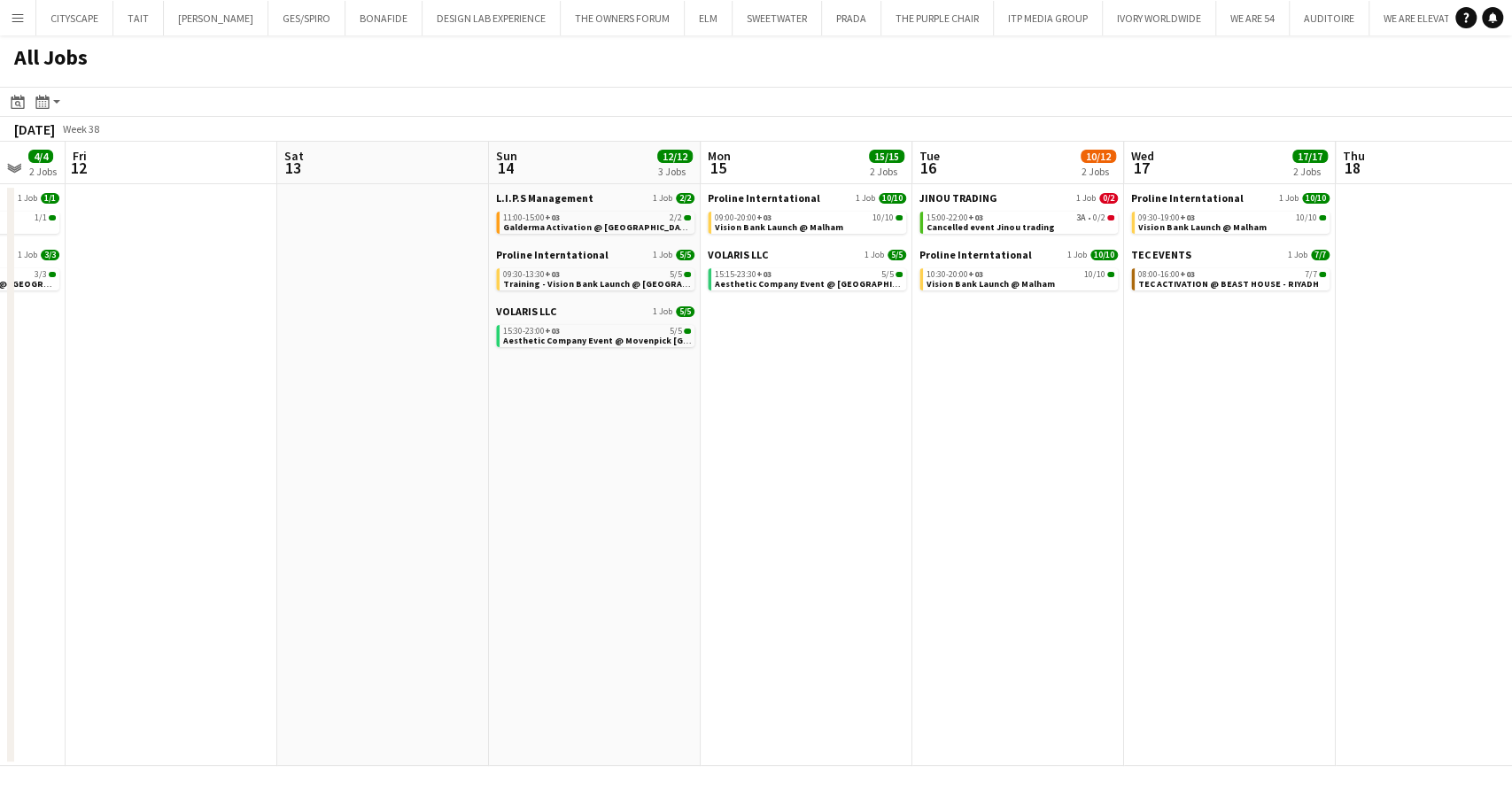
click at [1110, 434] on app-all-jobs "All Jobs Date picker [DATE] [DATE] [DATE] M [DATE] T [DATE] W [DATE] T [DATE] F…" at bounding box center [756, 400] width 1512 height 730
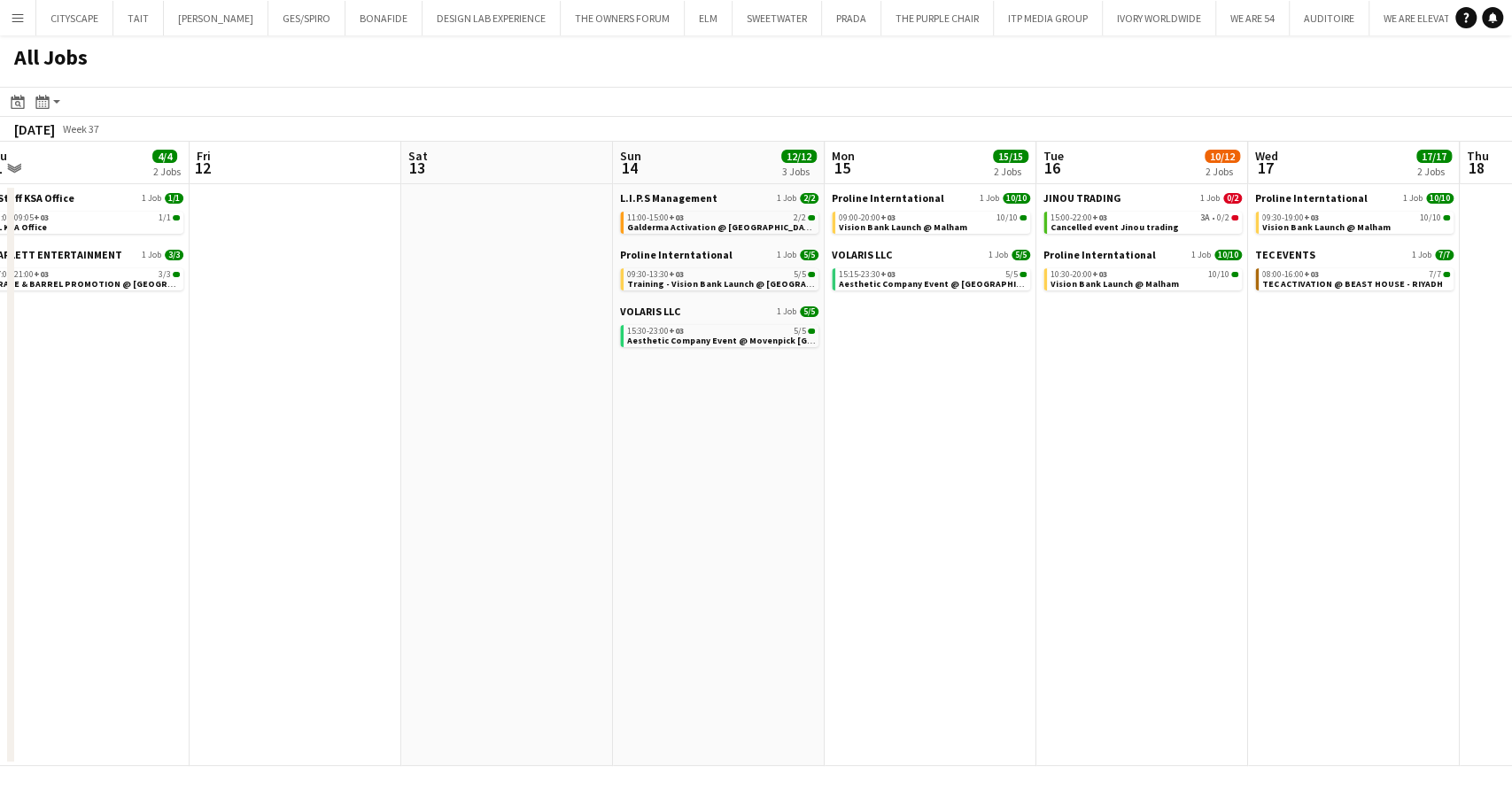
drag, startPoint x: 746, startPoint y: 444, endPoint x: 874, endPoint y: 430, distance: 128.8
click at [856, 451] on app-calendar-viewport "Tue 9 Wed 10 10/10 1 Job Thu 11 4/4 2 Jobs Fri 12 Sat 13 Sun 14 12/12 3 Jobs Mo…" at bounding box center [756, 453] width 1512 height 624
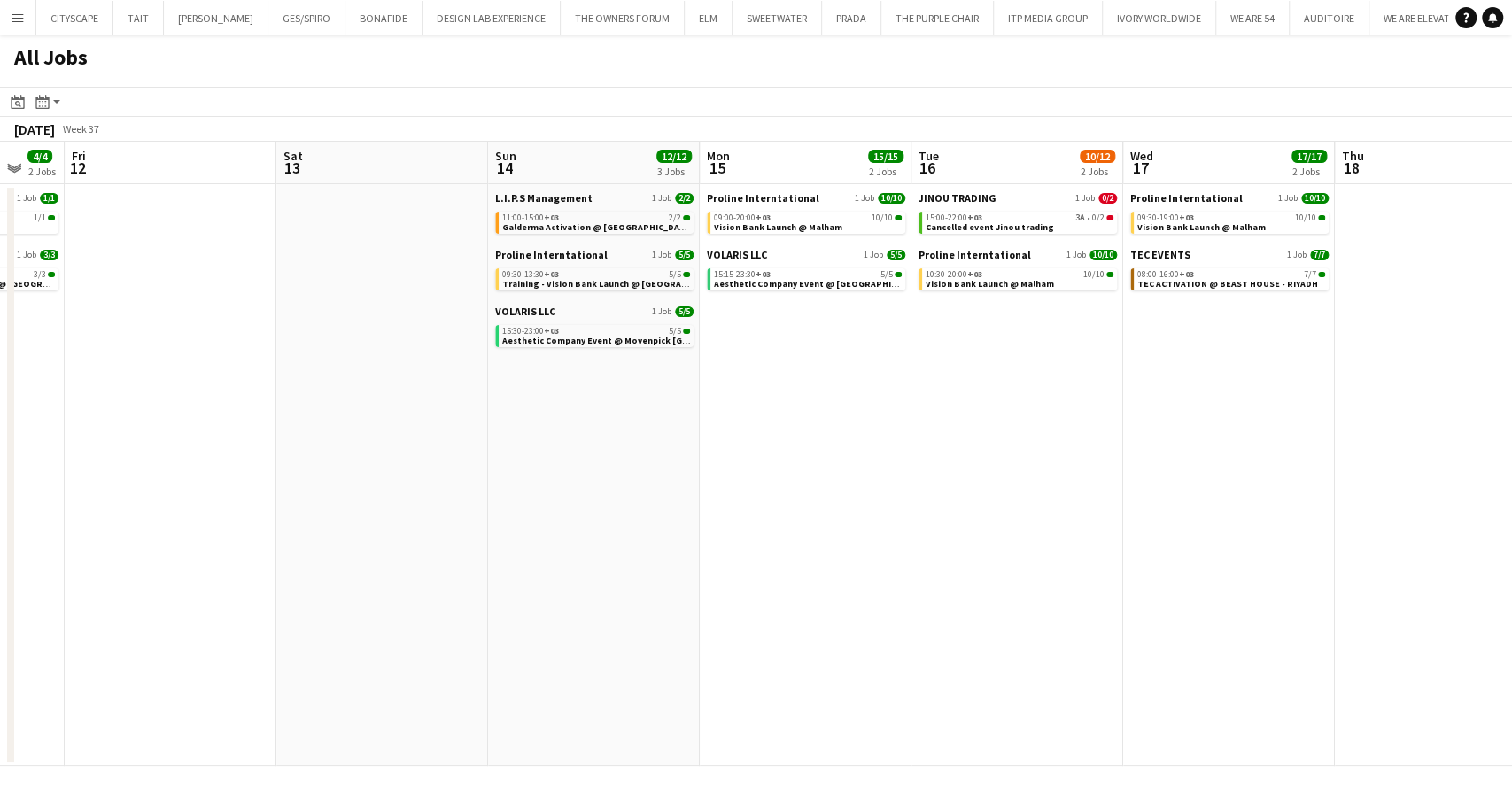
drag, startPoint x: 876, startPoint y: 414, endPoint x: 395, endPoint y: 409, distance: 481.0
click at [368, 420] on app-calendar-viewport "Tue 9 Wed 10 10/10 1 Job Thu 11 4/4 2 Jobs Fri 12 Sat 13 Sun 14 12/12 3 Jobs Mo…" at bounding box center [756, 453] width 1512 height 624
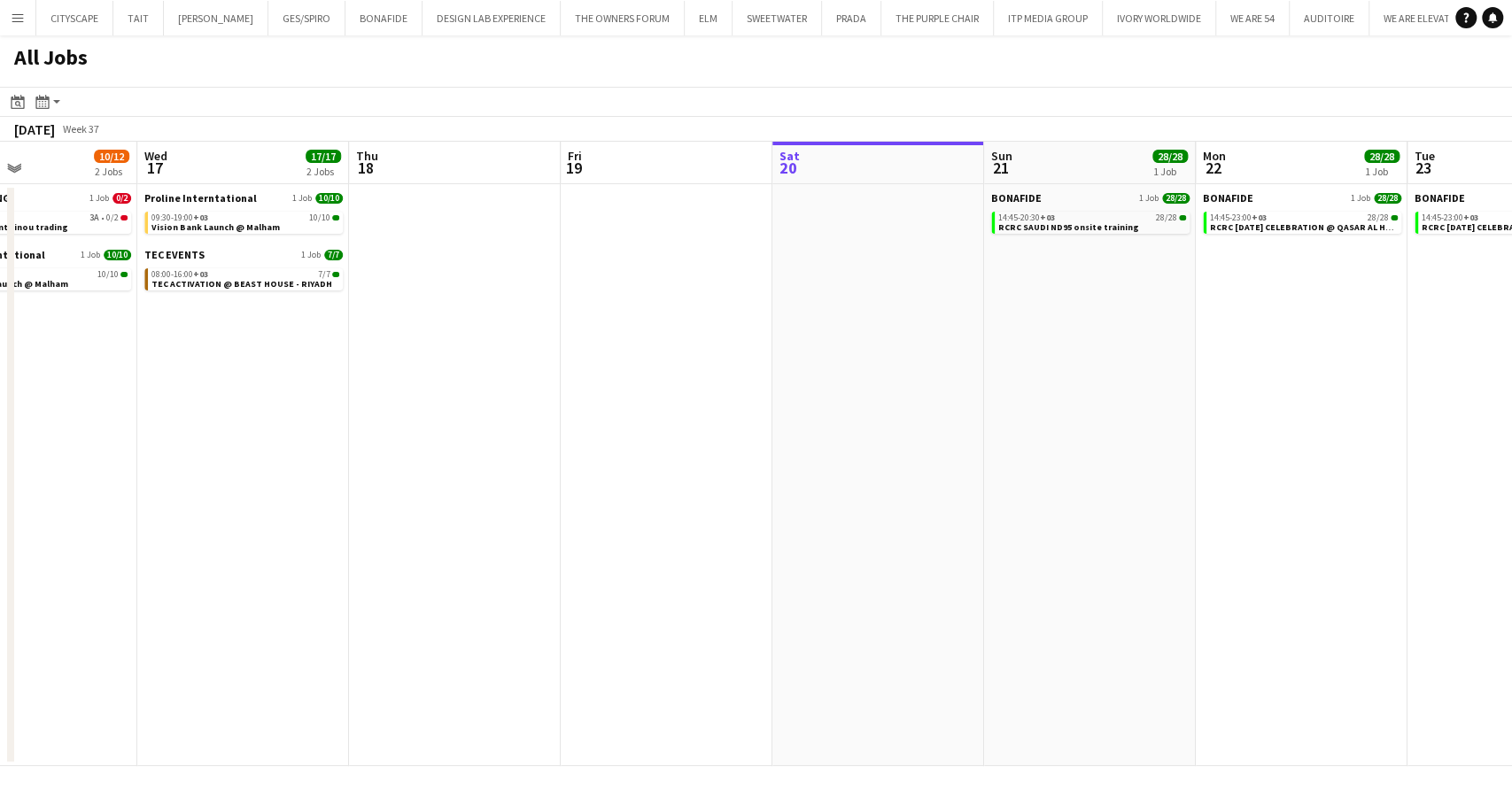
drag, startPoint x: 1271, startPoint y: 452, endPoint x: 679, endPoint y: 409, distance: 593.6
click at [679, 410] on app-calendar-viewport "Sat 13 Sun 14 12/12 3 Jobs Mon 15 15/15 2 Jobs Tue 16 10/12 2 Jobs Wed 17 17/17…" at bounding box center [756, 453] width 1512 height 624
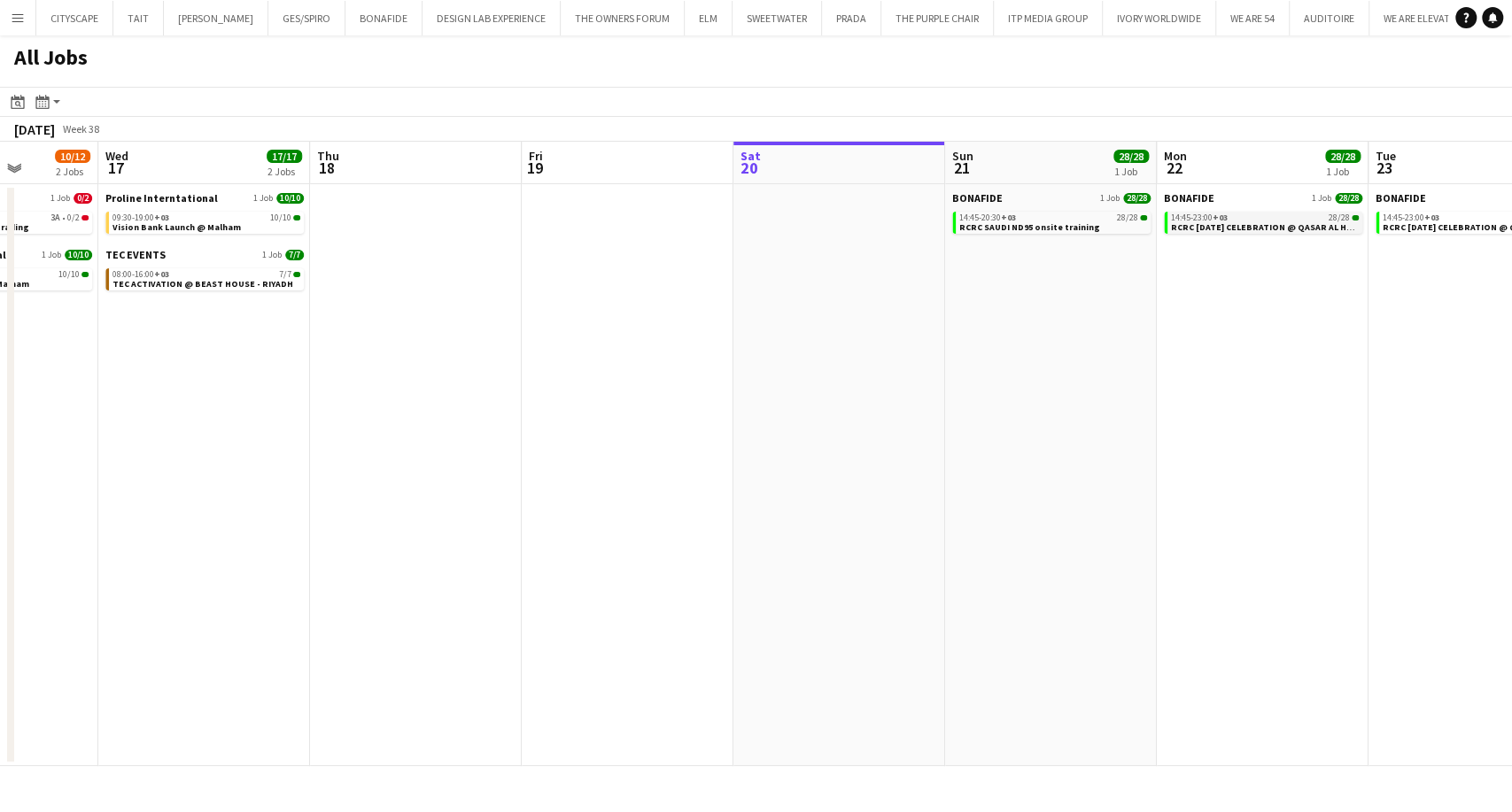
click at [1193, 228] on span "RCRC [DATE] CELEBRATION @ QASAR AL HOKOM - [GEOGRAPHIC_DATA]" at bounding box center [1319, 227] width 299 height 11
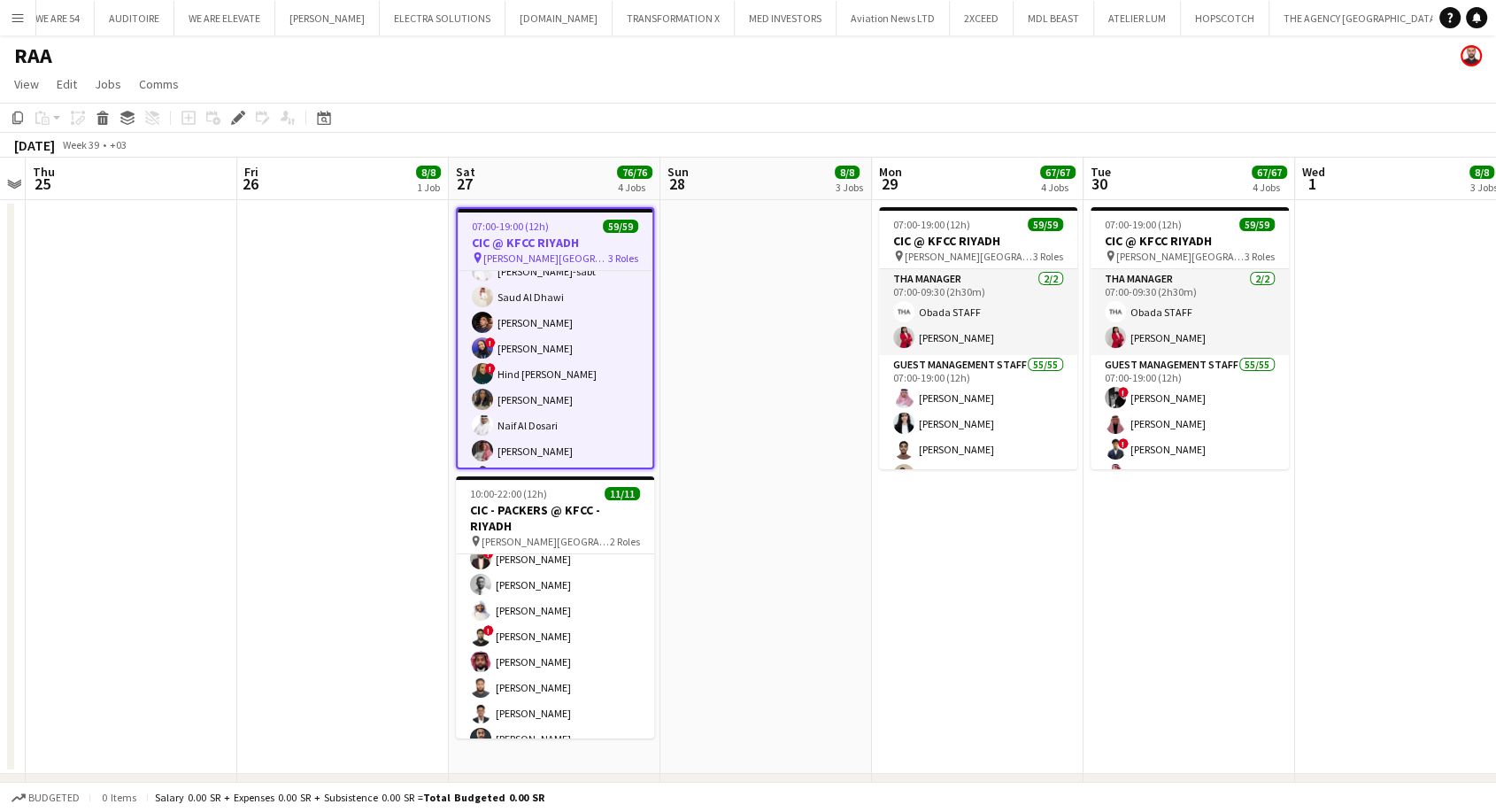
scroll to position [536, 0]
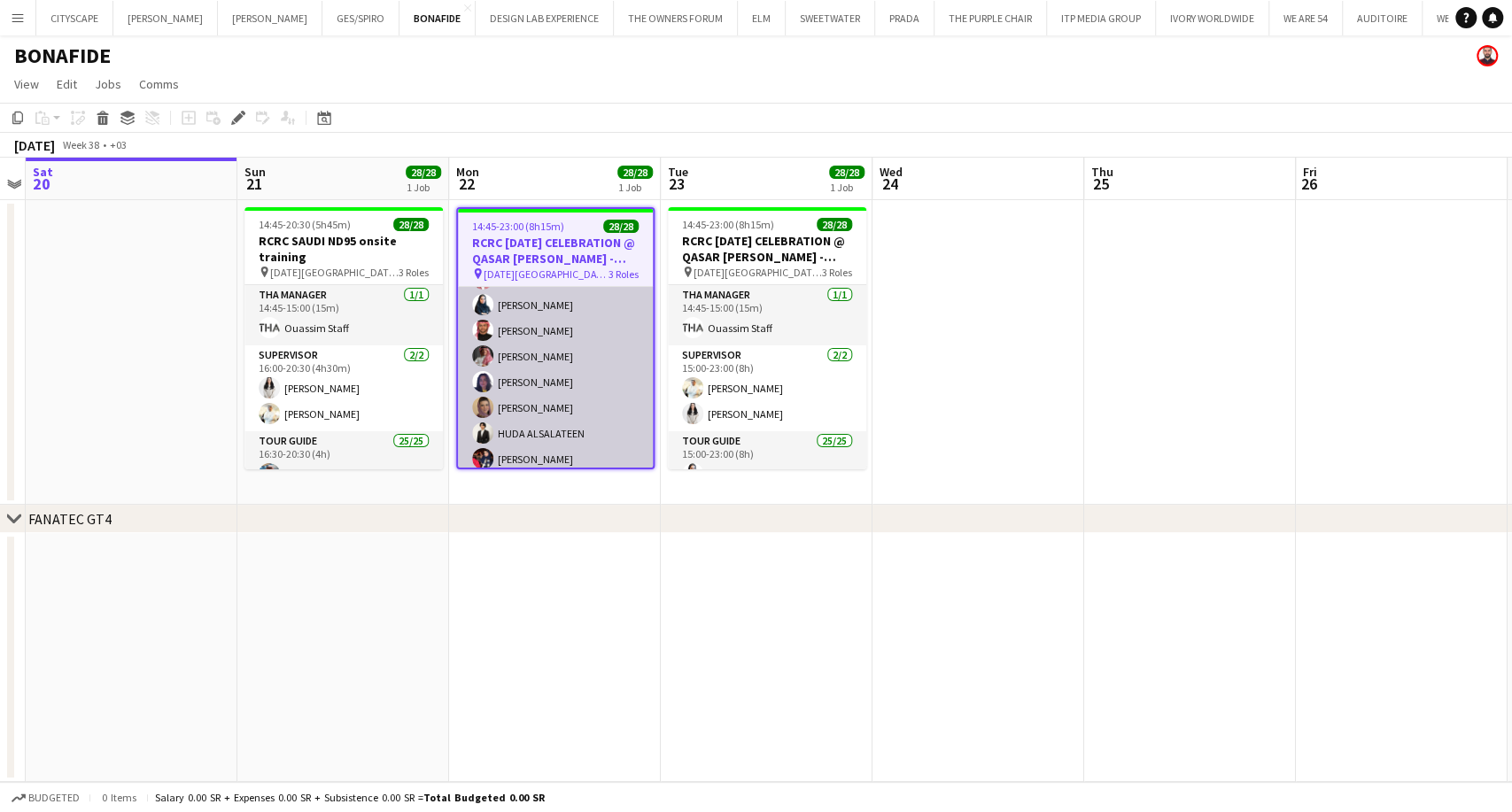
scroll to position [0, 609]
click at [540, 383] on app-card-role "Tour Guide 25/25 15:00-23:00 (8h) Khalid Alajmi Rina Alamoudi Turki Alattas Ahm…" at bounding box center [555, 574] width 194 height 676
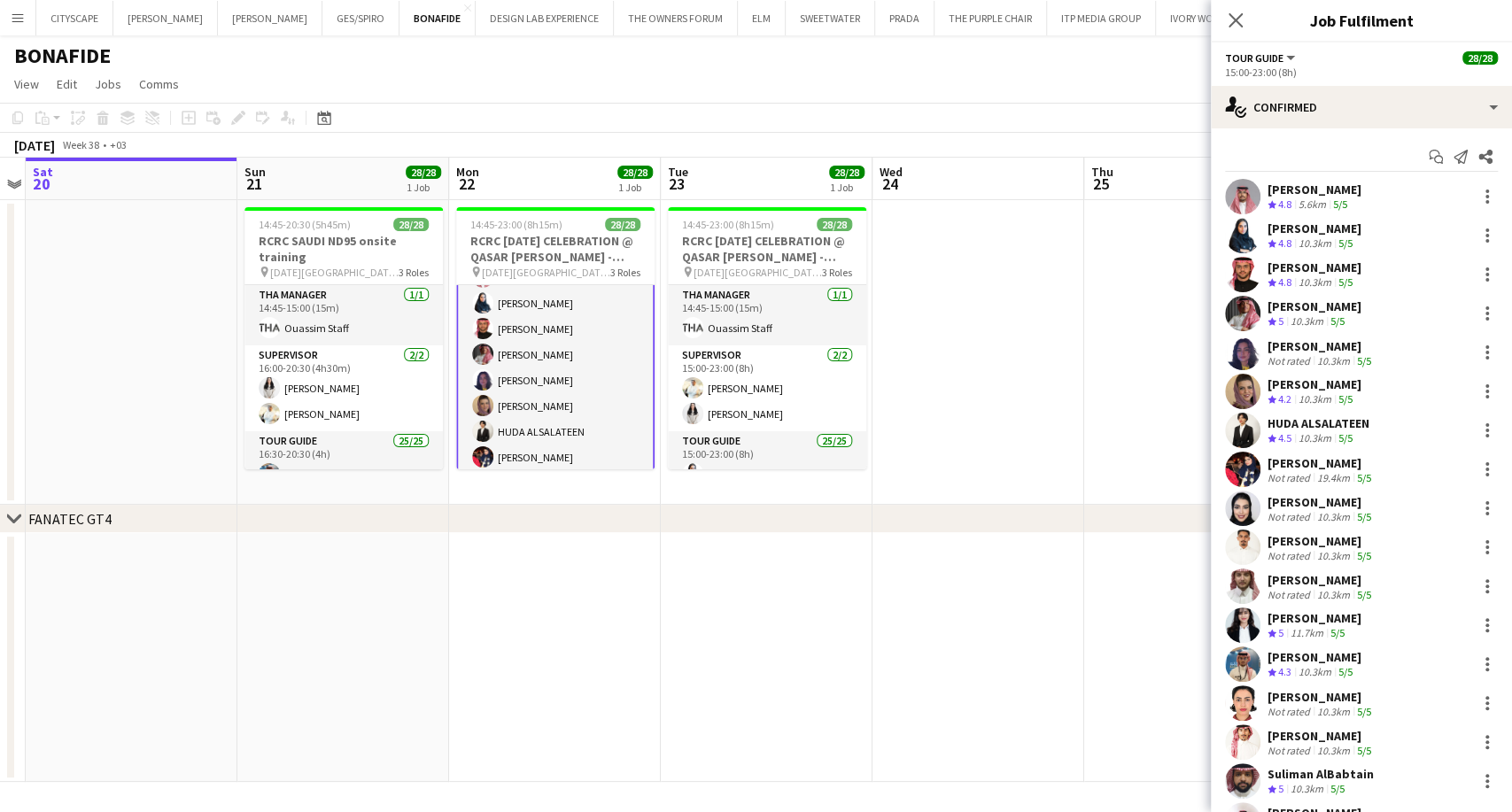
scroll to position [0, 0]
click at [1316, 187] on div "[PERSON_NAME]" at bounding box center [1314, 189] width 94 height 16
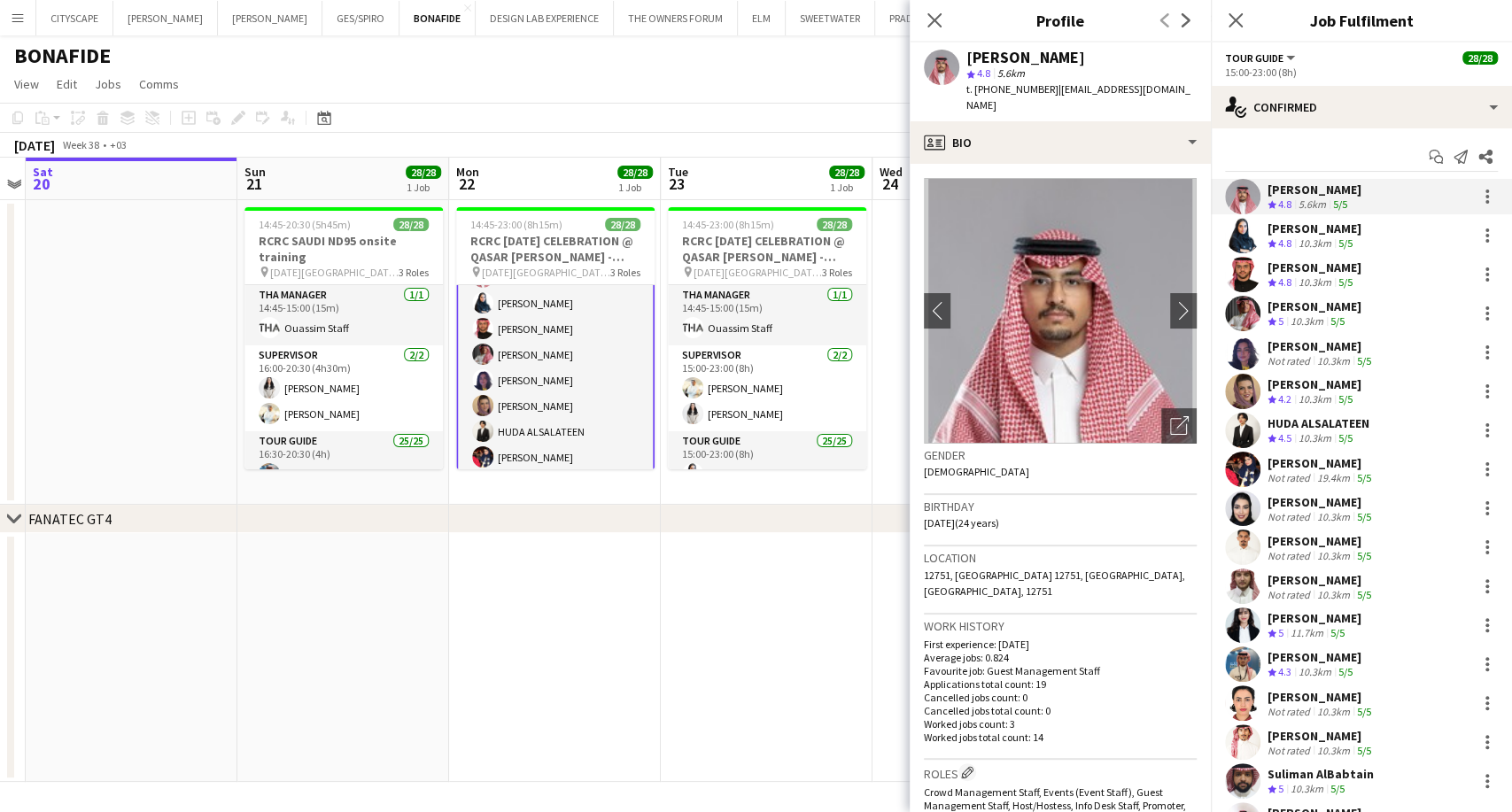
drag, startPoint x: 1082, startPoint y: 52, endPoint x: 968, endPoint y: 60, distance: 114.3
click at [968, 60] on div "[PERSON_NAME]" at bounding box center [1080, 57] width 230 height 16
copy div "[PERSON_NAME]"
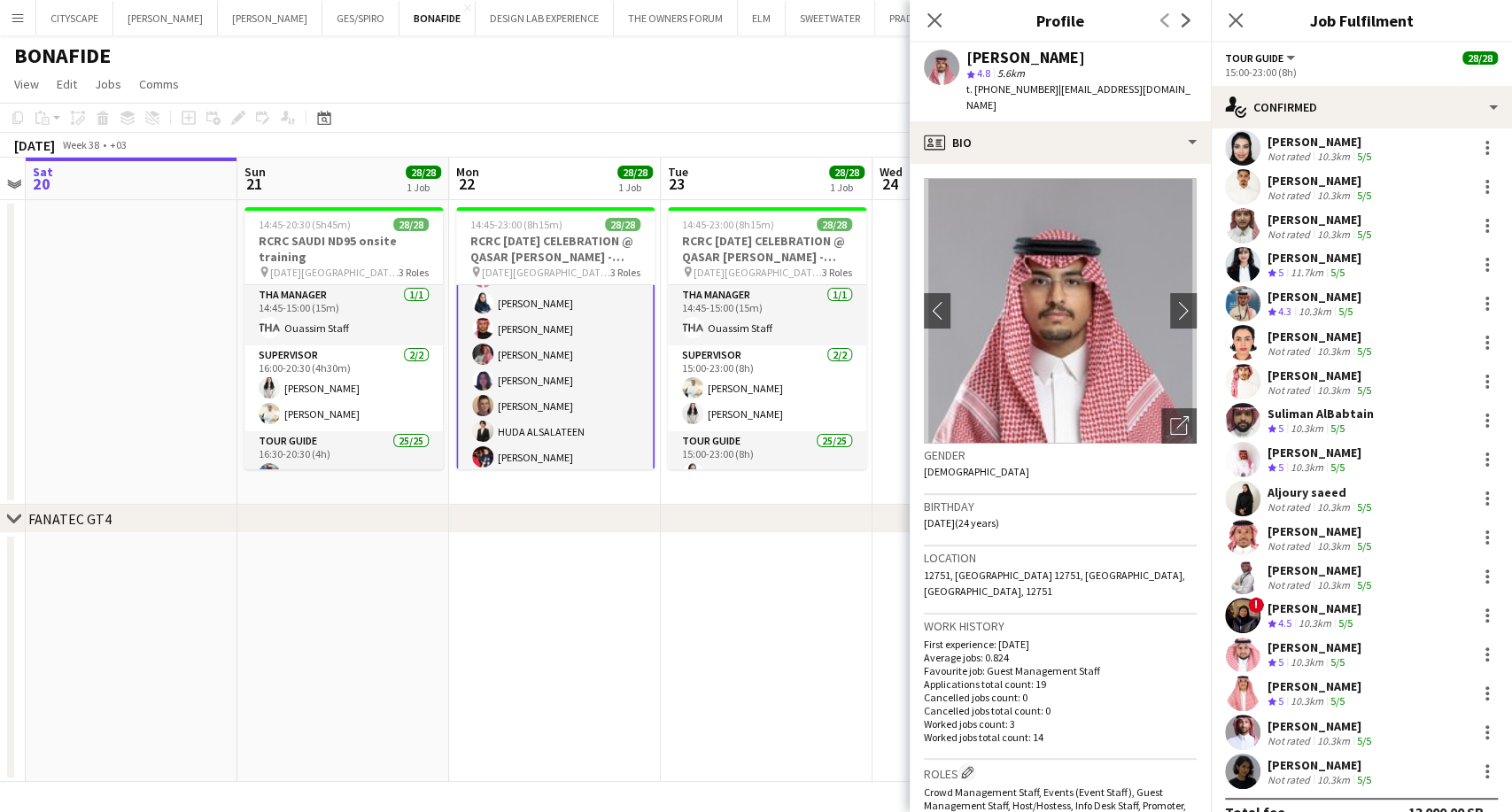
scroll to position [388, 0]
